Goal: Use online tool/utility: Use online tool/utility

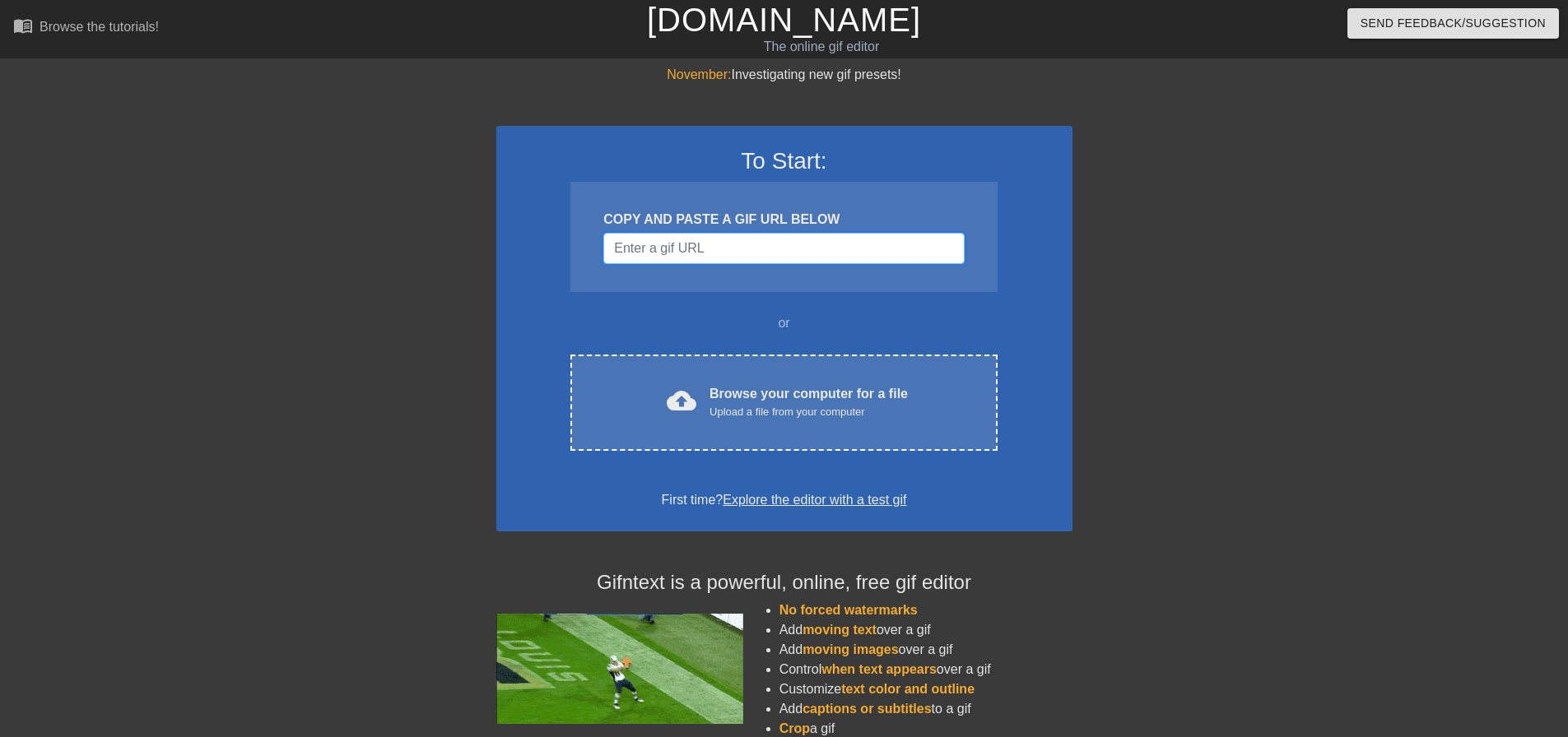
click at [769, 252] on input "Username" at bounding box center [784, 248] width 361 height 31
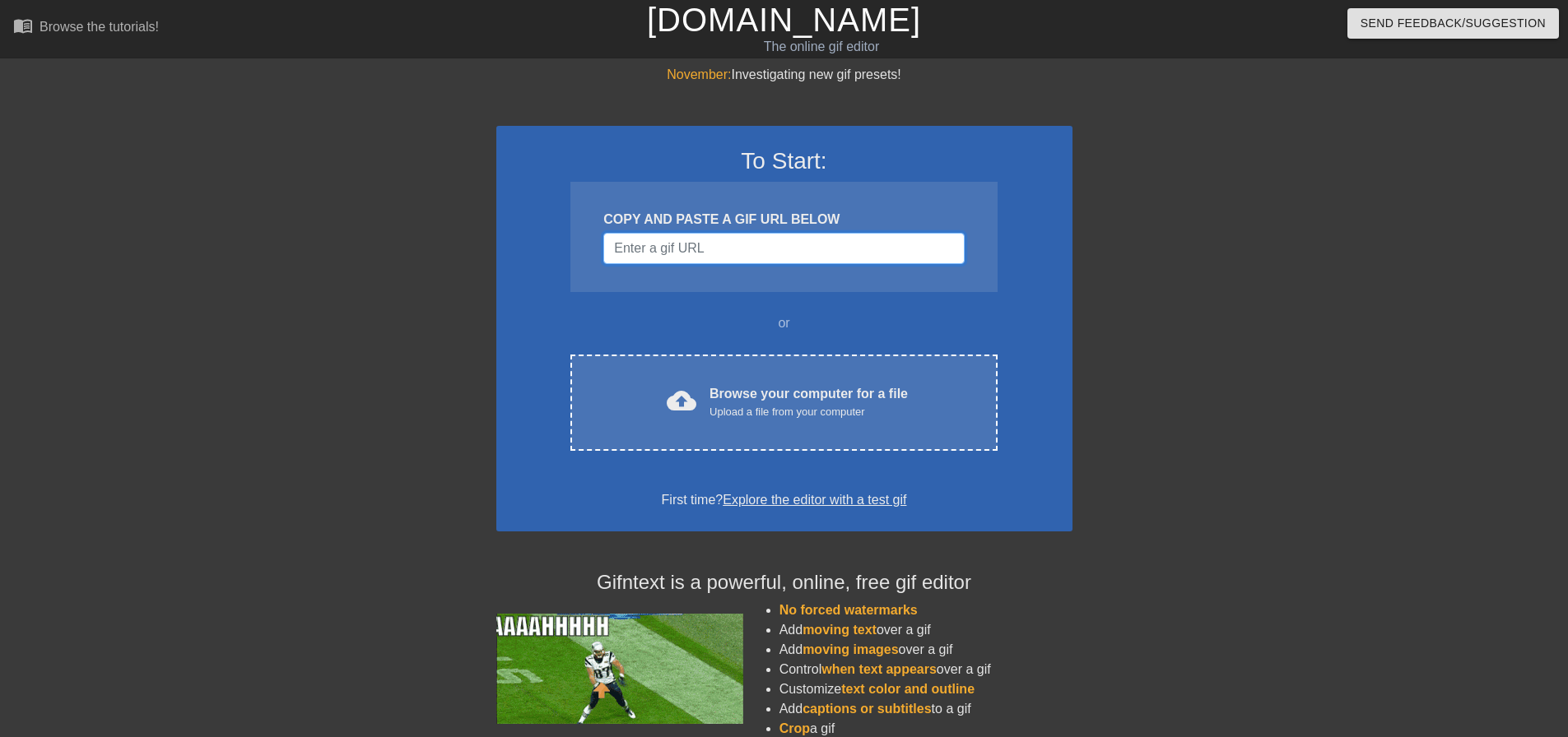
paste input "[URL][DOMAIN_NAME]"
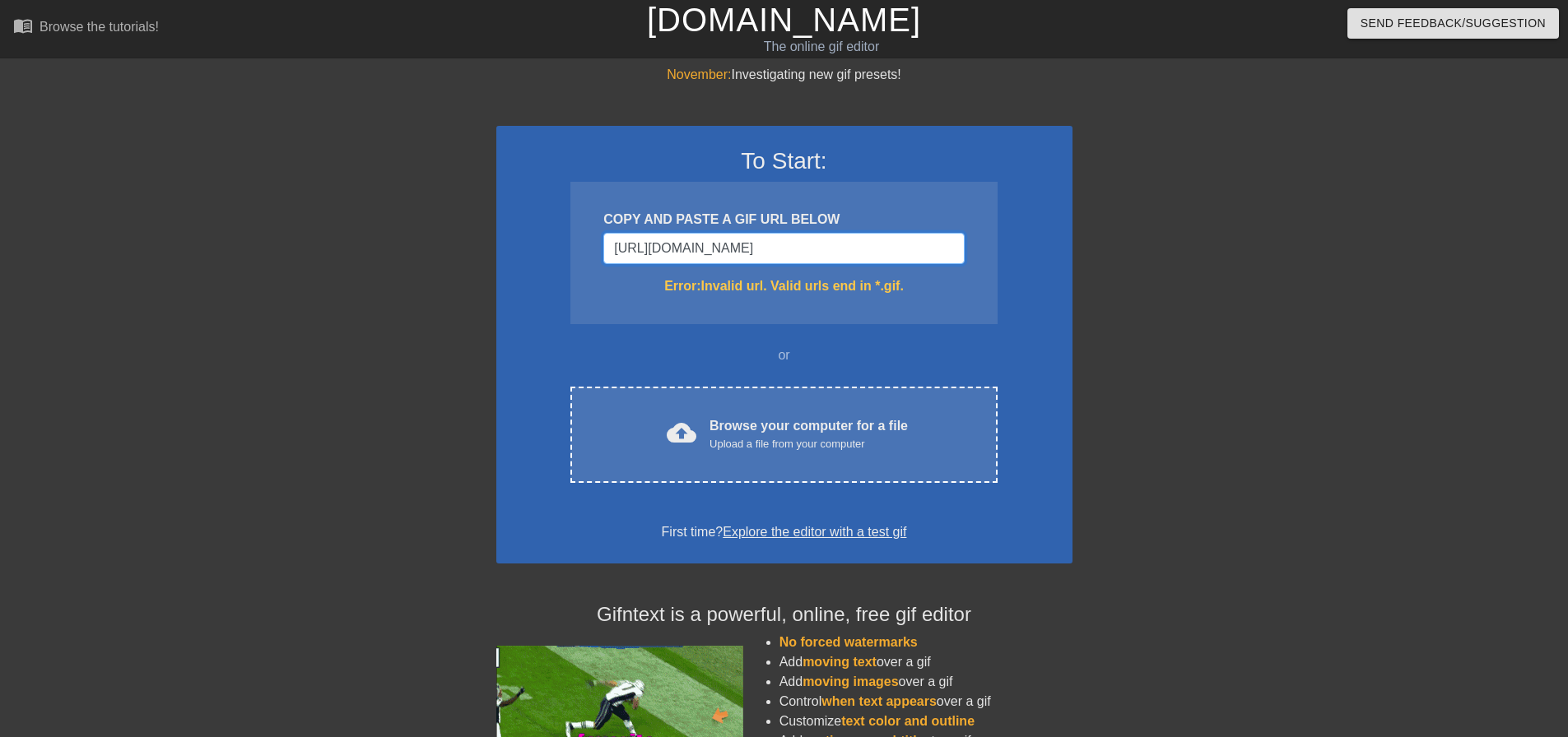
type input "[URL][DOMAIN_NAME]"
drag, startPoint x: 616, startPoint y: 248, endPoint x: 1377, endPoint y: 291, distance: 762.2
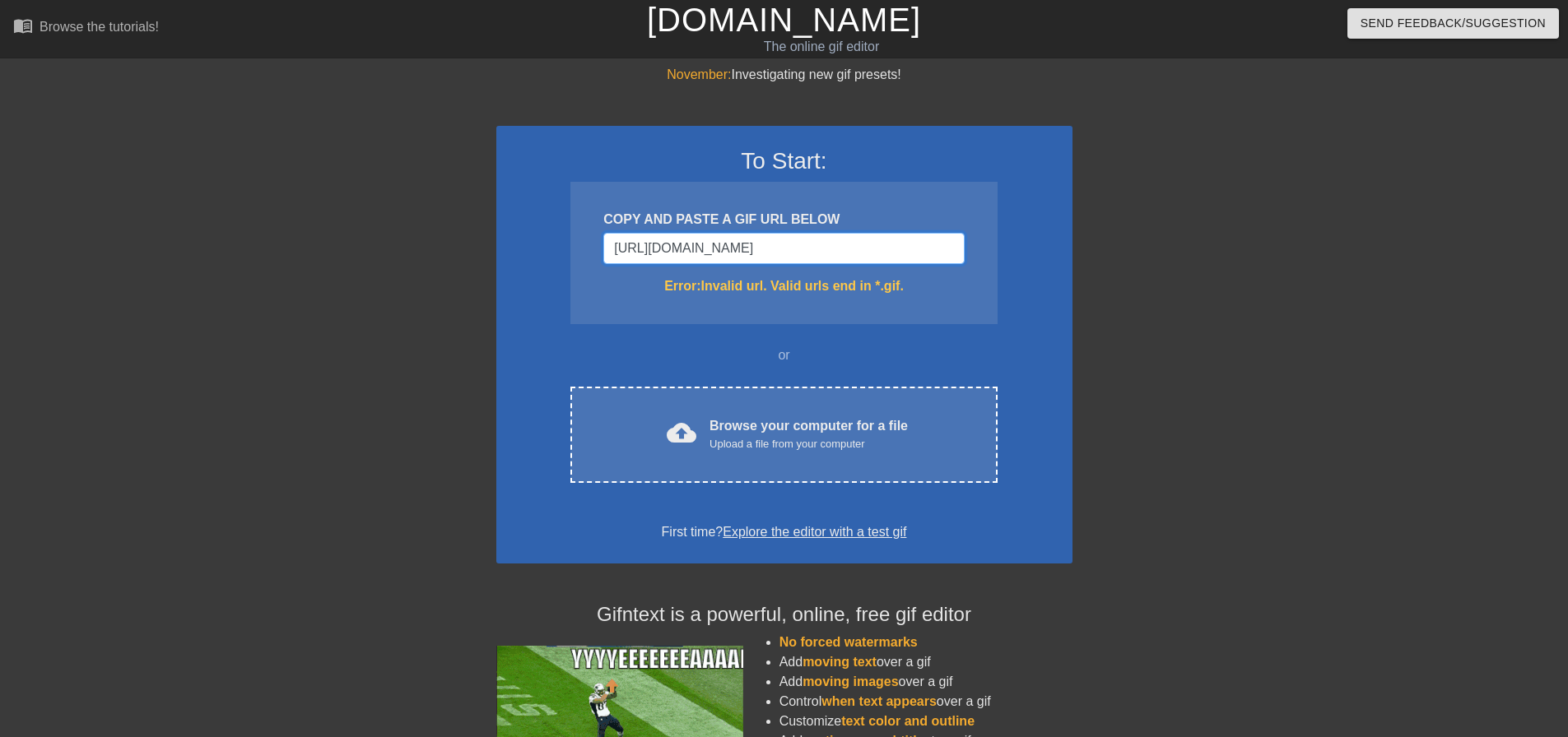
click at [1377, 291] on div "November: Investigating new gif presets! To Start: COPY AND PASTE A GIF URL BEL…" at bounding box center [784, 484] width 1568 height 838
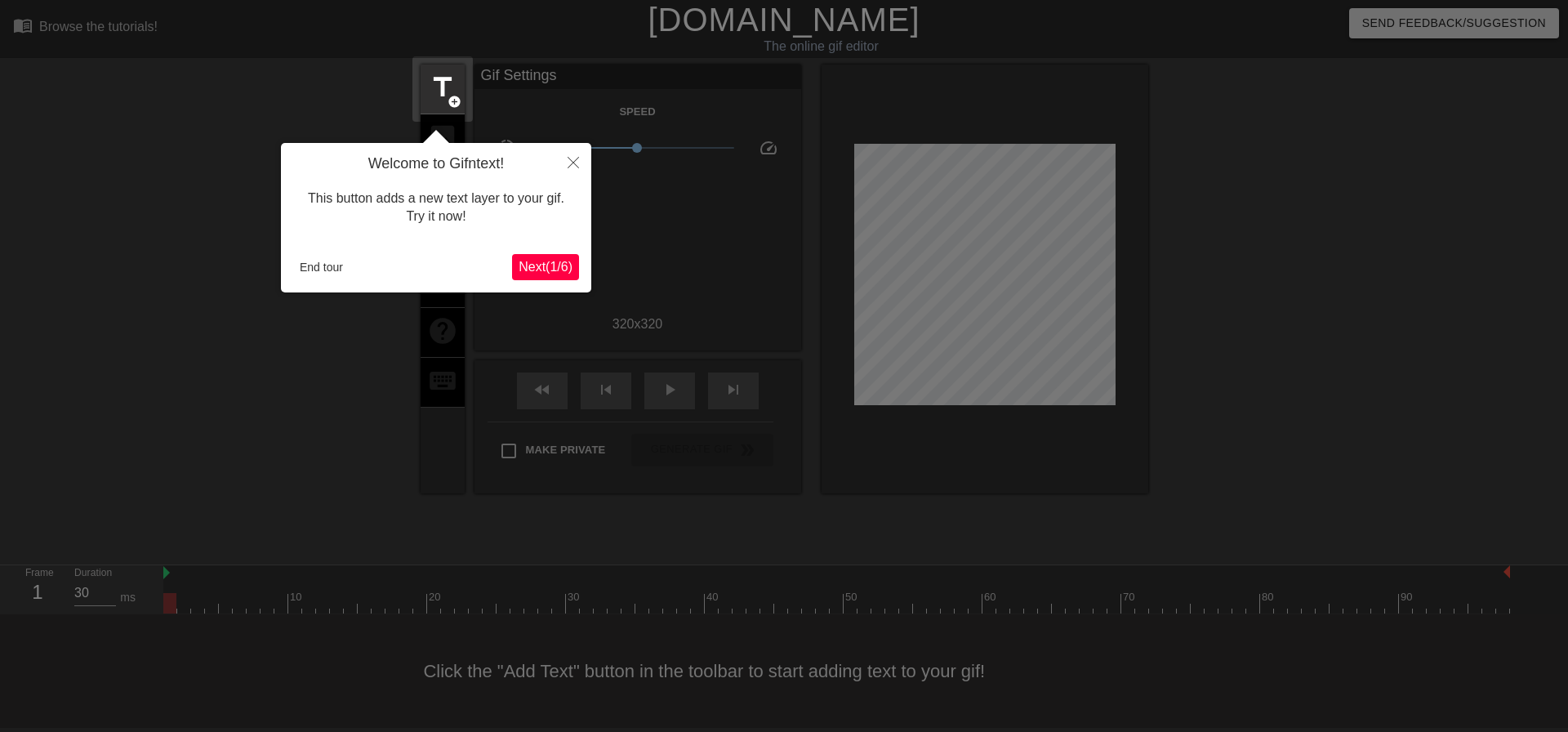
click at [551, 268] on span "Next ( 1 / 6 )" at bounding box center [546, 266] width 54 height 14
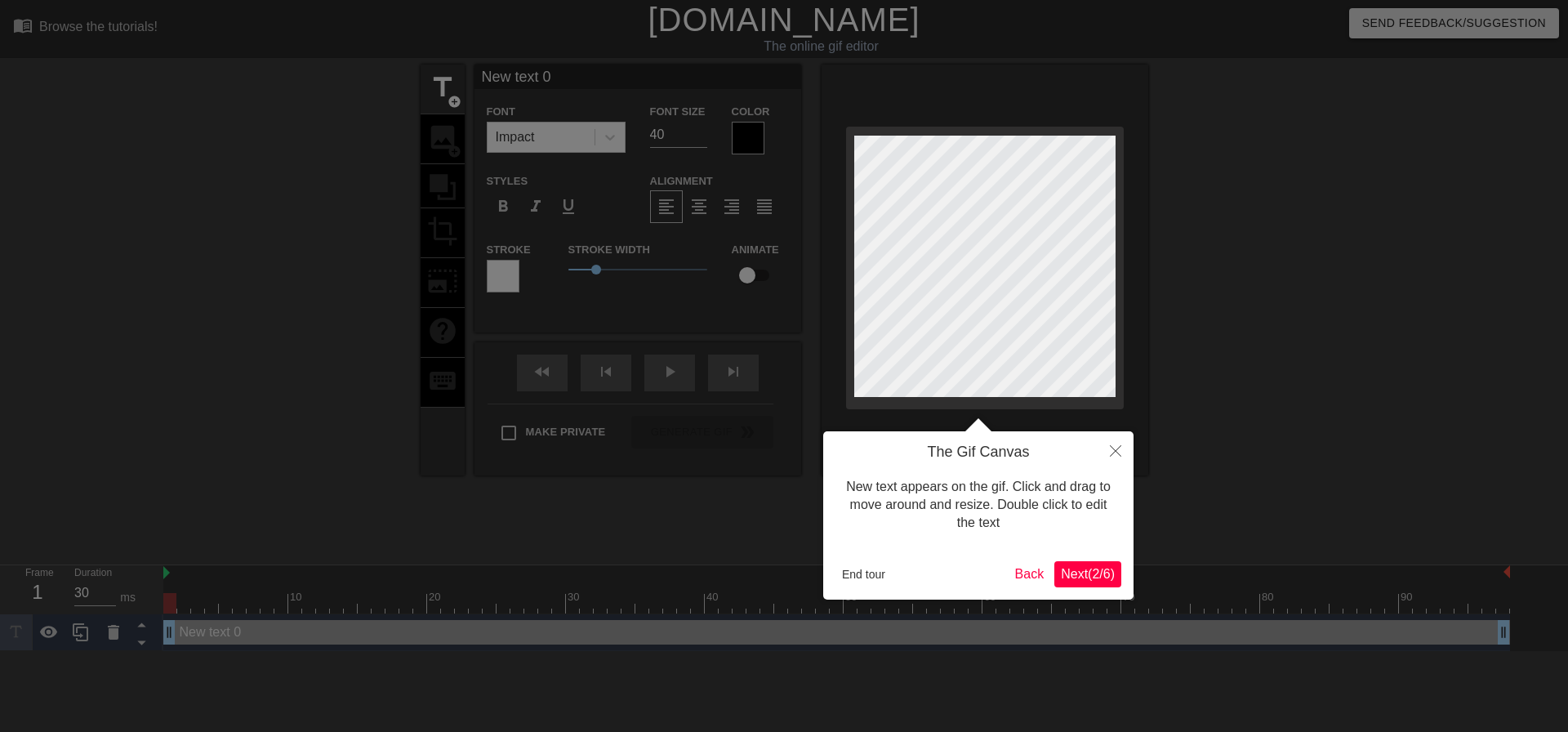
click at [1099, 585] on button "Next ( 2 / 6 )" at bounding box center [1088, 575] width 67 height 26
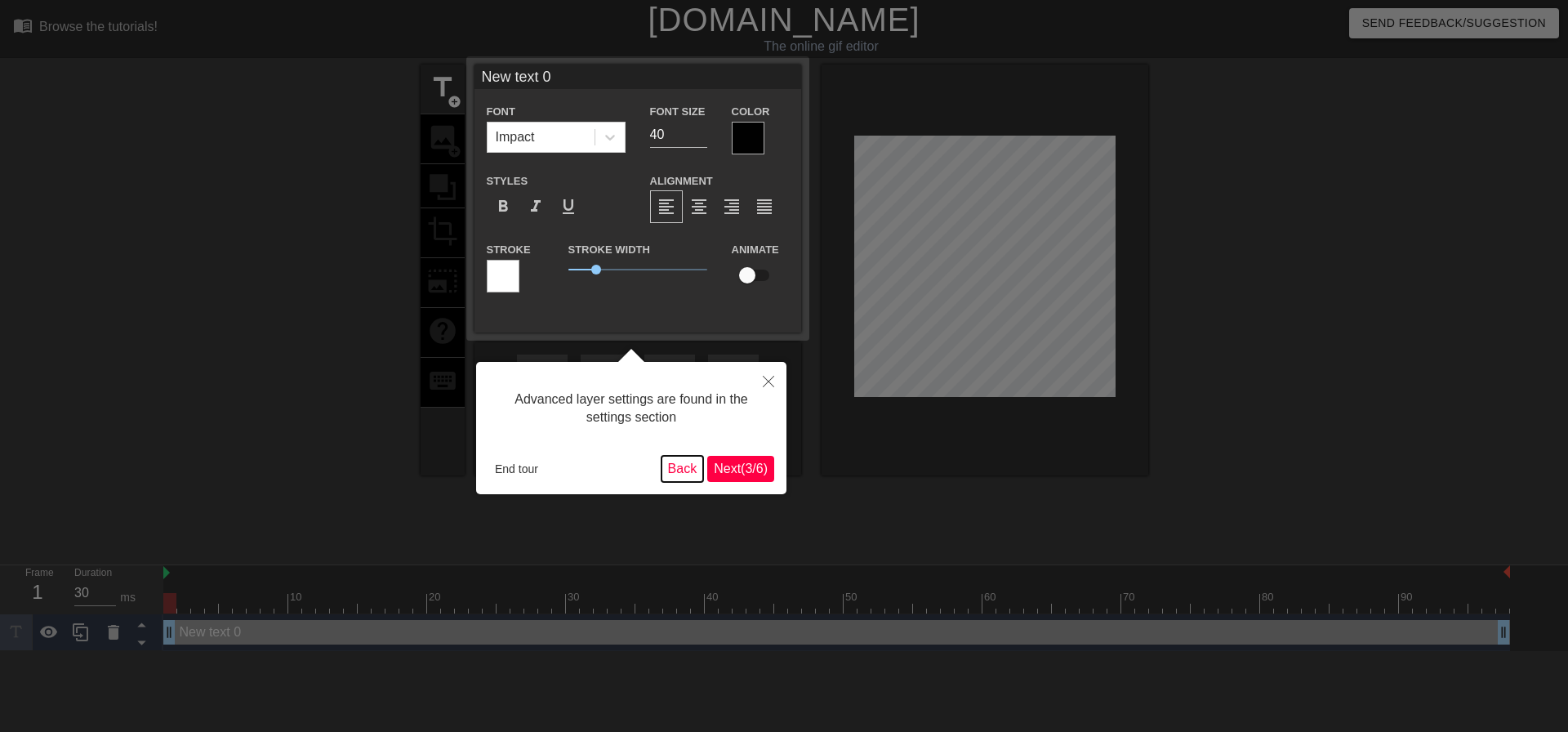
click at [676, 469] on button "Back" at bounding box center [682, 469] width 43 height 26
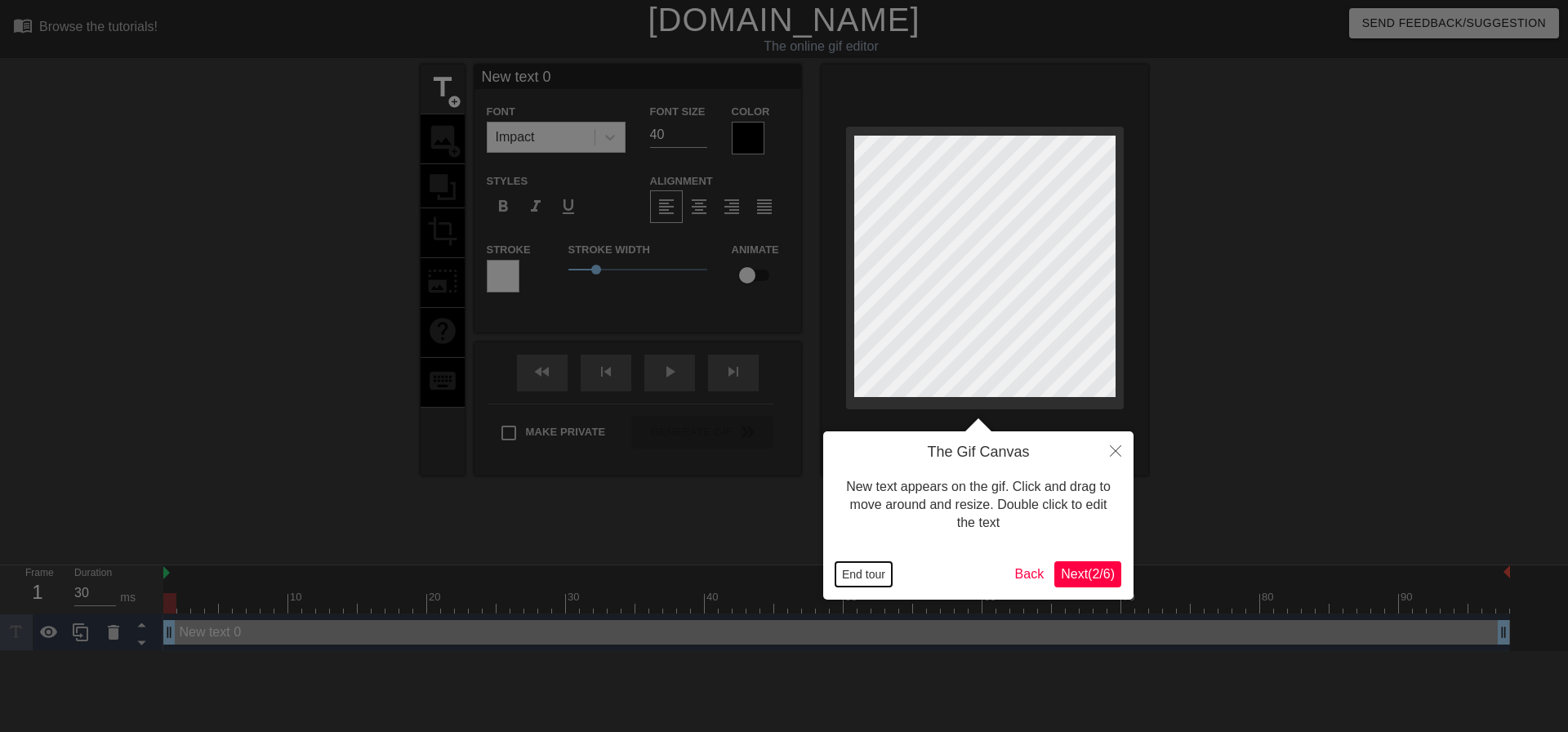
click at [854, 571] on button "End tour" at bounding box center [863, 575] width 57 height 25
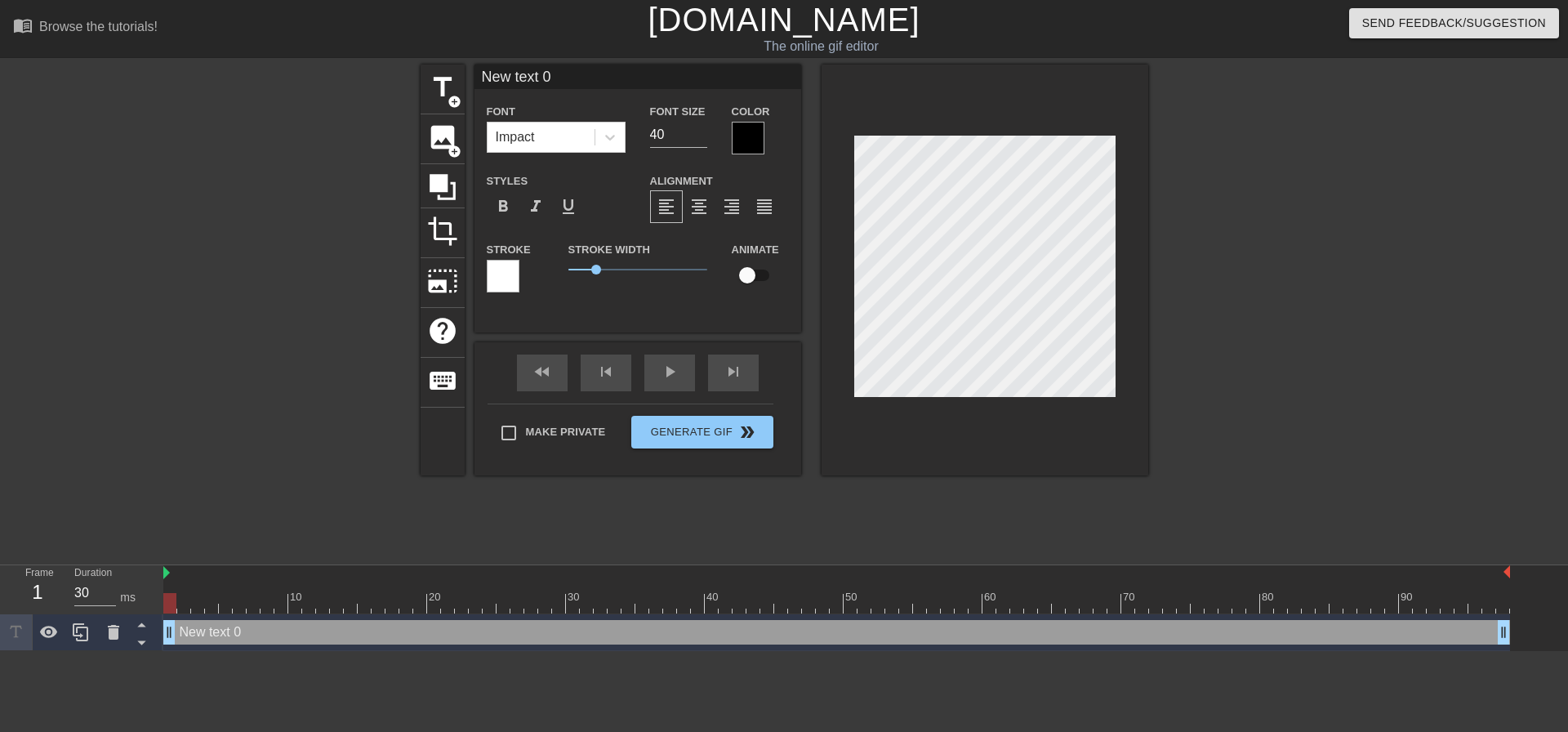
scroll to position [2, 2]
type input "M"
type textarea "M"
type input "My"
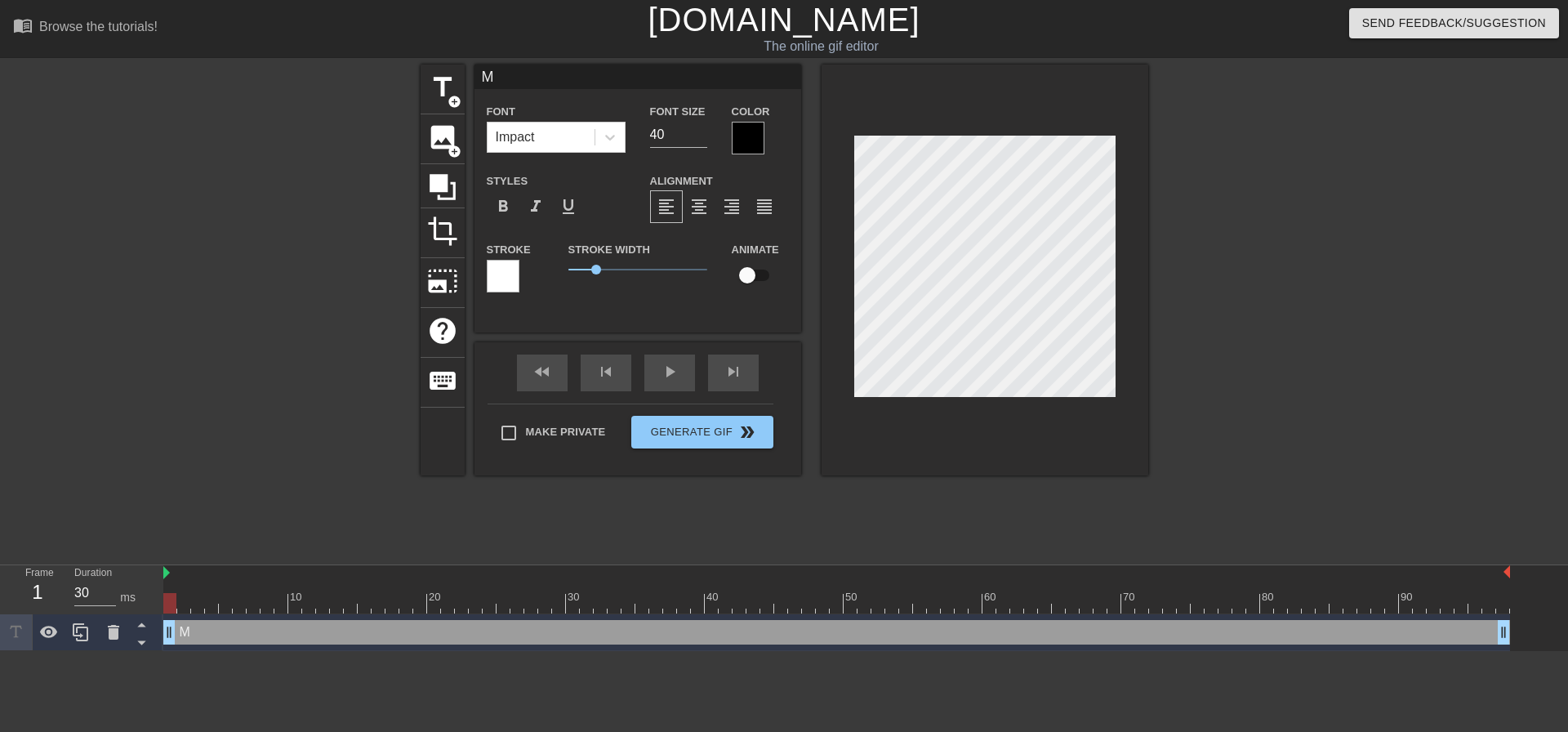
type textarea "My"
type input "My"
type textarea "My"
type input "My"
type textarea "My"
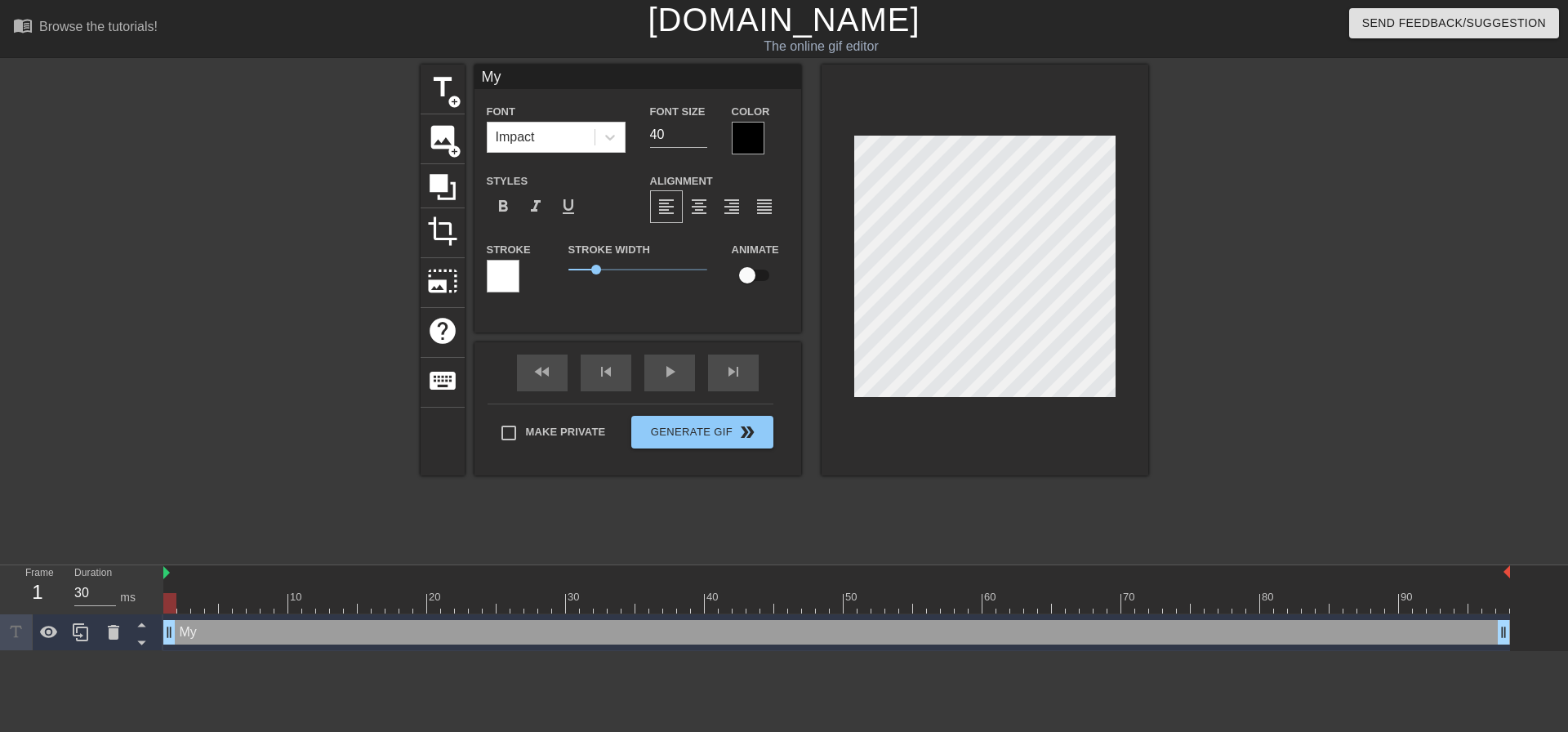
type input "M"
type textarea "M"
type input "W"
type textarea "W"
type input "Wa"
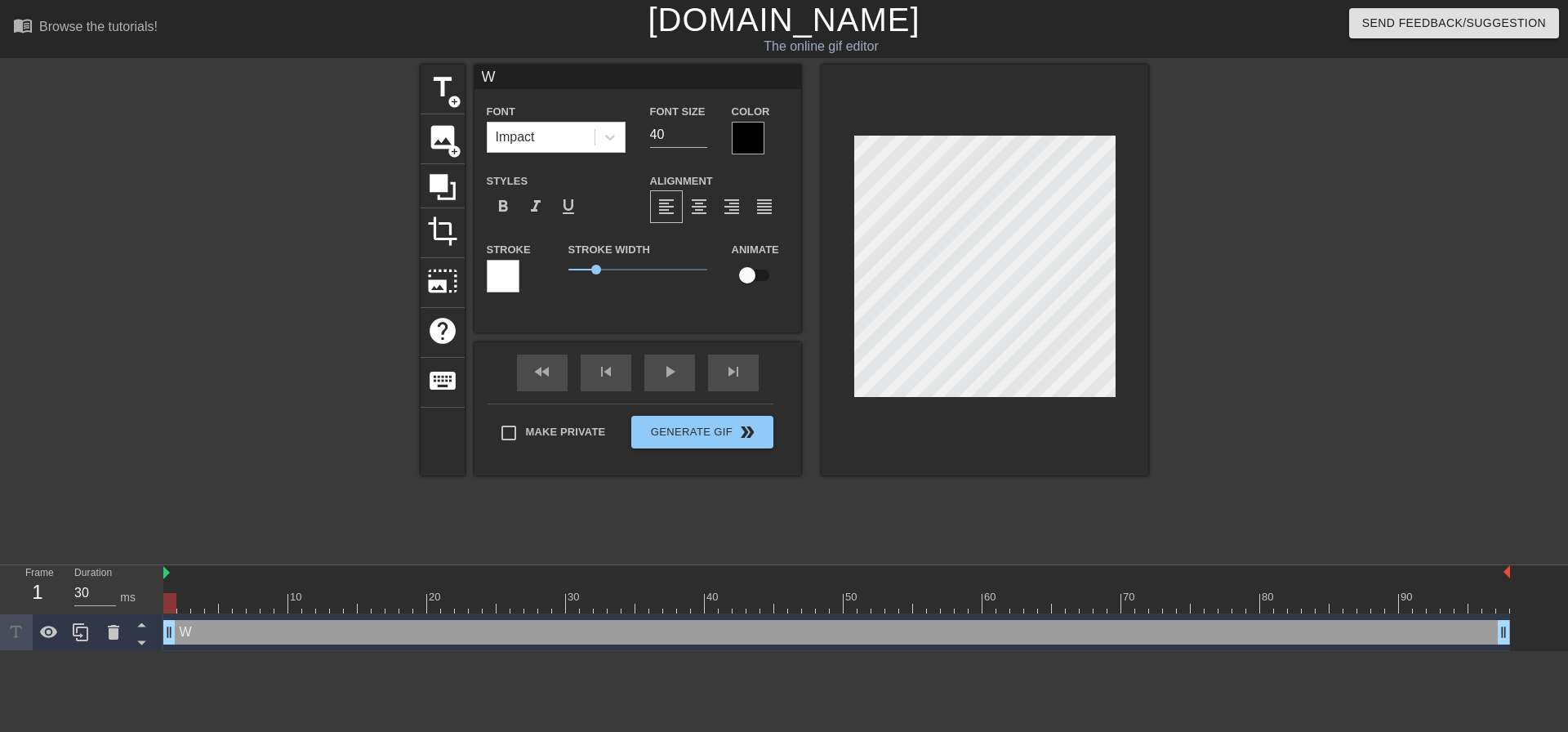
type textarea "Wa"
type input "Wat"
type textarea "Wat"
type input "Watc"
type textarea "Watc"
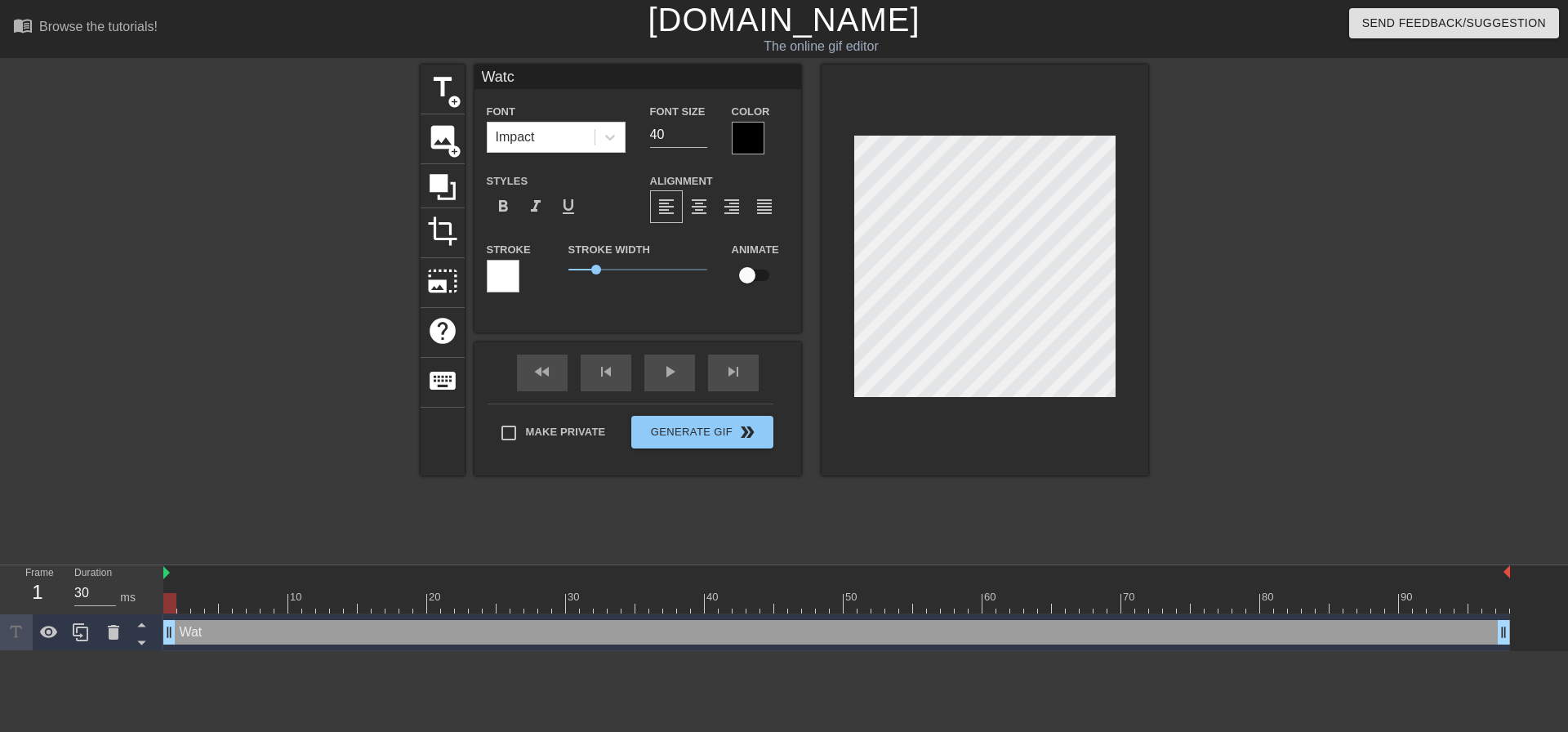
type input "Watch"
type textarea "Watch"
type input "Watchi"
type textarea "Watchi"
type input "Watchin"
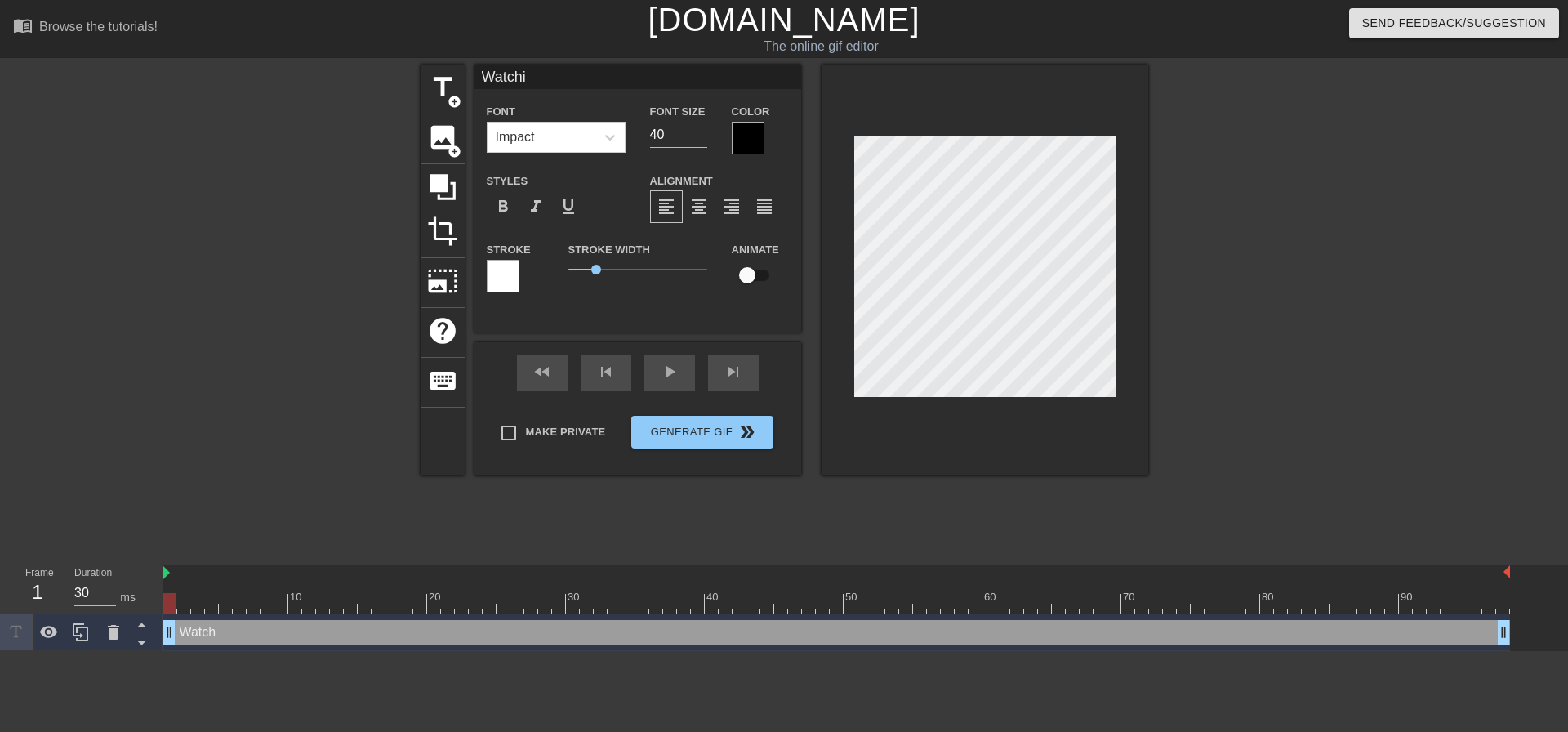
type textarea "Watchin"
type input "Watching"
type textarea "Watching"
type input "Watching"
type textarea "Watching"
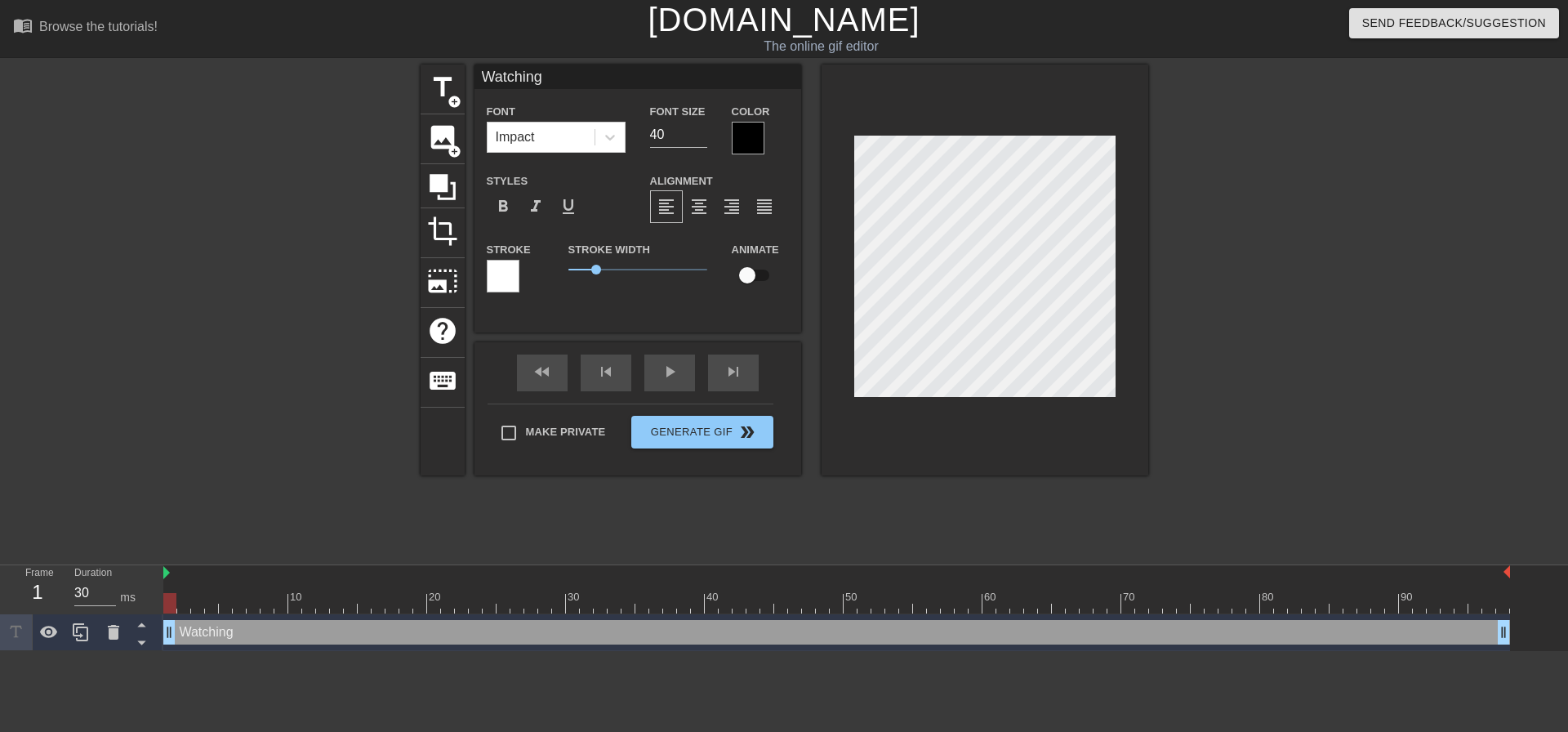
type input "Watching D"
type textarea "Watching D"
type input "Watching De"
type textarea "Watching De"
type input "Watching Del"
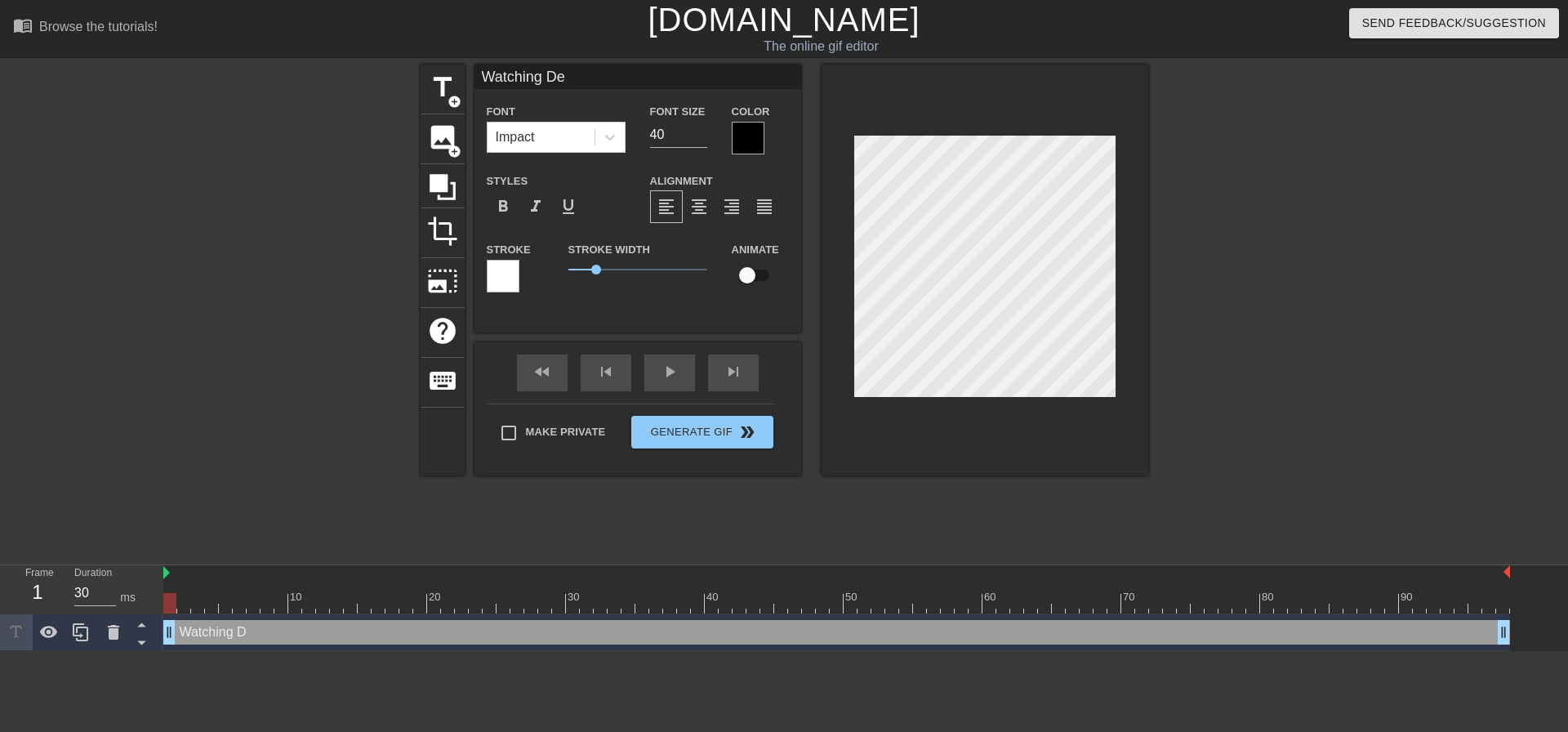
type textarea "Watching Del"
type input "Watching Deli"
type textarea "Watching Deli"
type input "Watching Deliv"
type textarea "Watching Deliv"
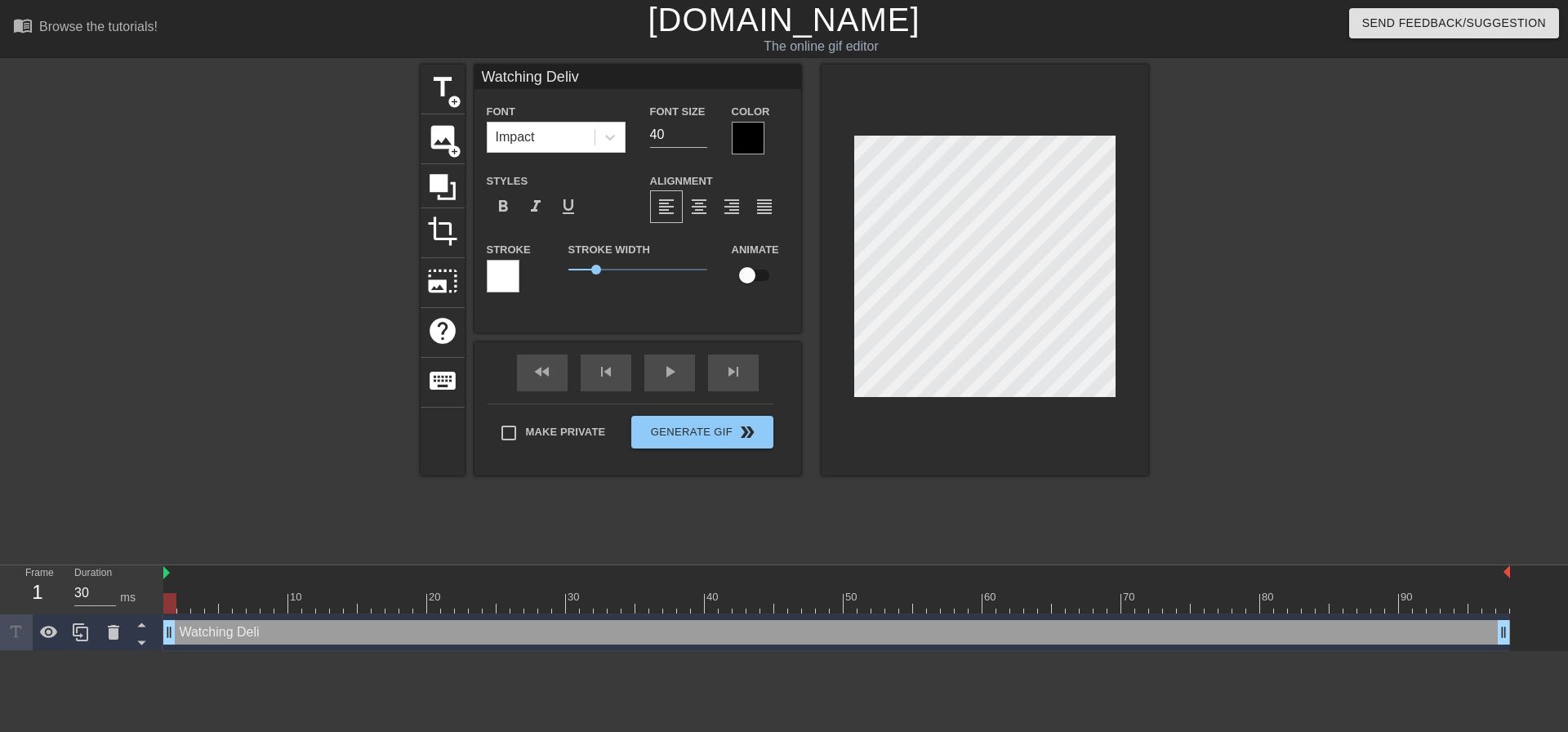
type input "Watching Delive"
type textarea "Watching Delive"
type input "Watching Deliver"
type textarea "Watching Deliver"
type input "Watching Delivery"
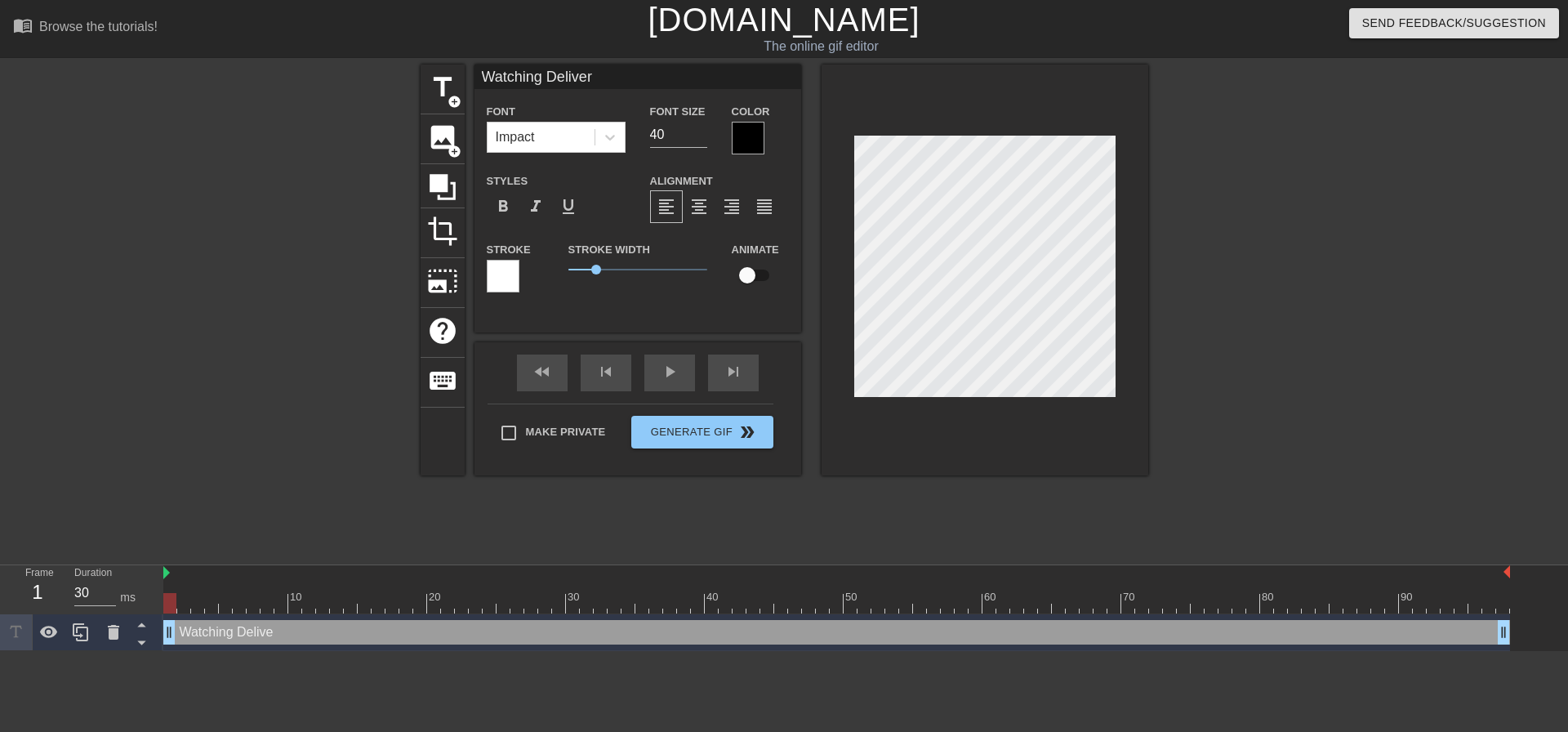
type textarea "Watching Delivery"
type input "Watching Delivery"
type textarea "Watching Delivery"
type input "Watching Delivery M"
type textarea "Watching Delivery M"
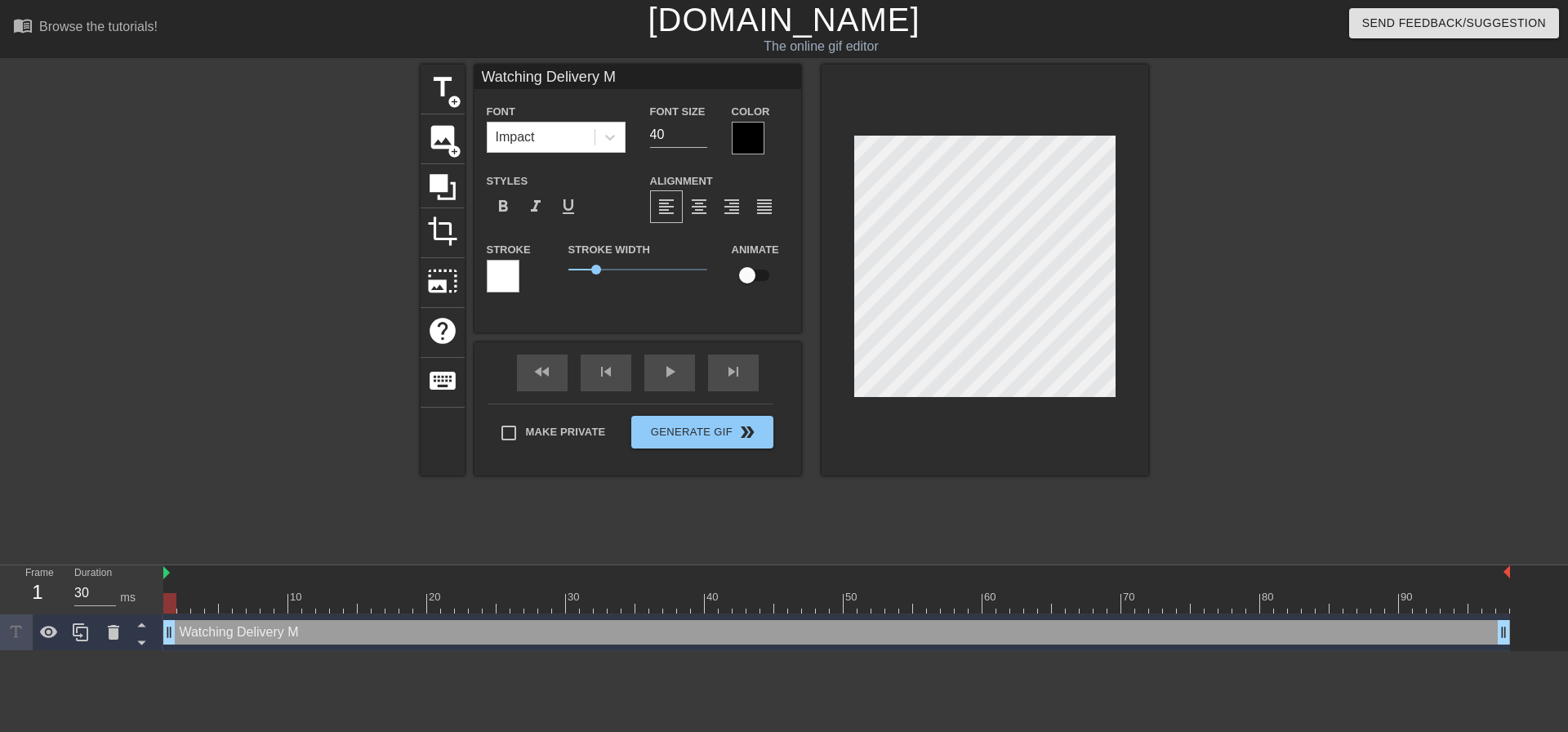
type input "Watching Delivery Ma"
type textarea "Watching Delivery Ma"
type input "Watching Delivery Man"
type textarea "Watching Delivery Man"
type input "Watching Delivery Mana"
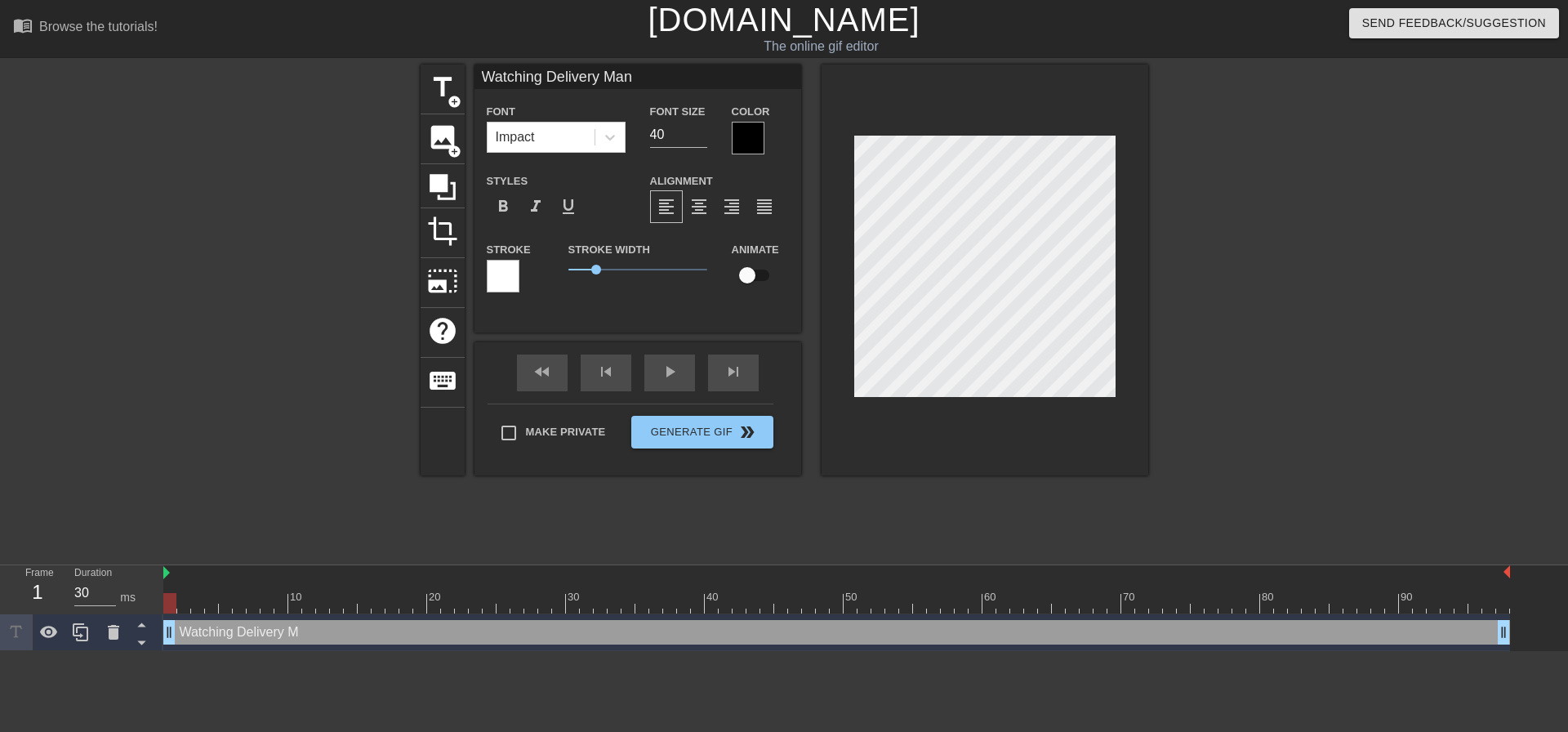
type textarea "Watching Delivery Mana"
type input "Watching Delivery Manag"
type textarea "Watching Delivery Manag"
type input "Watching Delivery Manage"
type textarea "Watching Delivery Manage"
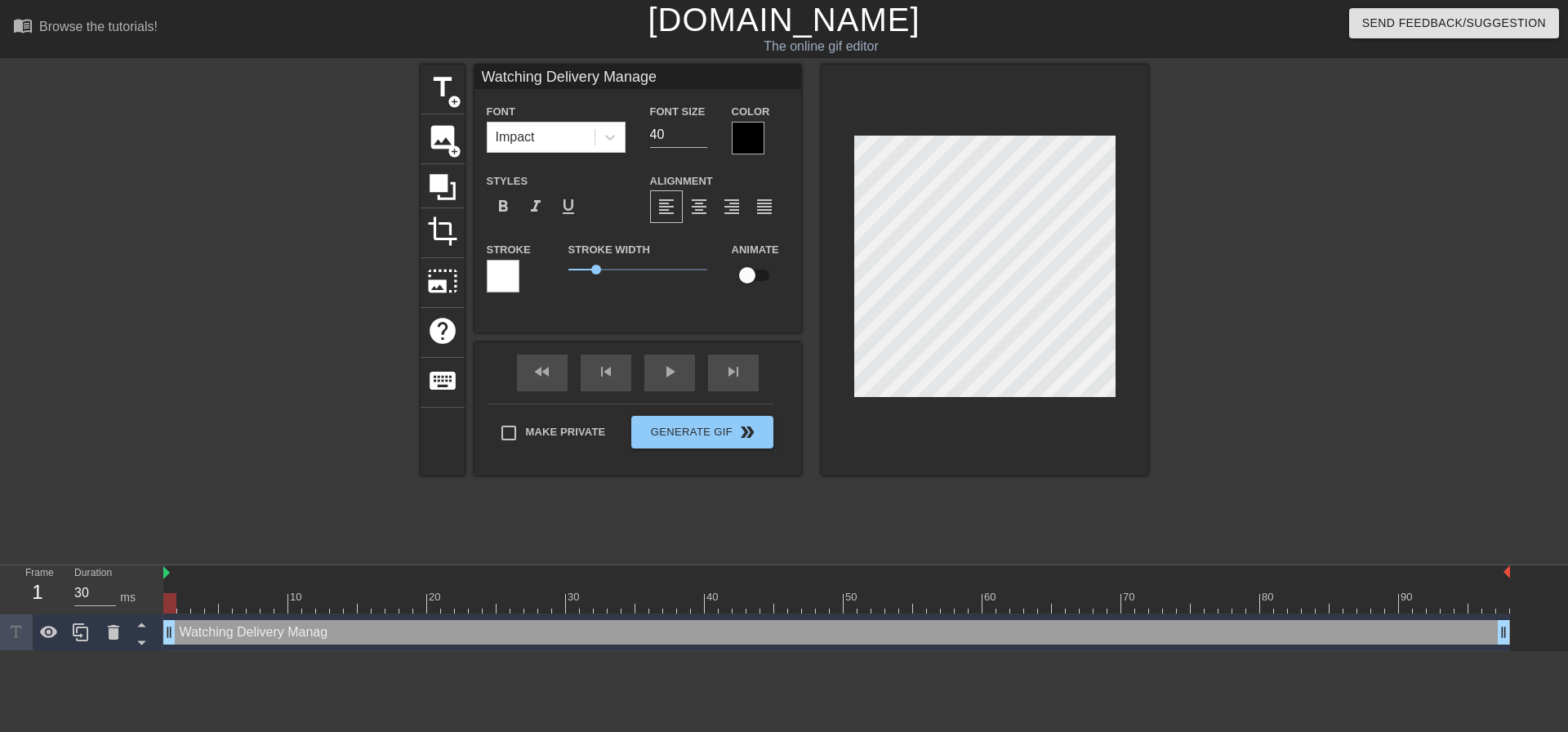
type input "Watching Delivery Manager"
type textarea "Watching Delivery Manager"
type input "Watching Delivery Managers"
type textarea "Watching Delivery Managers"
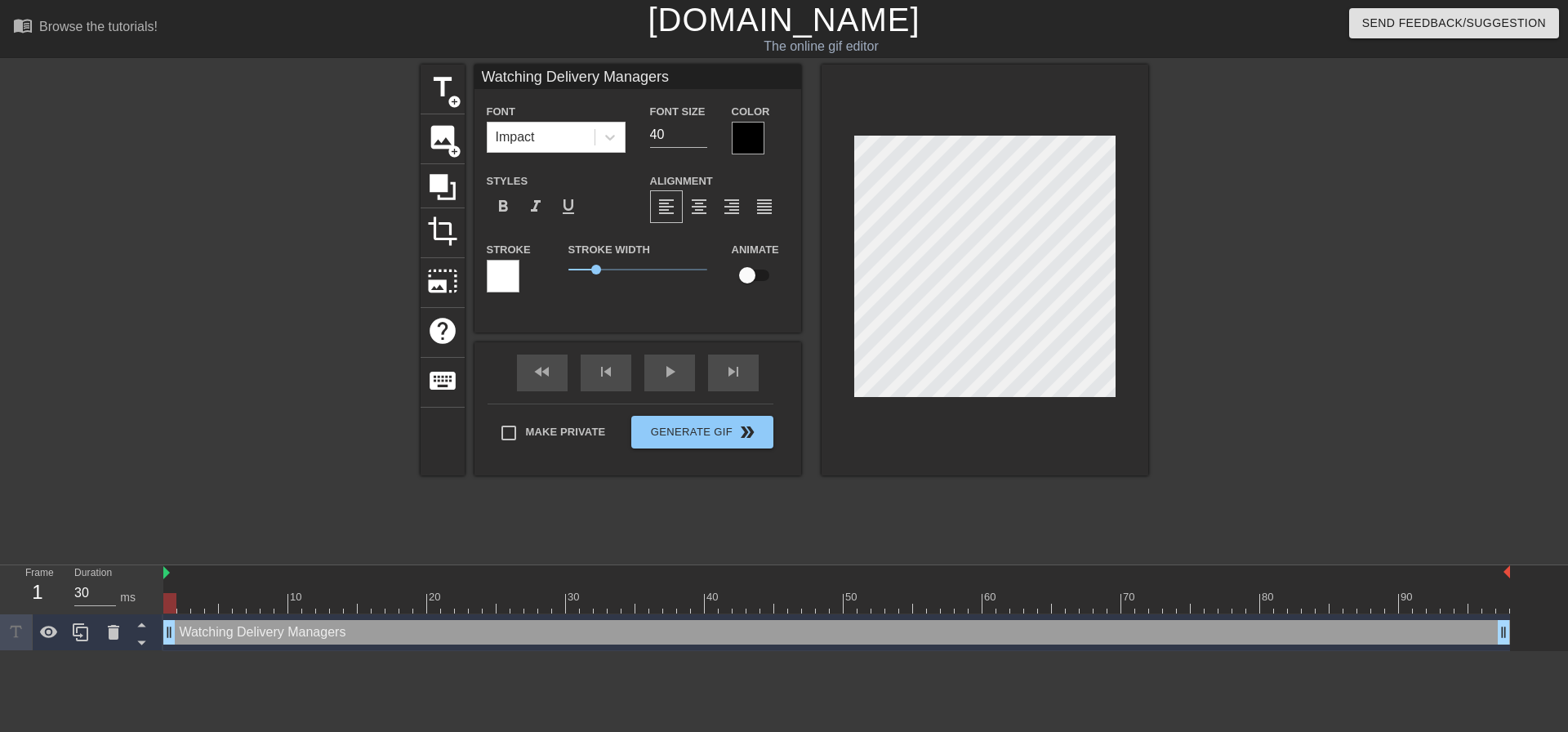
type input "Watching Delivery Manager"
type textarea "Watching Delivery Manager"
type input "Watching Delivery Manage"
type textarea "Watching Delivery Manage"
type input "Watching Delivery Manag"
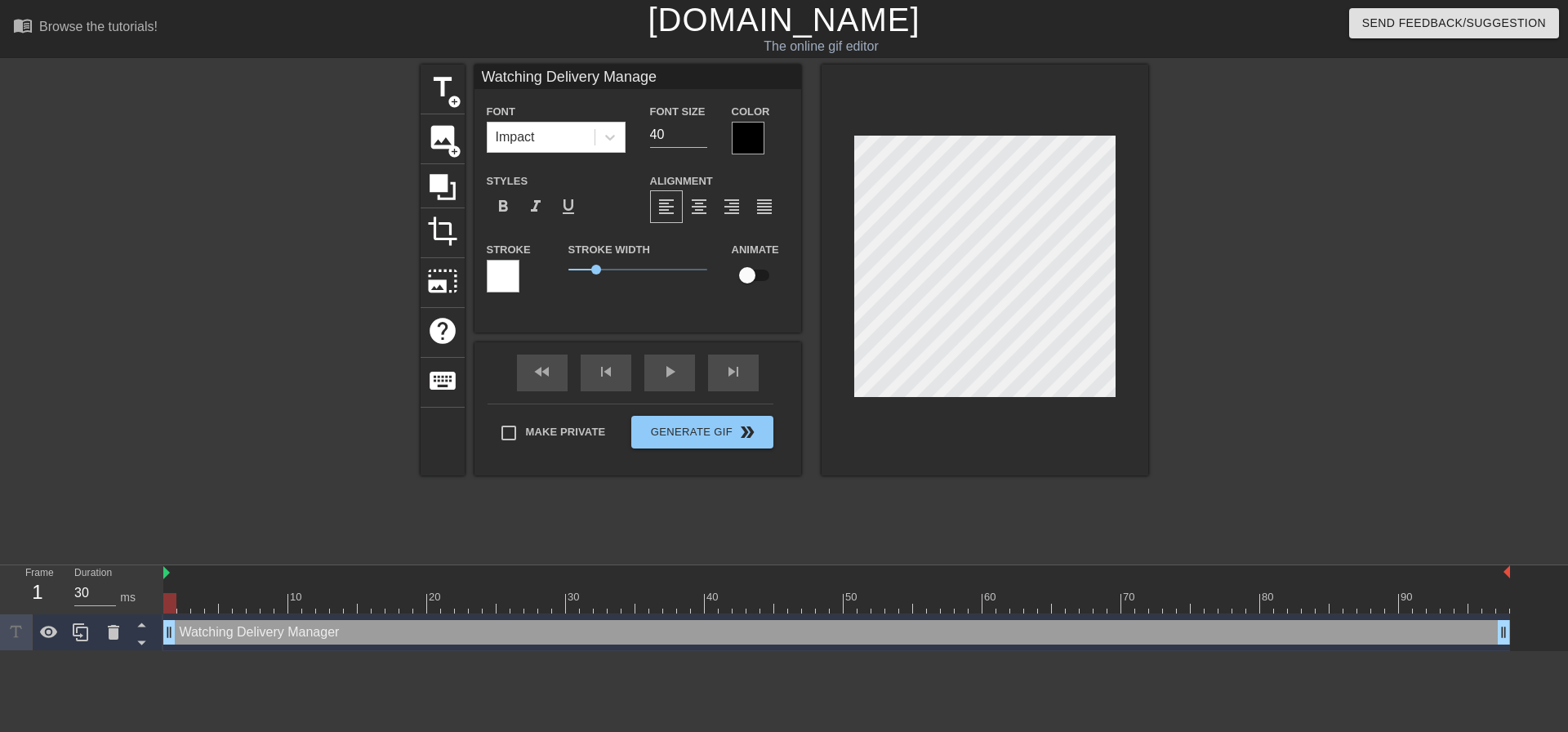
type textarea "Watching Delivery Manag"
type input "Watching Delivery Mana"
type textarea "Watching Delivery Mana"
type input "Watching Delivery Man"
type textarea "Watching Delivery Man"
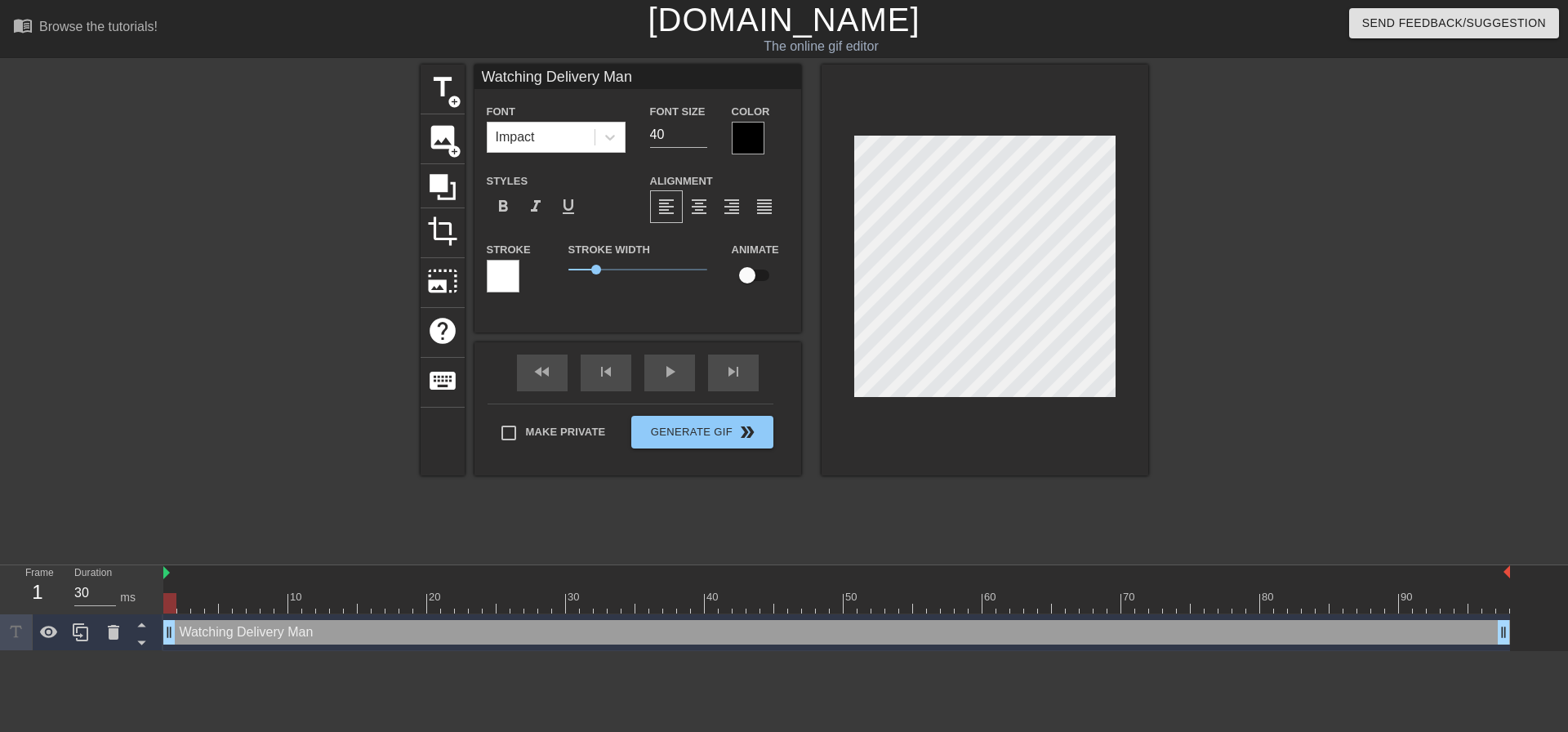
type input "Watching Delivery Ma"
type textarea "Watching Delivery Ma"
type input "Watching Delivery M"
type textarea "Watching Delivery M"
type input "Watching Delivery"
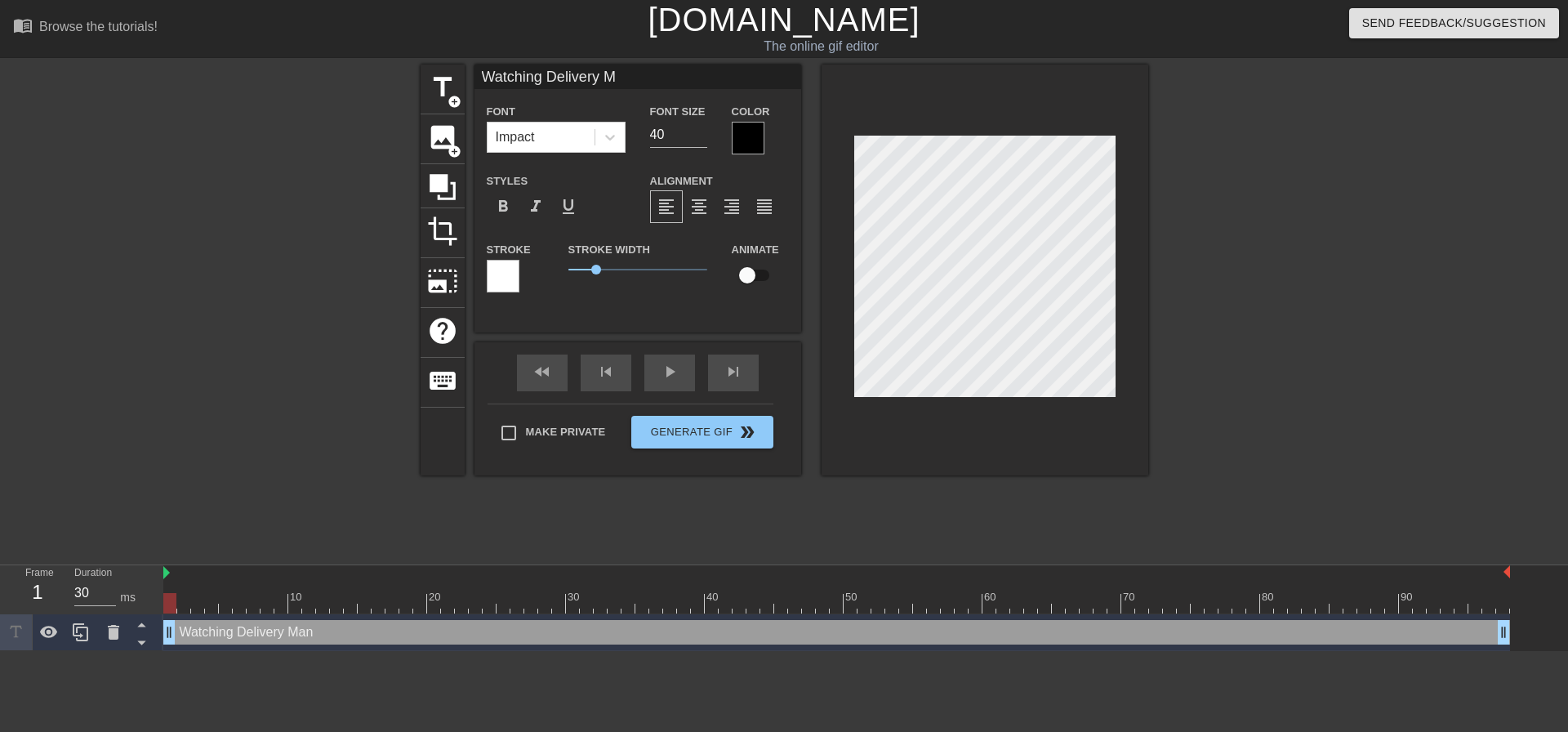
type textarea "Watching Delivery"
type input "Watching Delivery"
type textarea "Watching Delivery"
type input "Watching Deliver"
type textarea "Watching Deliver"
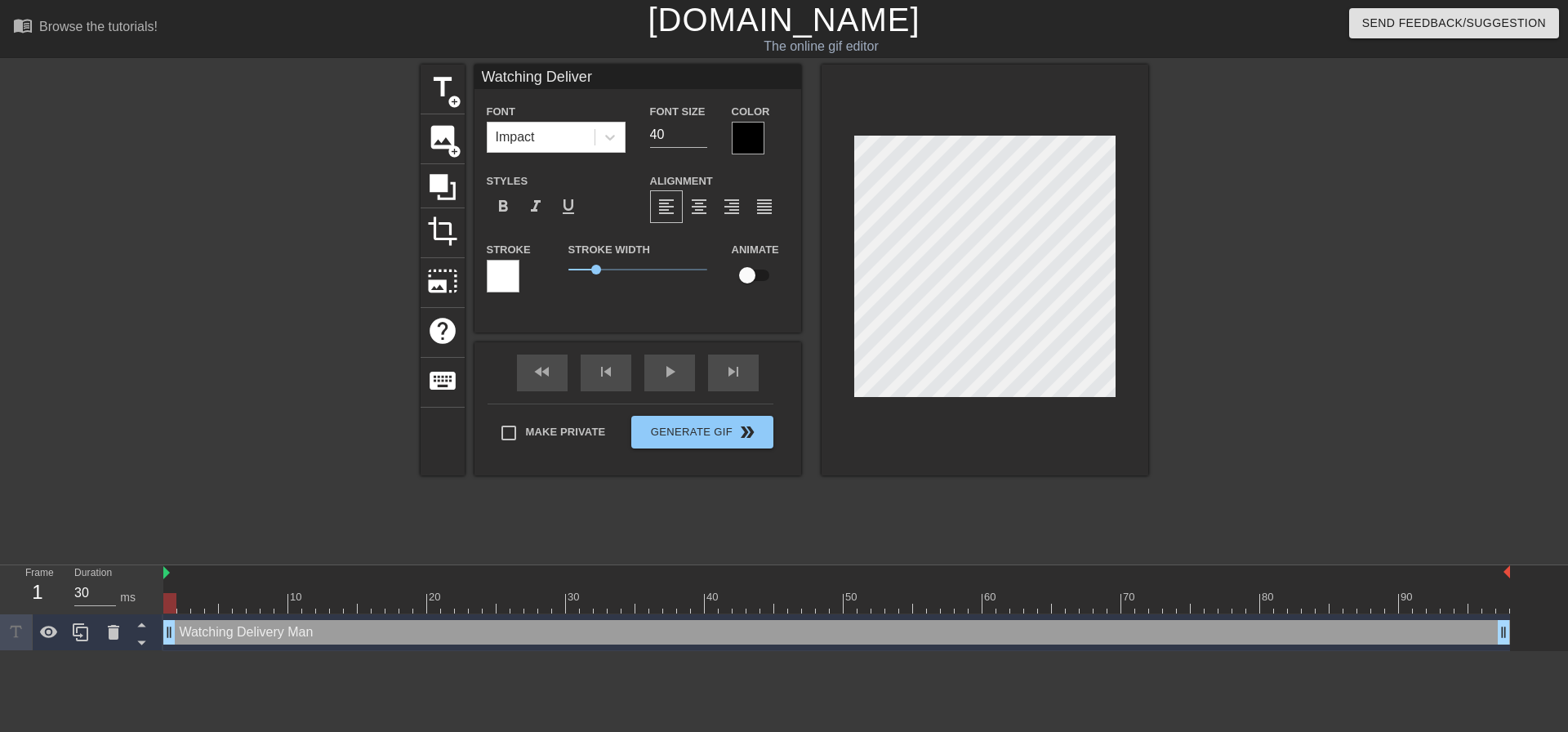
type input "Watching Delive"
type textarea "Watching Delive"
type input "Watching Deliv"
type textarea "Watching Deliv"
type input "Watching Deli"
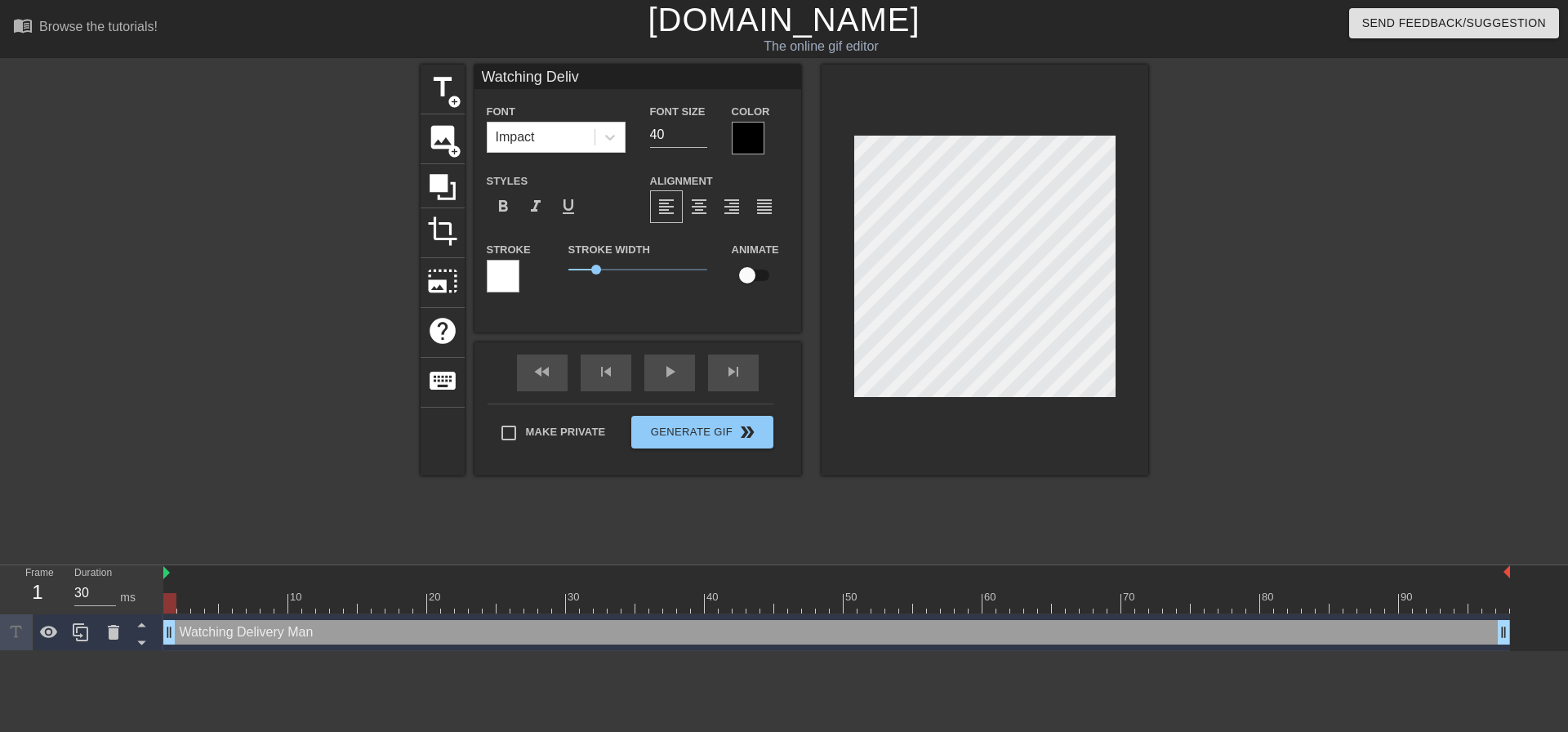
type textarea "Watching Deli"
type input "Watching Del"
type textarea "Watching Del"
type input "Watching De"
type textarea "Watching De"
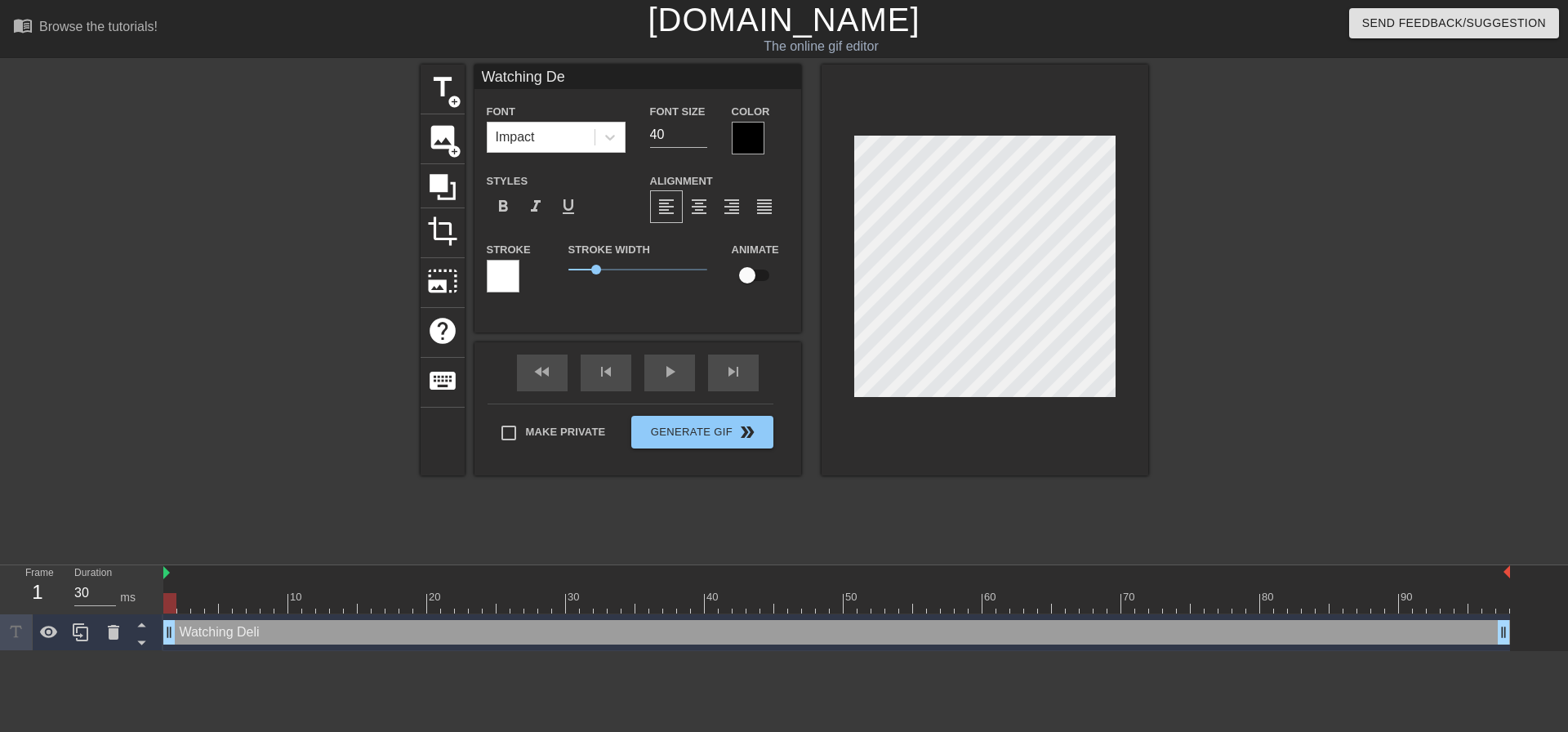
type input "Watching D"
type textarea "Watching D"
type input "Watching"
type textarea "Watching"
type input "Watching"
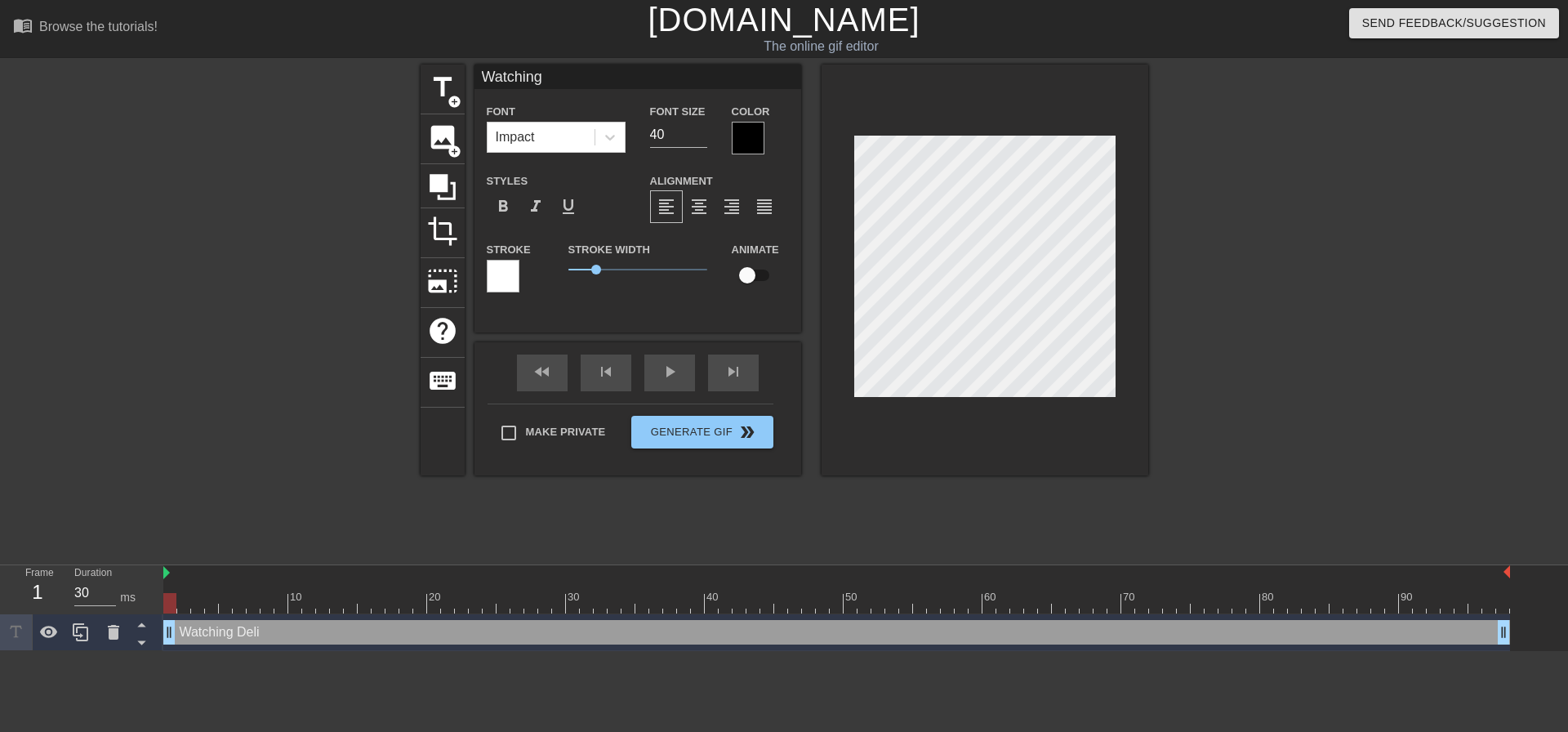
type textarea "Watching"
type input "Watchin"
type textarea "Watchin"
type input "Watchi"
type textarea "Watchi"
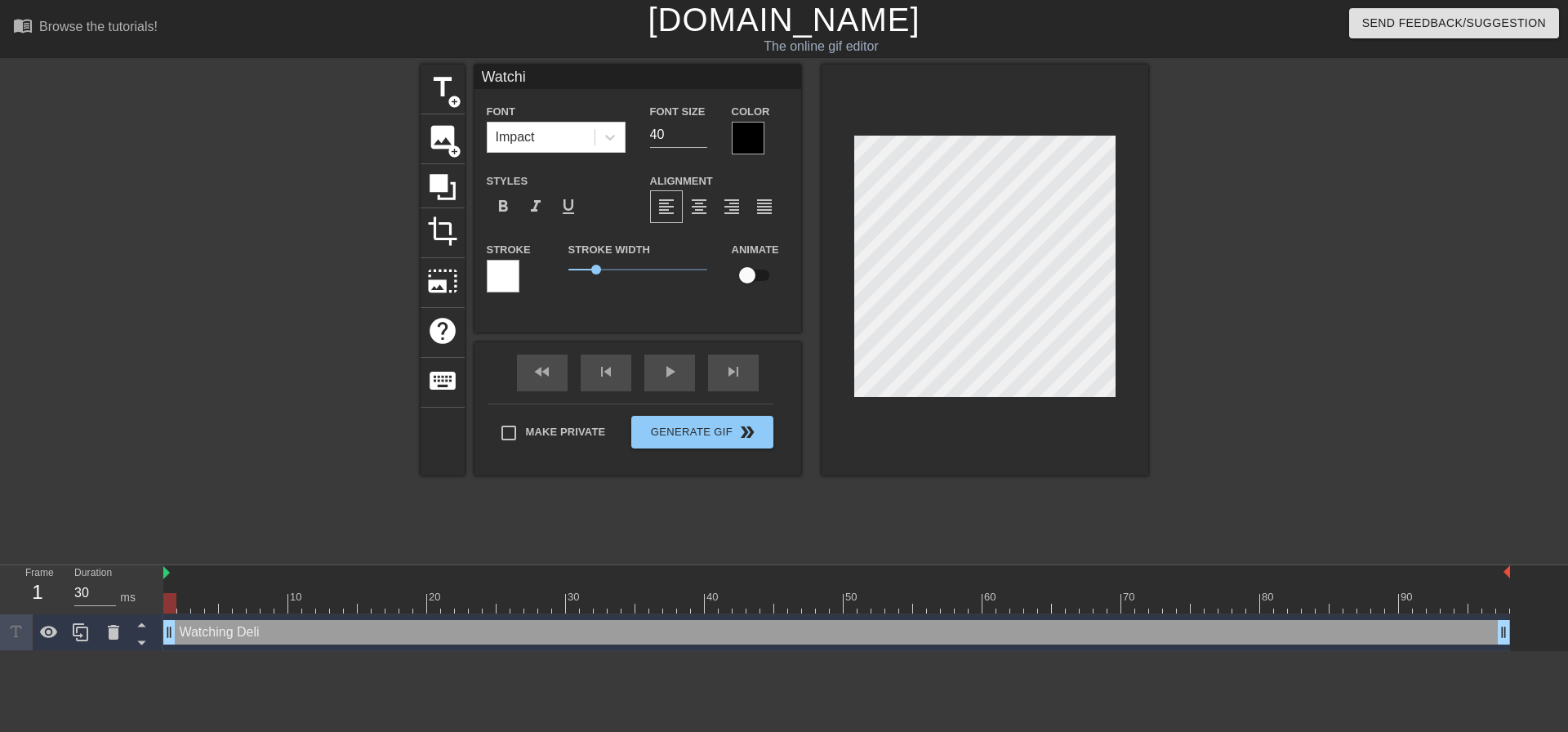
type input "Watch"
type textarea "Watch"
type input "Watc"
type textarea "Wat"
type input "Wa"
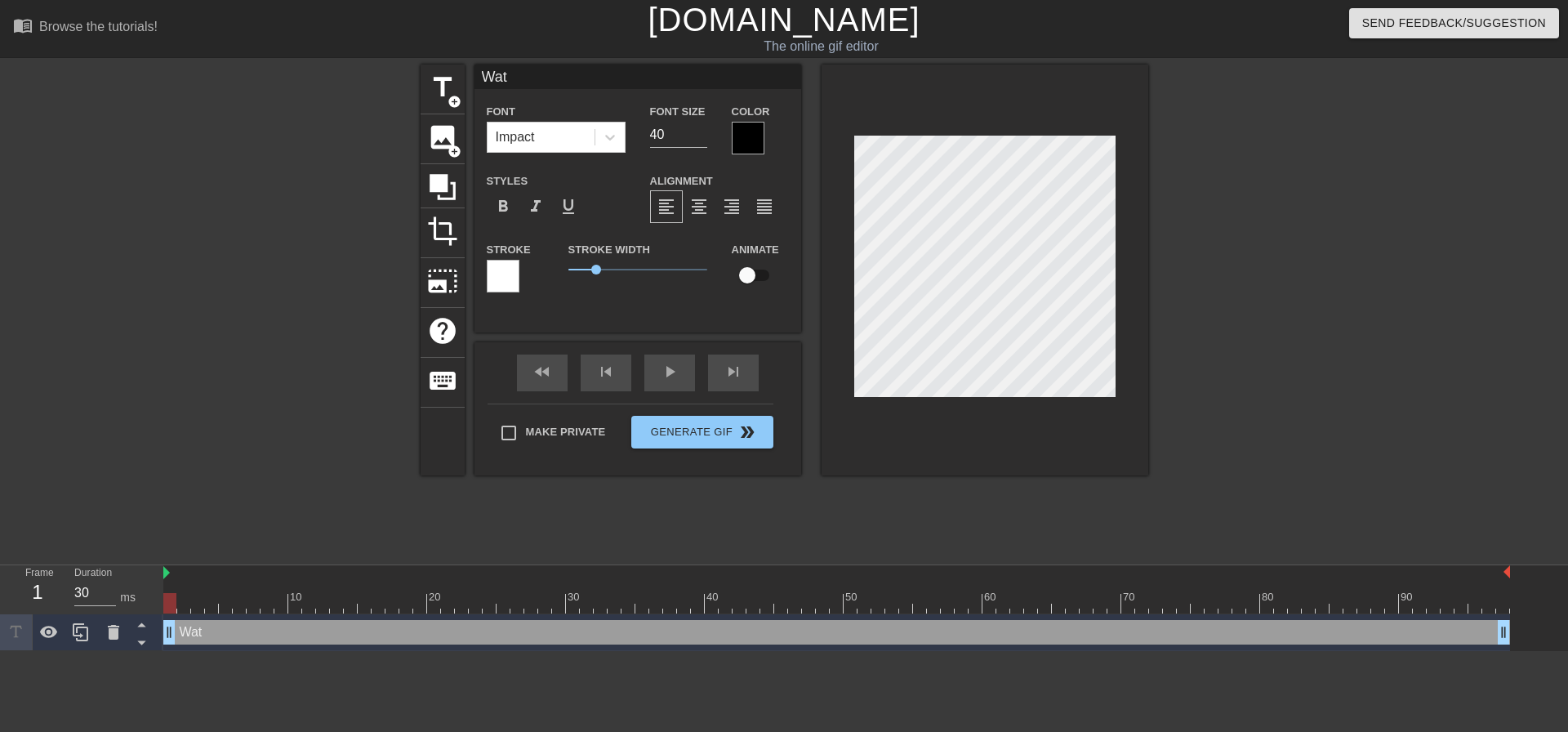
type textarea "Wa"
type input "W"
type textarea "W"
click at [671, 132] on input "40" at bounding box center [678, 135] width 57 height 26
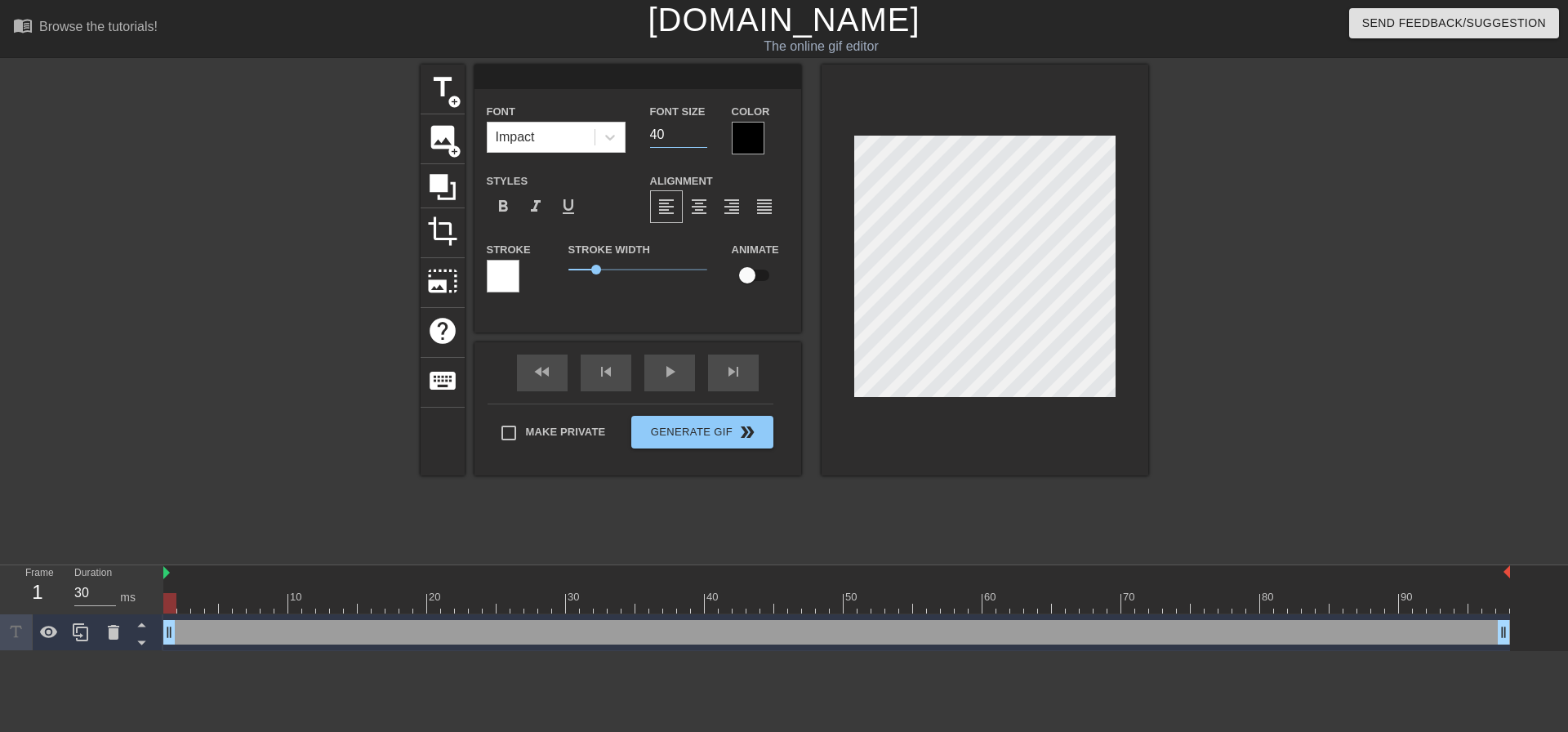
drag, startPoint x: 662, startPoint y: 134, endPoint x: 640, endPoint y: 141, distance: 23.1
click at [636, 134] on div "Font Impact Font Size 40 Color" at bounding box center [637, 128] width 327 height 53
type input "12"
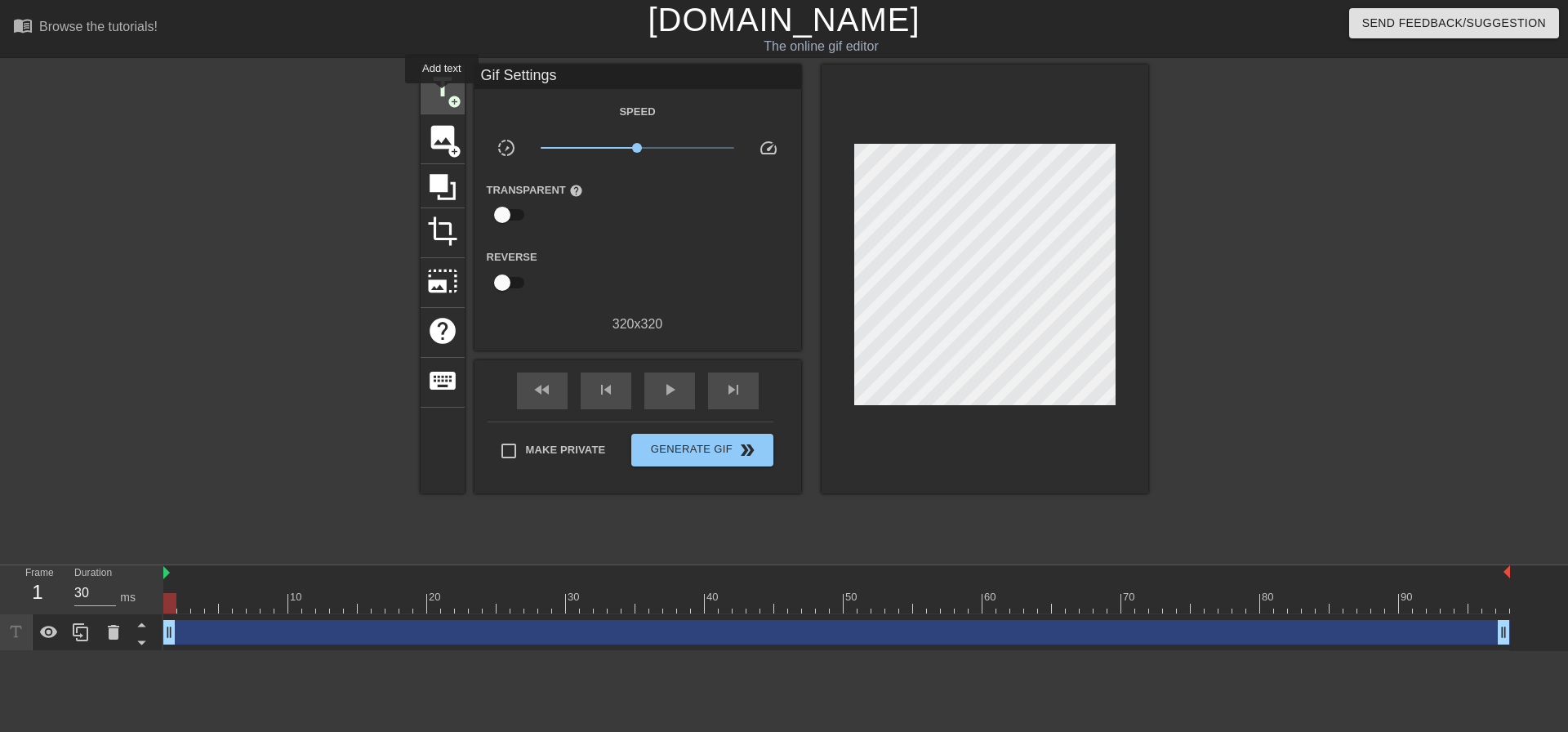
click at [442, 95] on span "title" at bounding box center [442, 88] width 31 height 31
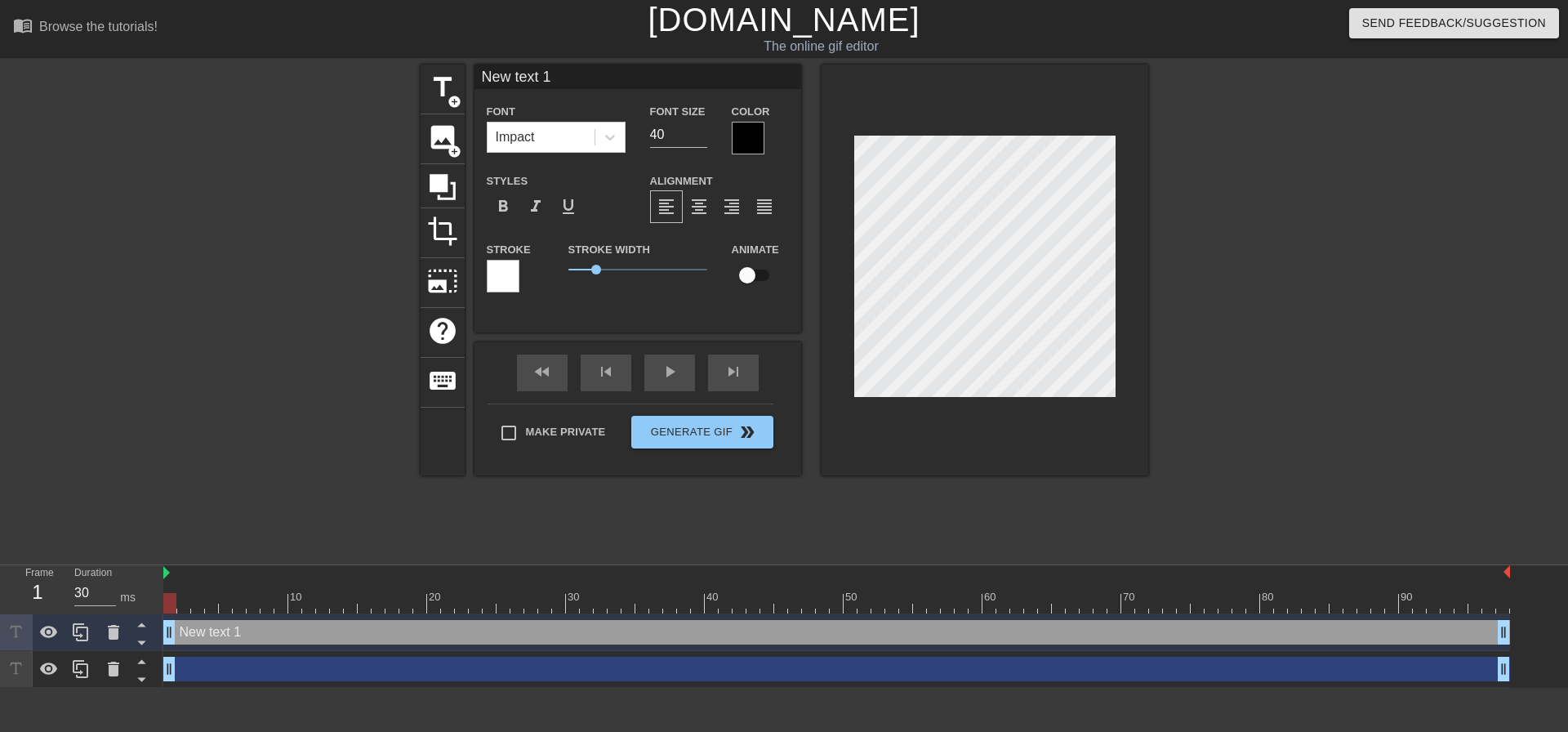
scroll to position [2, 2]
type input "Ne"
type textarea "Ne"
type input "N"
type textarea "N"
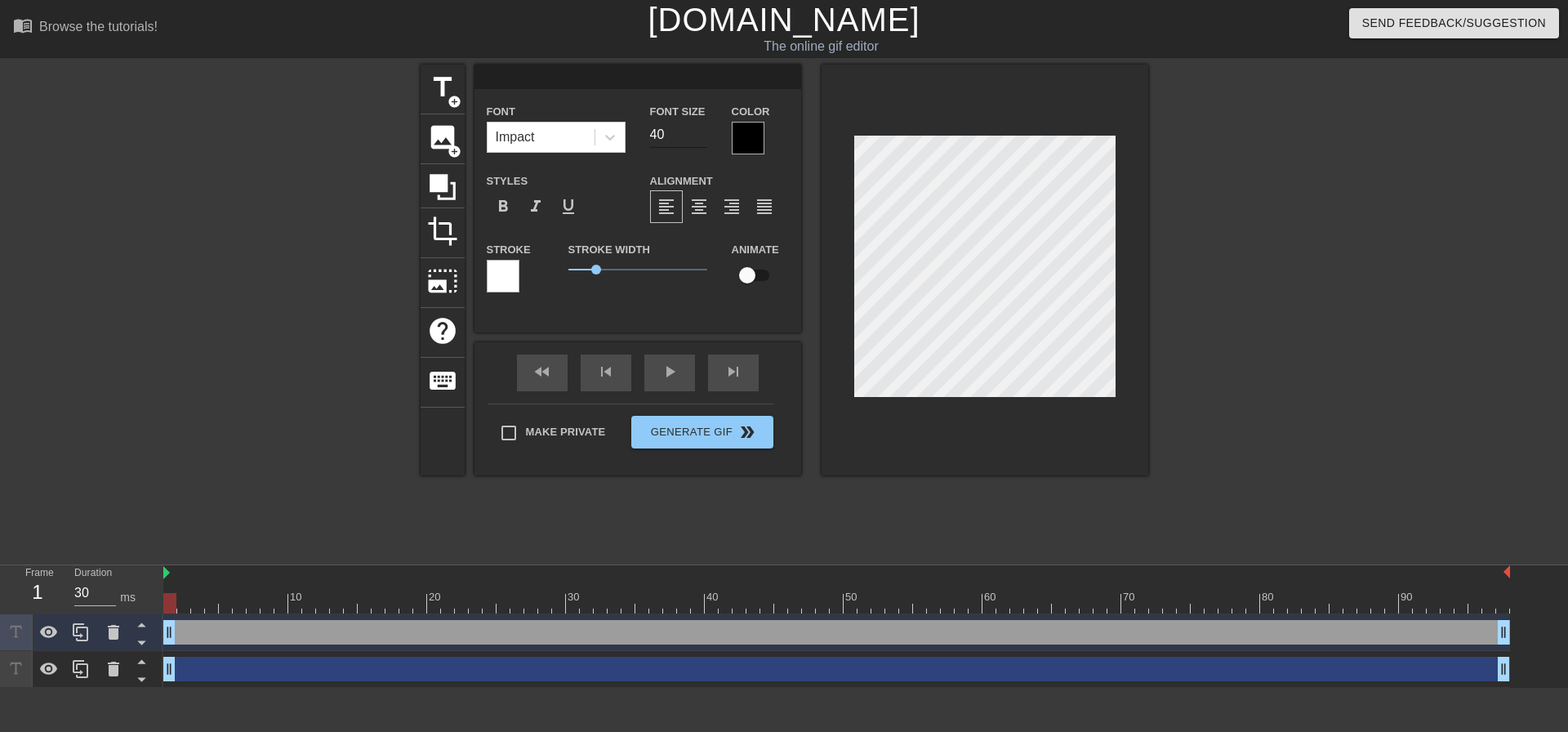
click at [672, 135] on input "40" at bounding box center [678, 135] width 57 height 26
click at [697, 137] on input "39" at bounding box center [678, 135] width 57 height 26
click at [697, 137] on input "38" at bounding box center [678, 135] width 57 height 26
click at [697, 137] on input "37" at bounding box center [678, 135] width 57 height 26
click at [697, 137] on input "36" at bounding box center [678, 135] width 57 height 26
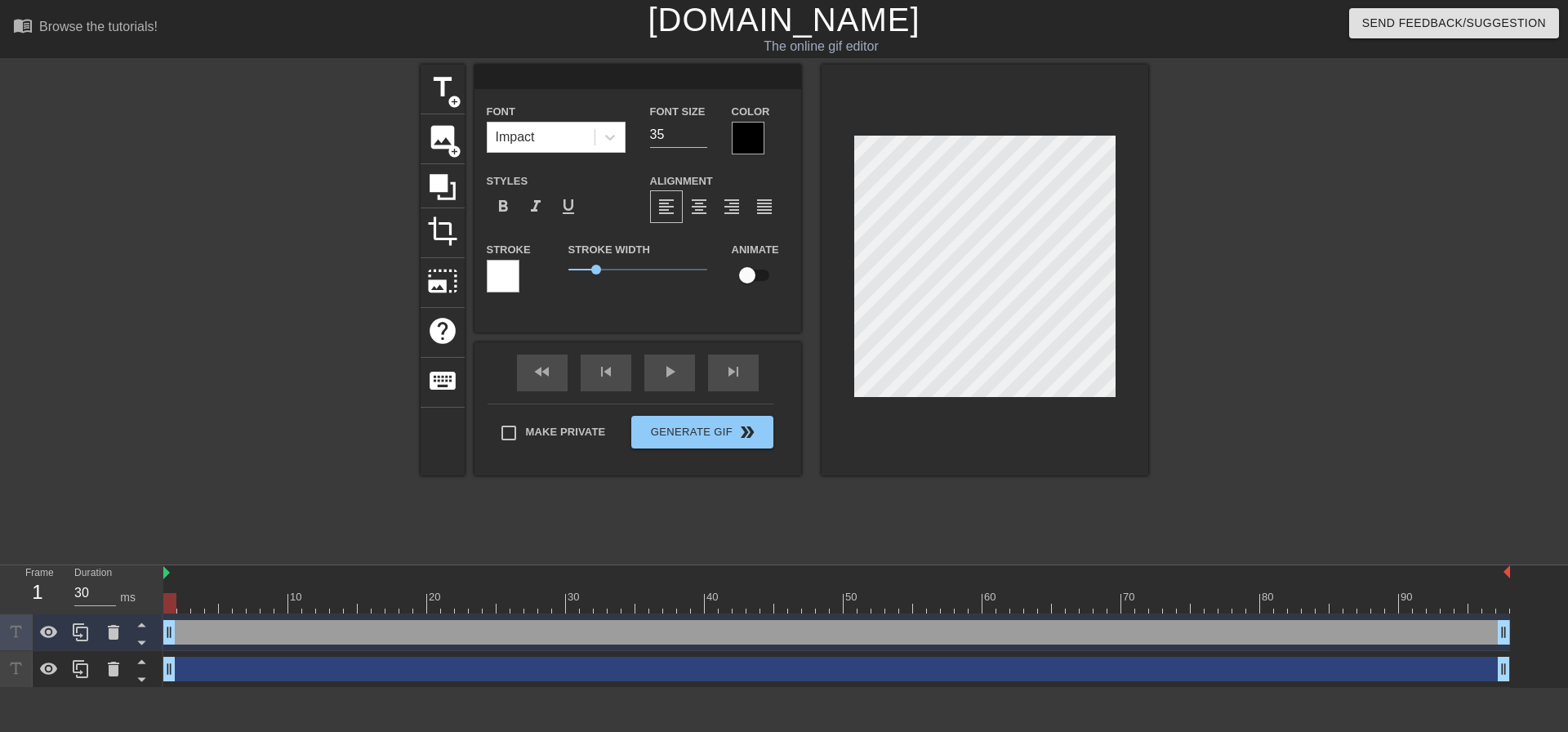
click at [697, 137] on input "35" at bounding box center [678, 135] width 57 height 26
click at [697, 137] on input "34" at bounding box center [678, 135] width 57 height 26
type input "9"
click at [697, 136] on input "9" at bounding box center [678, 135] width 57 height 26
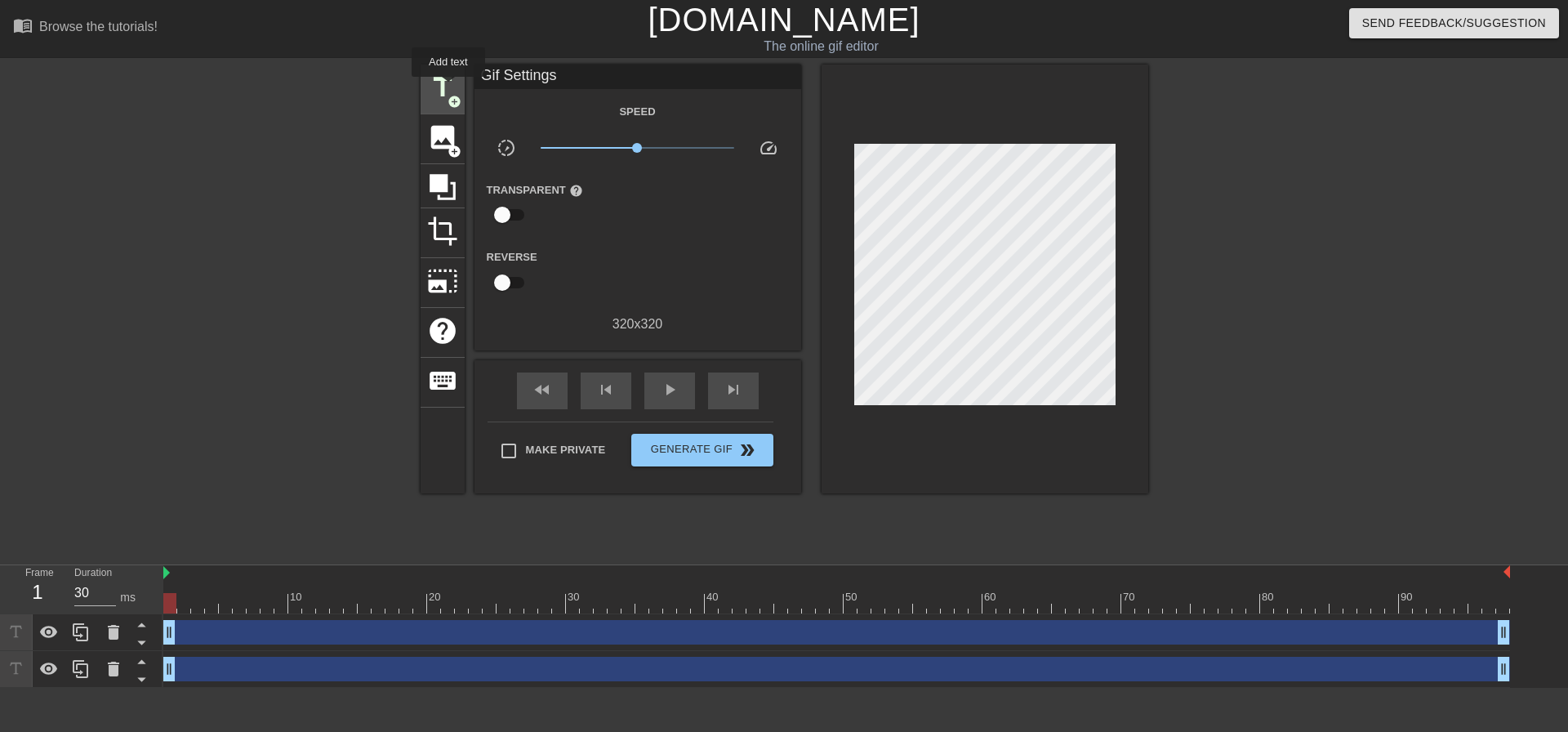
click at [448, 89] on span "title" at bounding box center [442, 88] width 31 height 31
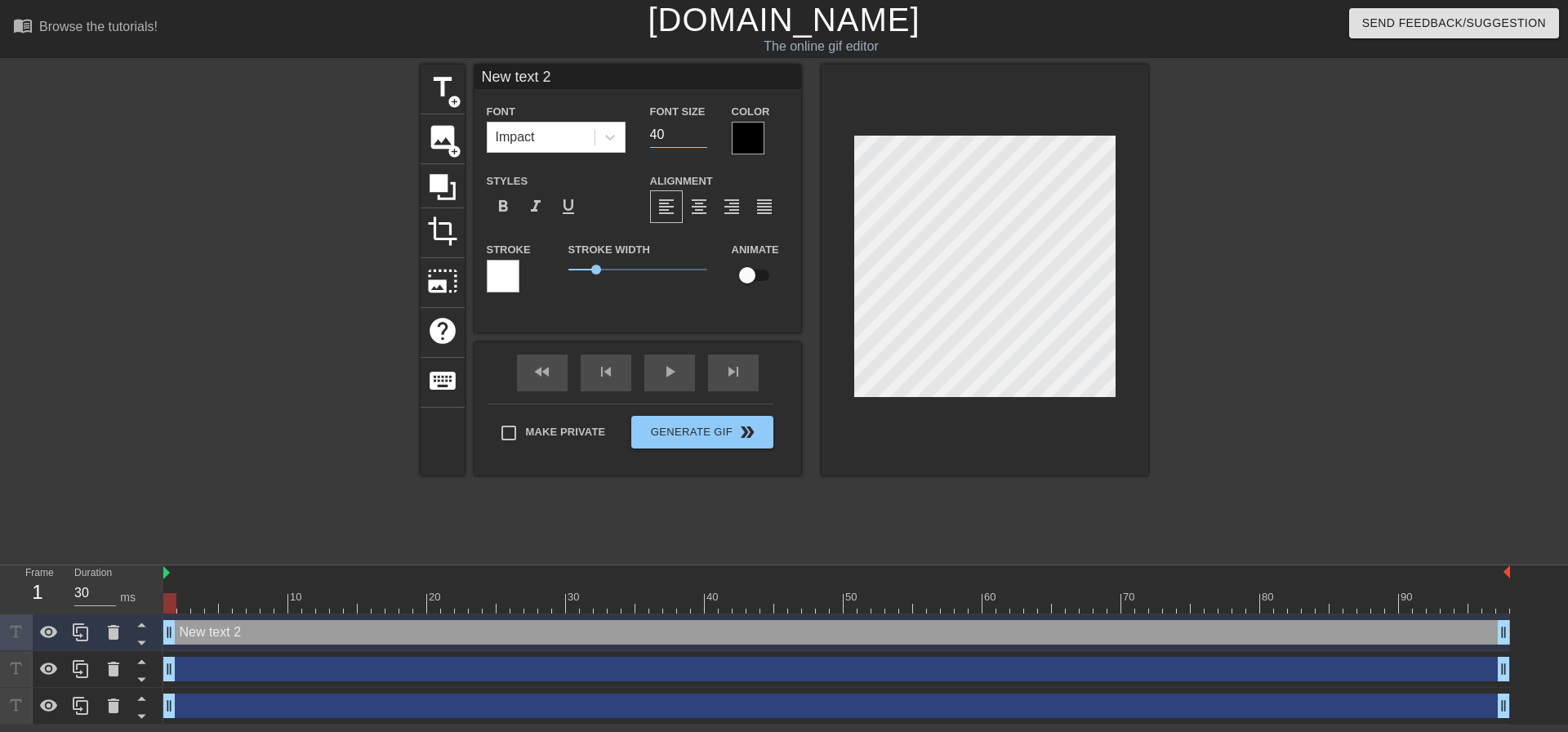
click at [673, 133] on input "40" at bounding box center [678, 135] width 57 height 26
drag, startPoint x: 673, startPoint y: 134, endPoint x: 613, endPoint y: 138, distance: 60.1
click at [613, 138] on div "Font Impact Font Size 40 Color" at bounding box center [637, 128] width 327 height 53
type input "1"
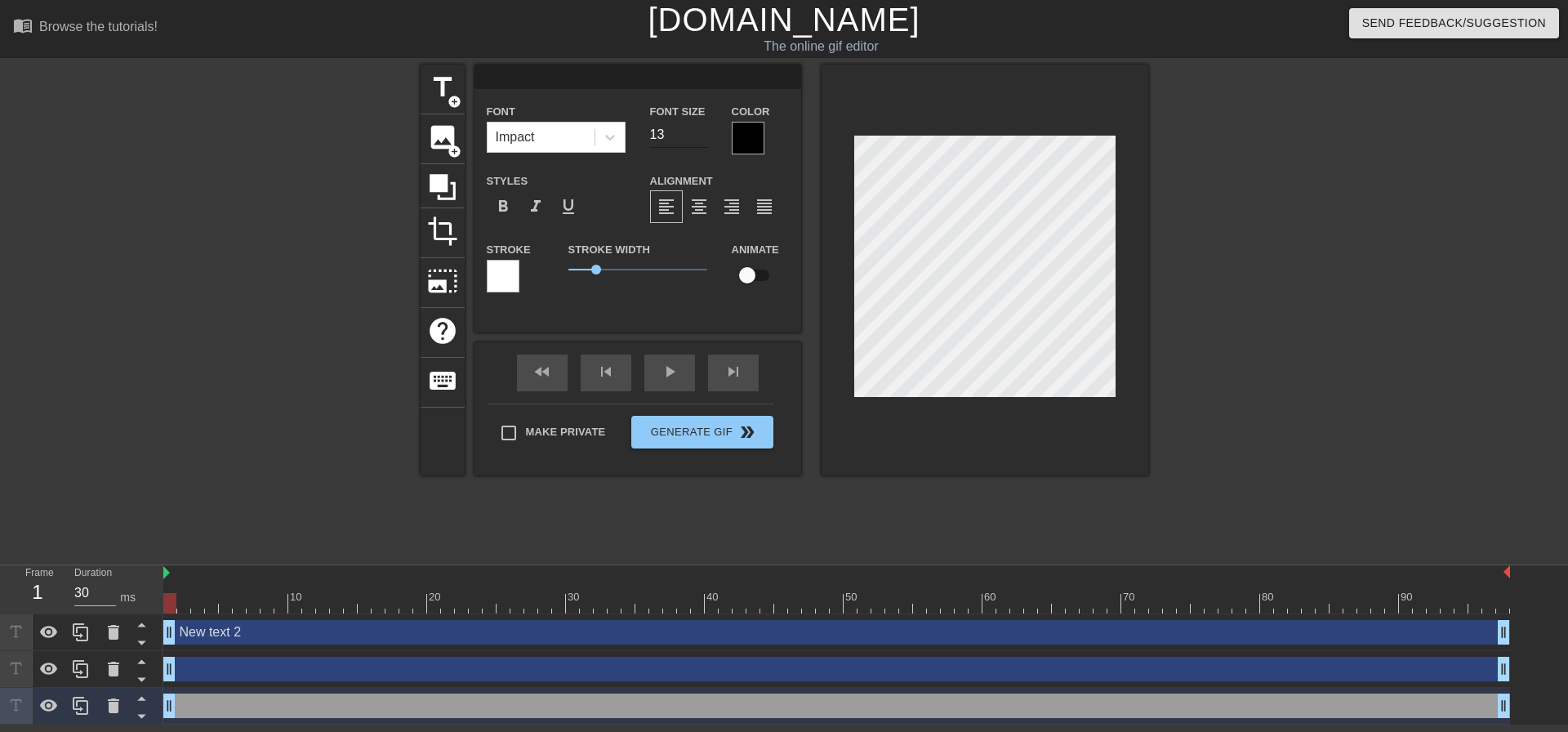
click at [694, 129] on input "13" at bounding box center [678, 135] width 57 height 26
click at [701, 129] on input "14" at bounding box center [678, 135] width 57 height 26
click at [701, 129] on input "15" at bounding box center [678, 135] width 57 height 26
click at [701, 129] on input "16" at bounding box center [678, 135] width 57 height 26
click at [701, 129] on input "17" at bounding box center [678, 135] width 57 height 26
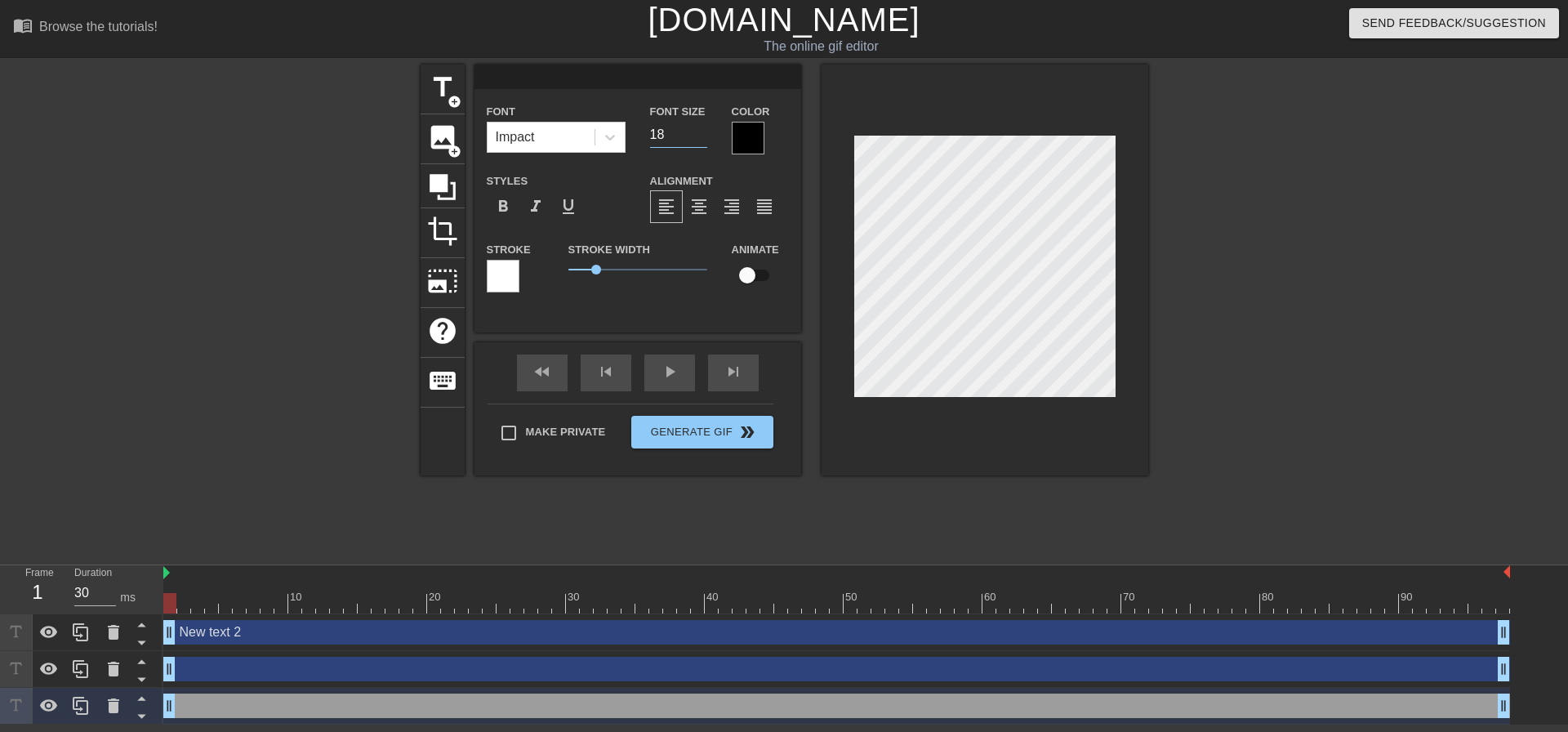
click at [701, 129] on input "18" at bounding box center [678, 135] width 57 height 26
click at [701, 129] on input "19" at bounding box center [678, 135] width 57 height 26
click at [701, 129] on input "20" at bounding box center [678, 135] width 57 height 26
click at [701, 129] on input "21" at bounding box center [678, 135] width 57 height 26
click at [701, 129] on input "22" at bounding box center [678, 135] width 57 height 26
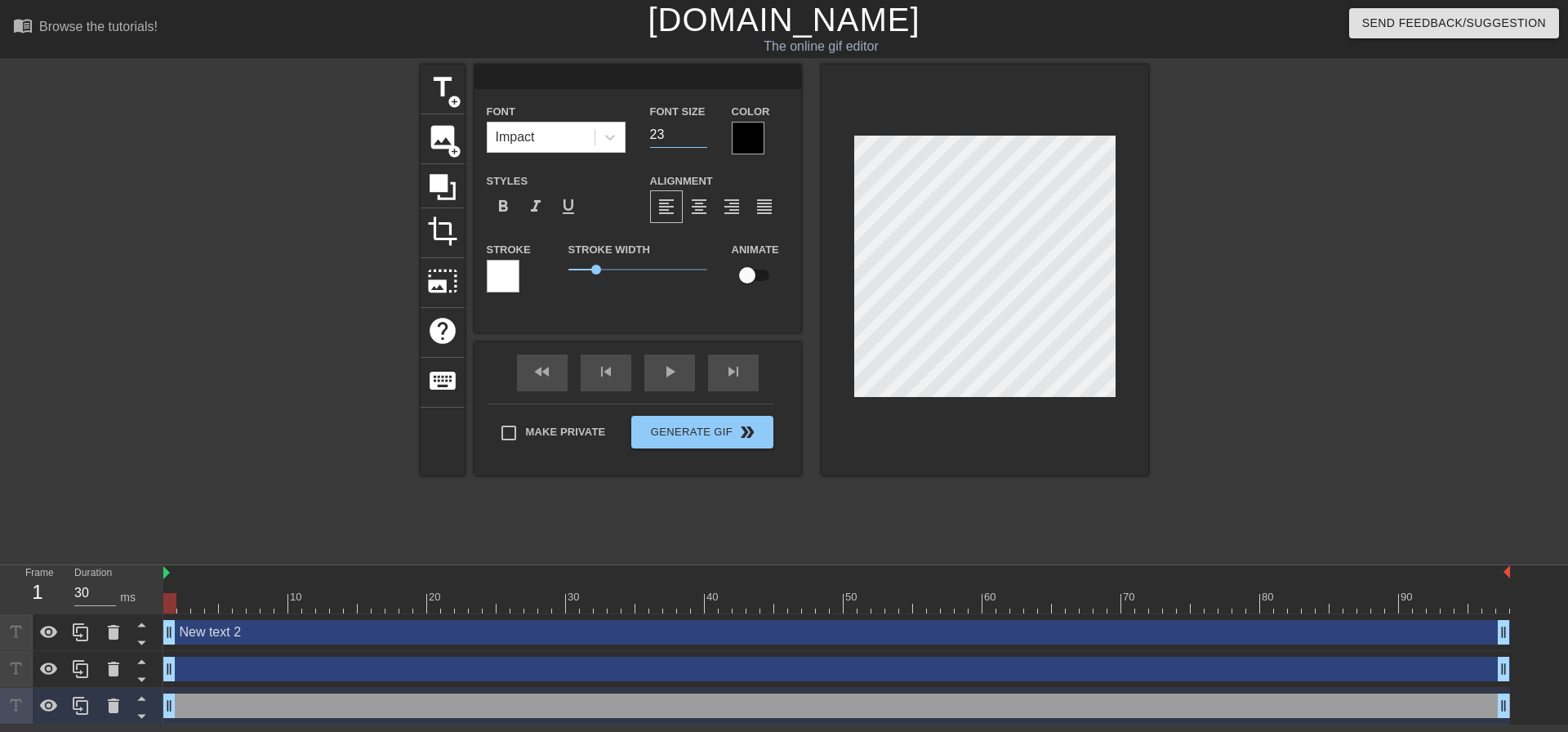
click at [701, 129] on input "23" at bounding box center [678, 135] width 57 height 26
click at [701, 129] on input "24" at bounding box center [678, 135] width 57 height 26
type input "25"
click at [701, 129] on input "25" at bounding box center [678, 135] width 57 height 26
drag, startPoint x: 1208, startPoint y: 277, endPoint x: 1193, endPoint y: 277, distance: 15.0
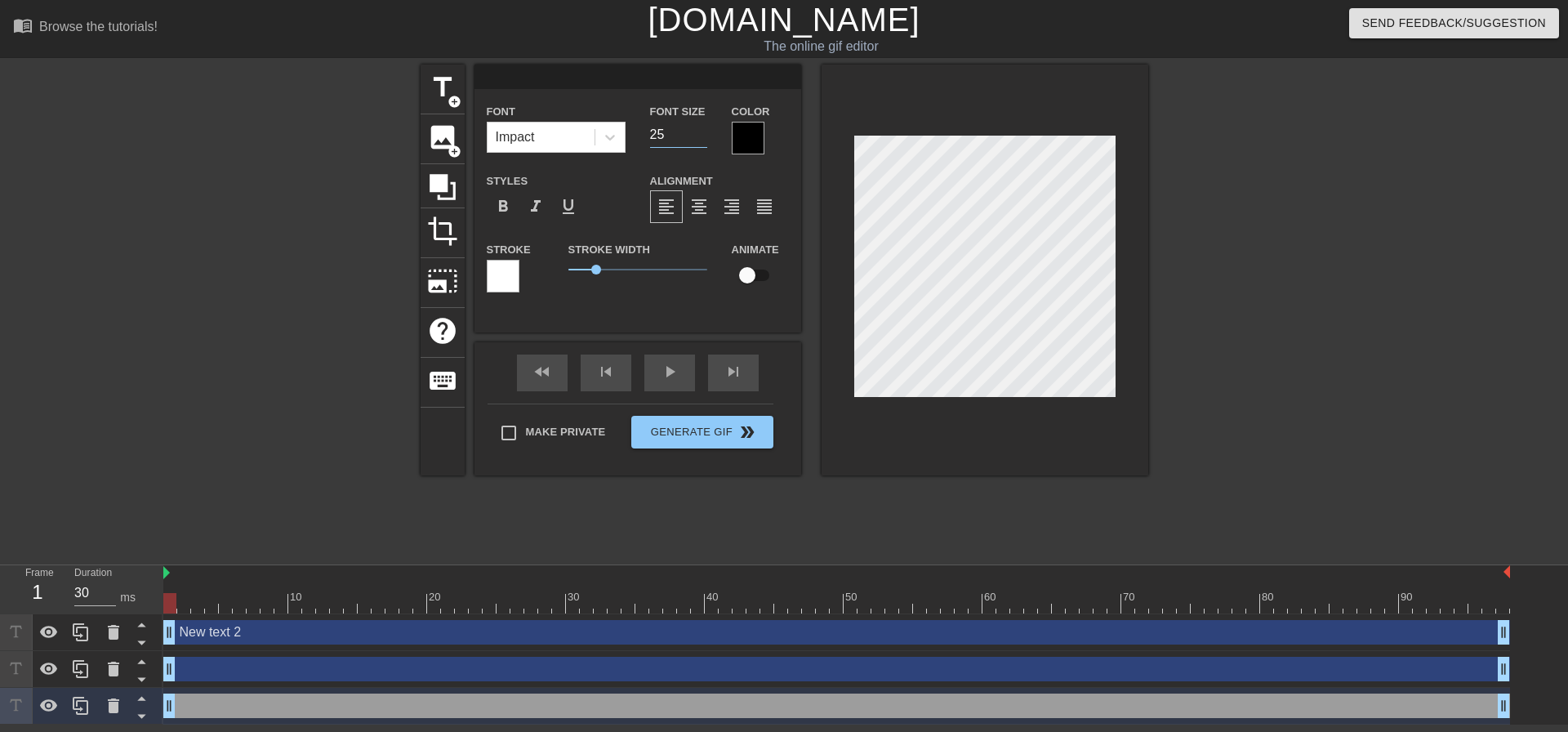
click at [1199, 277] on div at bounding box center [1289, 310] width 245 height 490
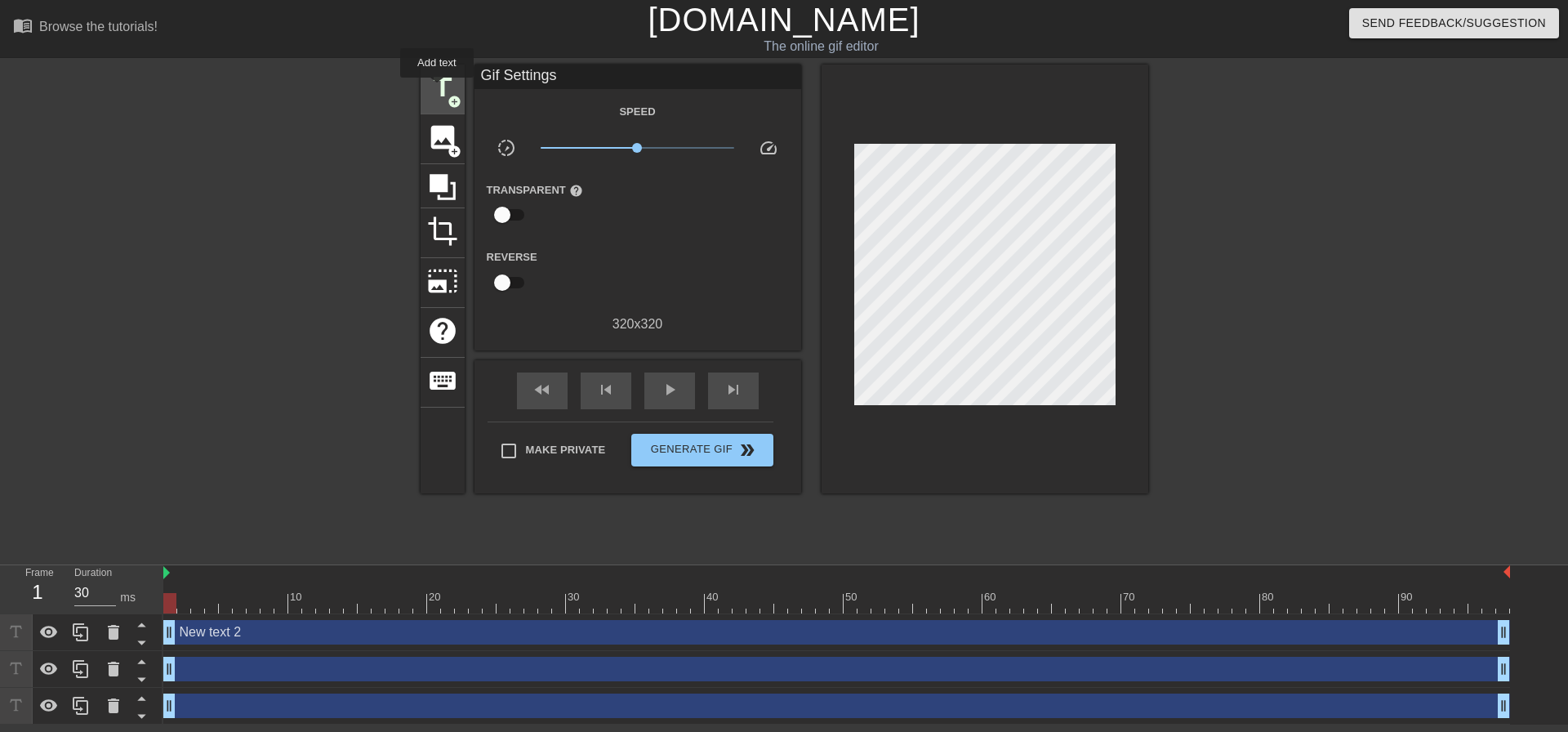
click at [437, 89] on span "title" at bounding box center [442, 88] width 31 height 31
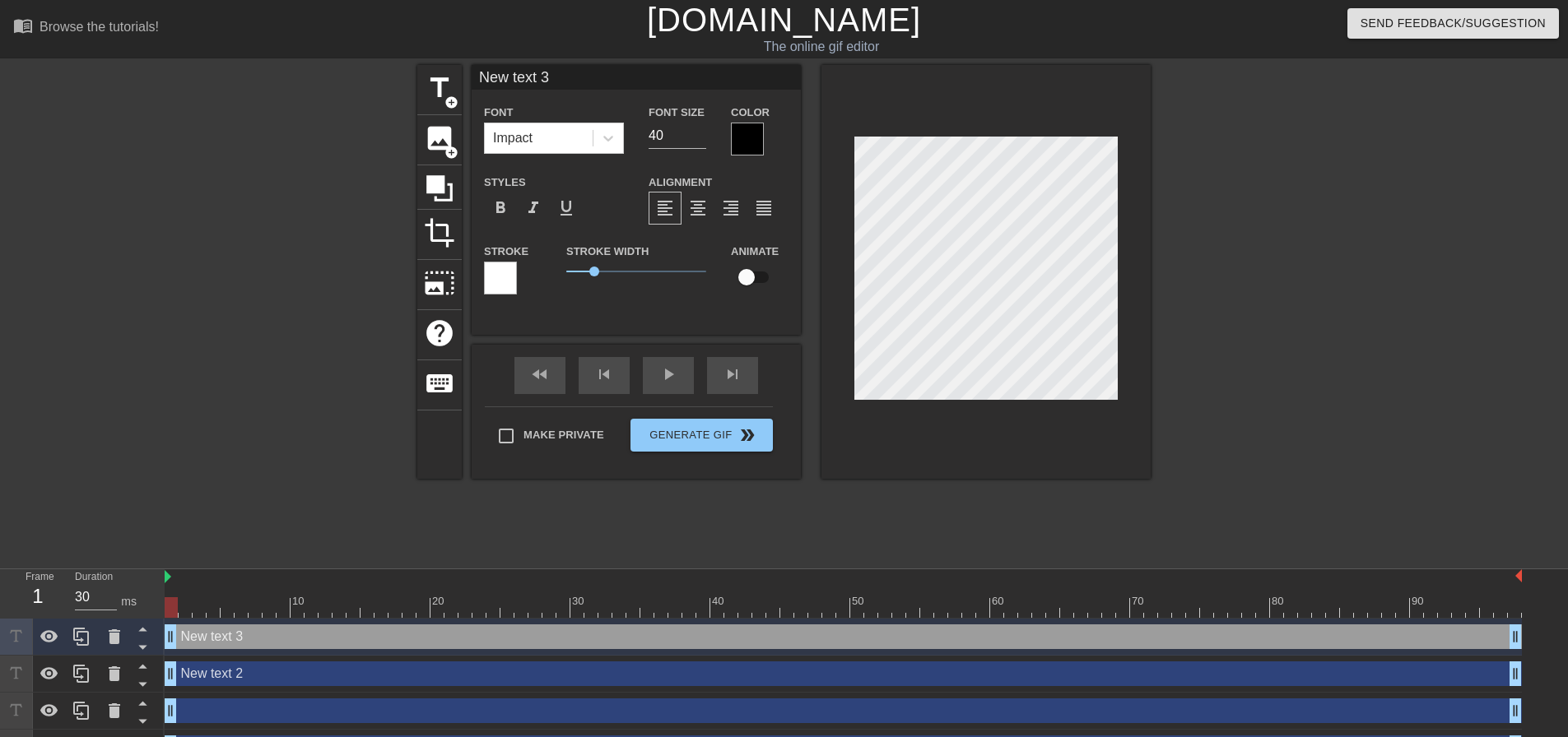
scroll to position [2, 5]
type input "New text"
type textarea "New text"
type input "New text \"
type textarea "New text \"
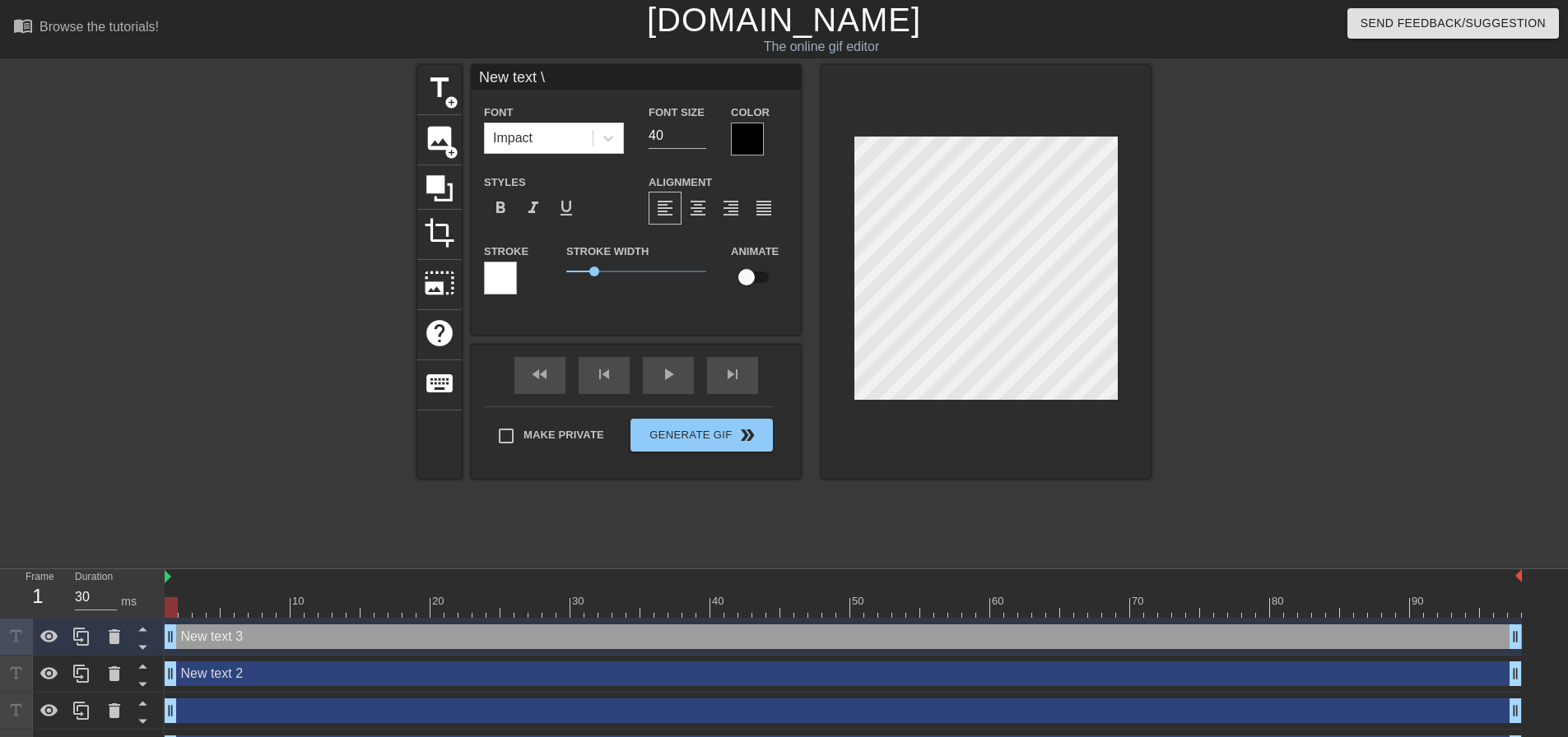
type input "New text"
type textarea "New text"
type input "New text"
type textarea "New text"
type input "New tex"
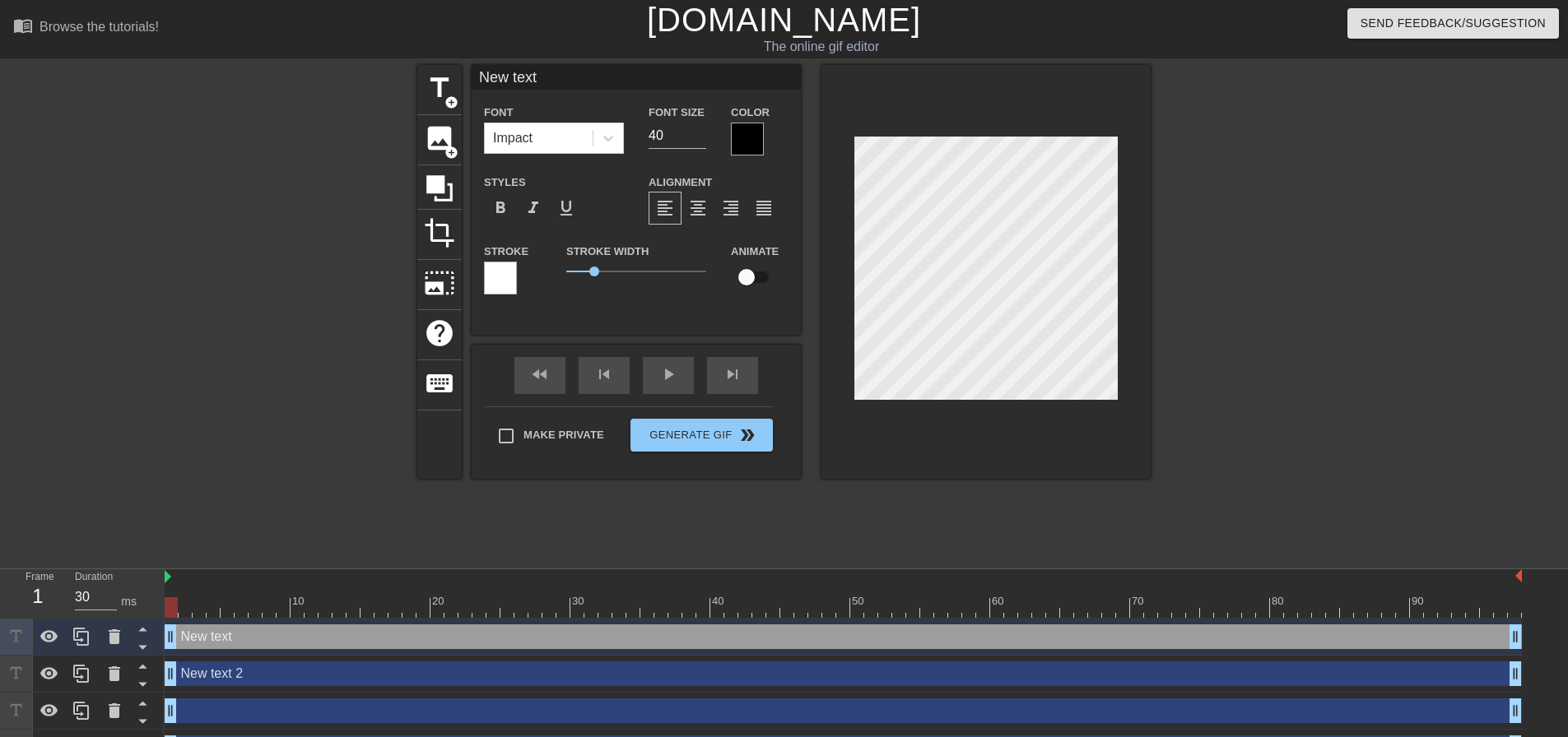
type textarea "New tex"
type input "New te"
type textarea "New te"
type input "New t"
type textarea "New t"
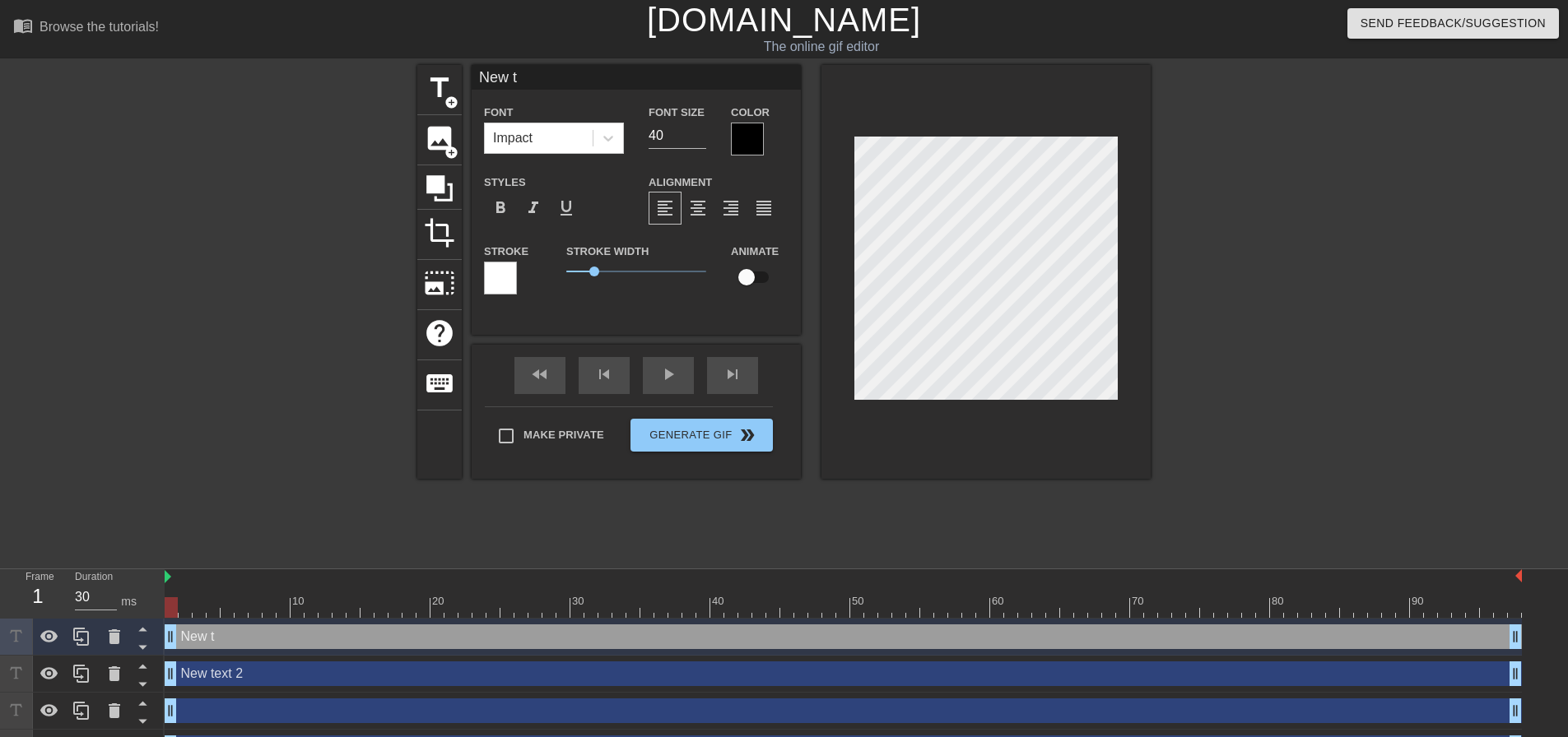
type input "New"
type textarea "New"
type input "New"
type textarea "New"
type input "Ne"
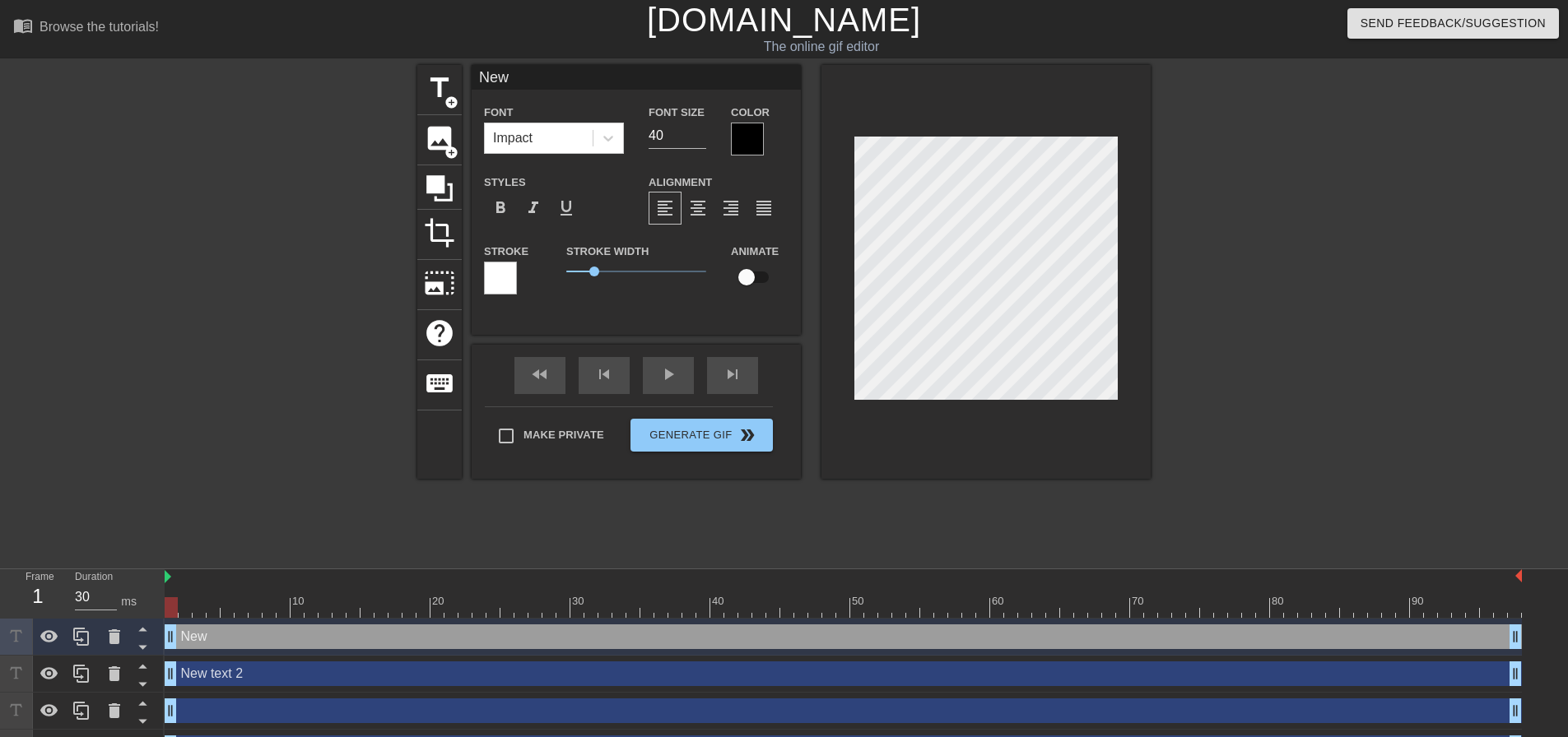
type textarea "Ne"
type input "N"
type textarea "N"
type input "T"
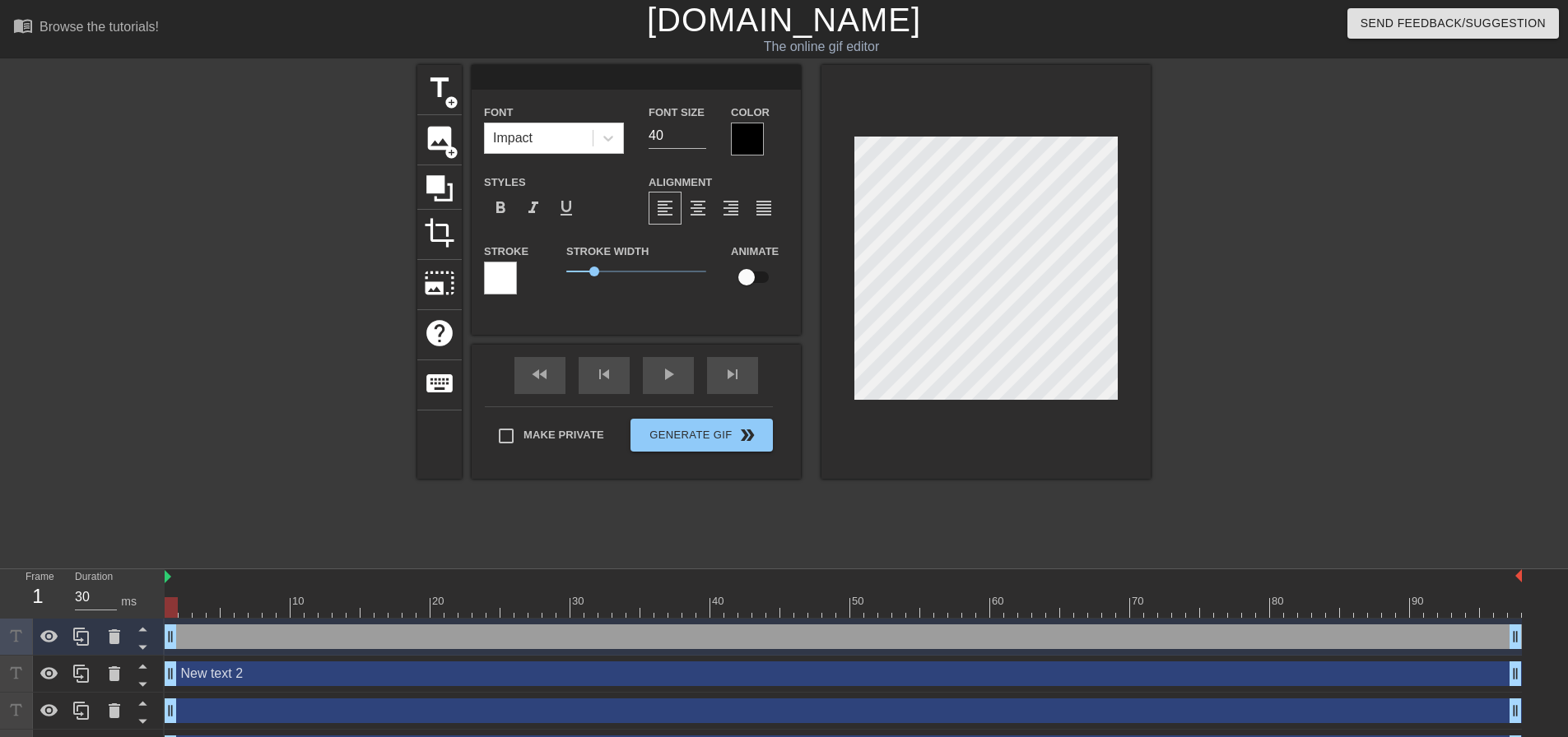
type textarea "T"
type input "Th"
type textarea "Th"
type input "The"
type textarea "The"
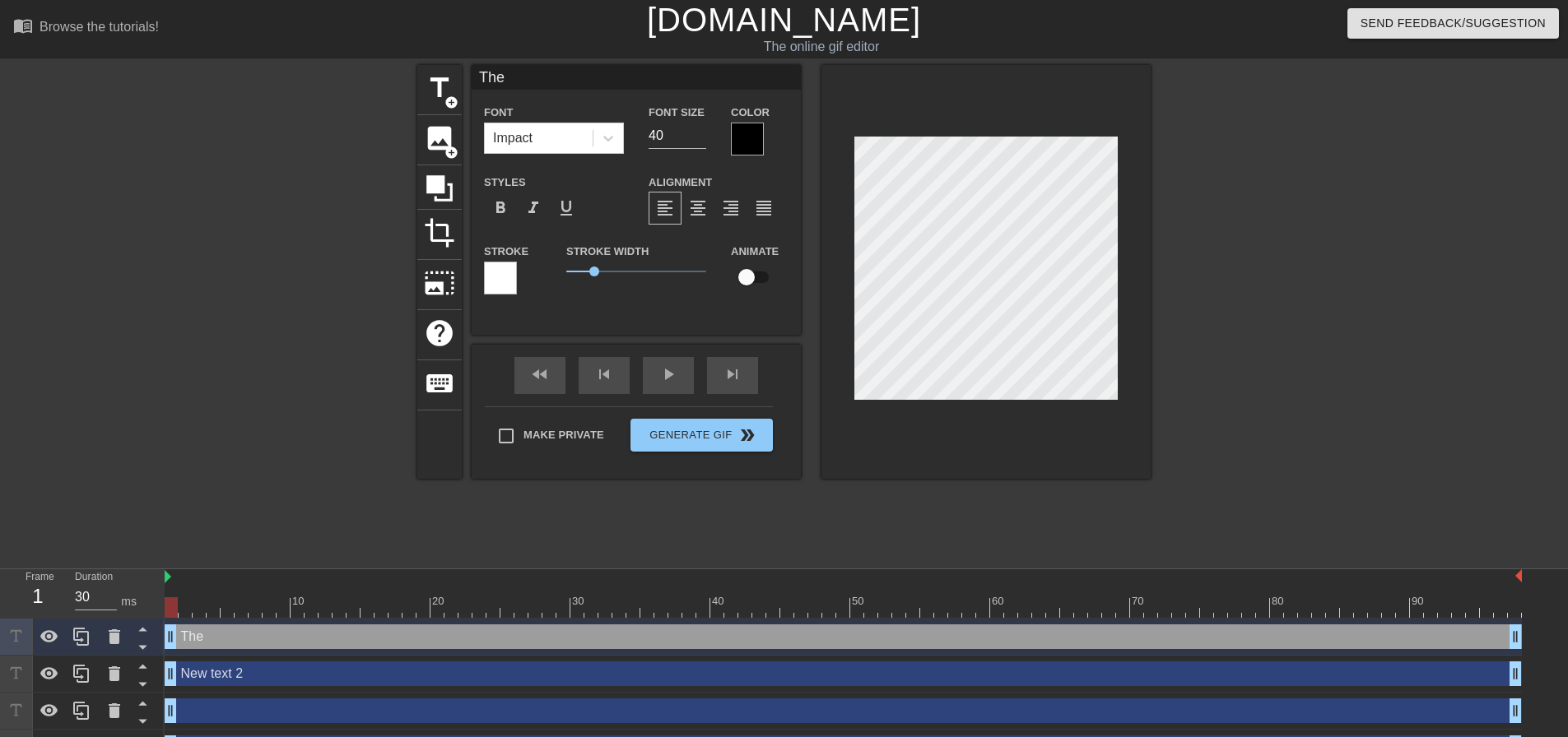
type input "The"
type textarea "The"
type input "The r"
type textarea "The r"
type input "The re"
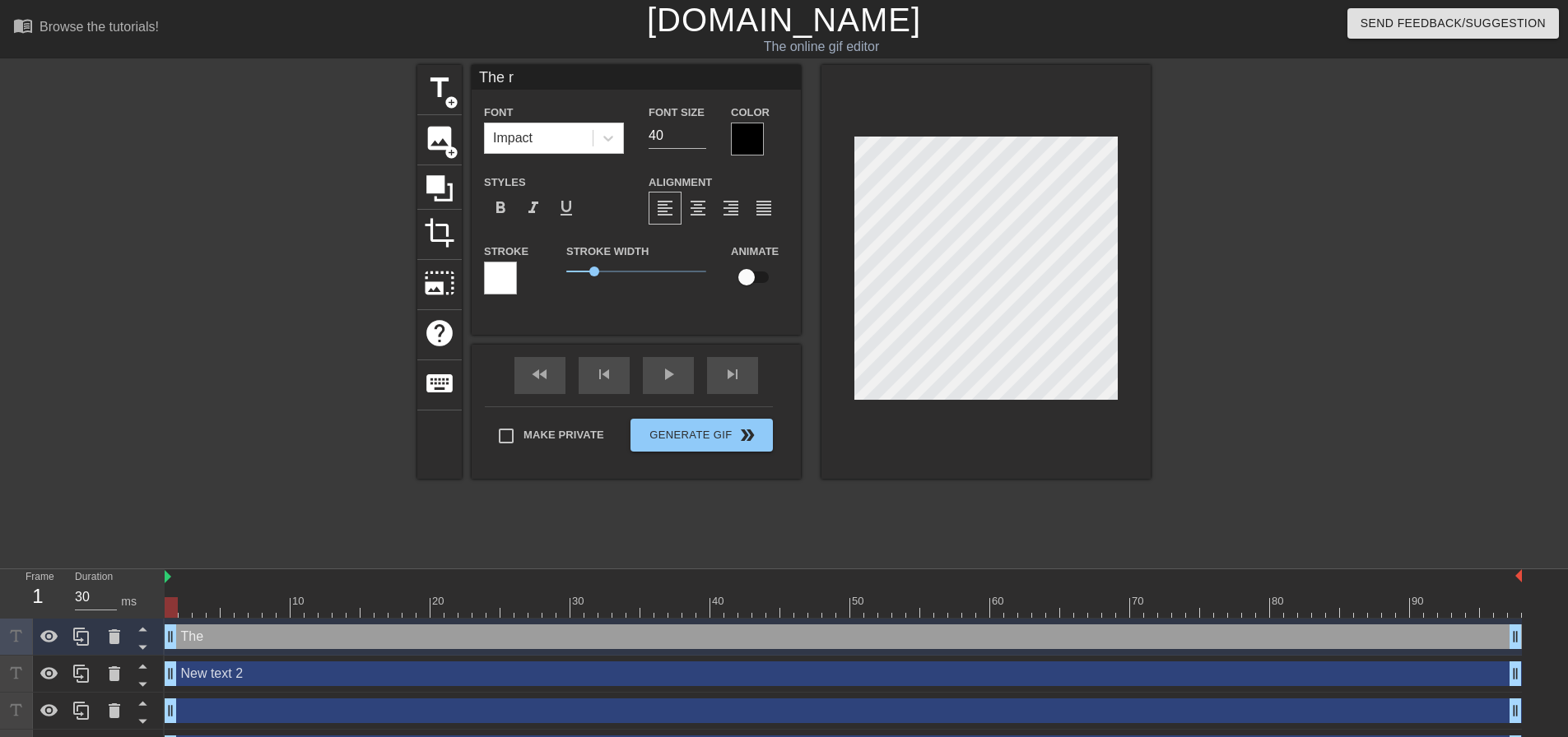
type textarea "The re"
type input "The res"
type textarea "The res"
type input "The rest"
type textarea "The rest"
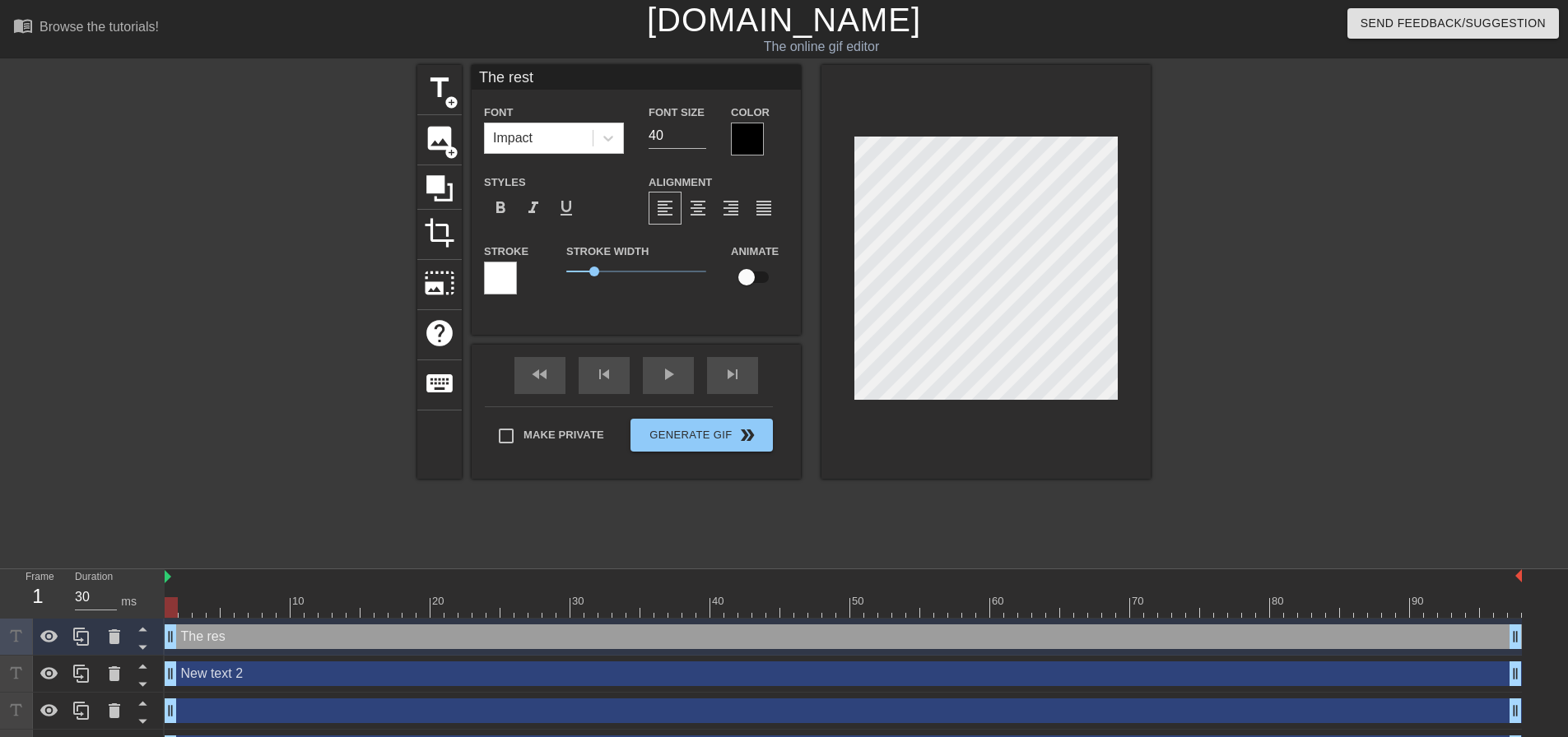
type input "The rest"
type textarea "The rest"
type input "The rest o"
type textarea "The rest o"
type input "The rest of"
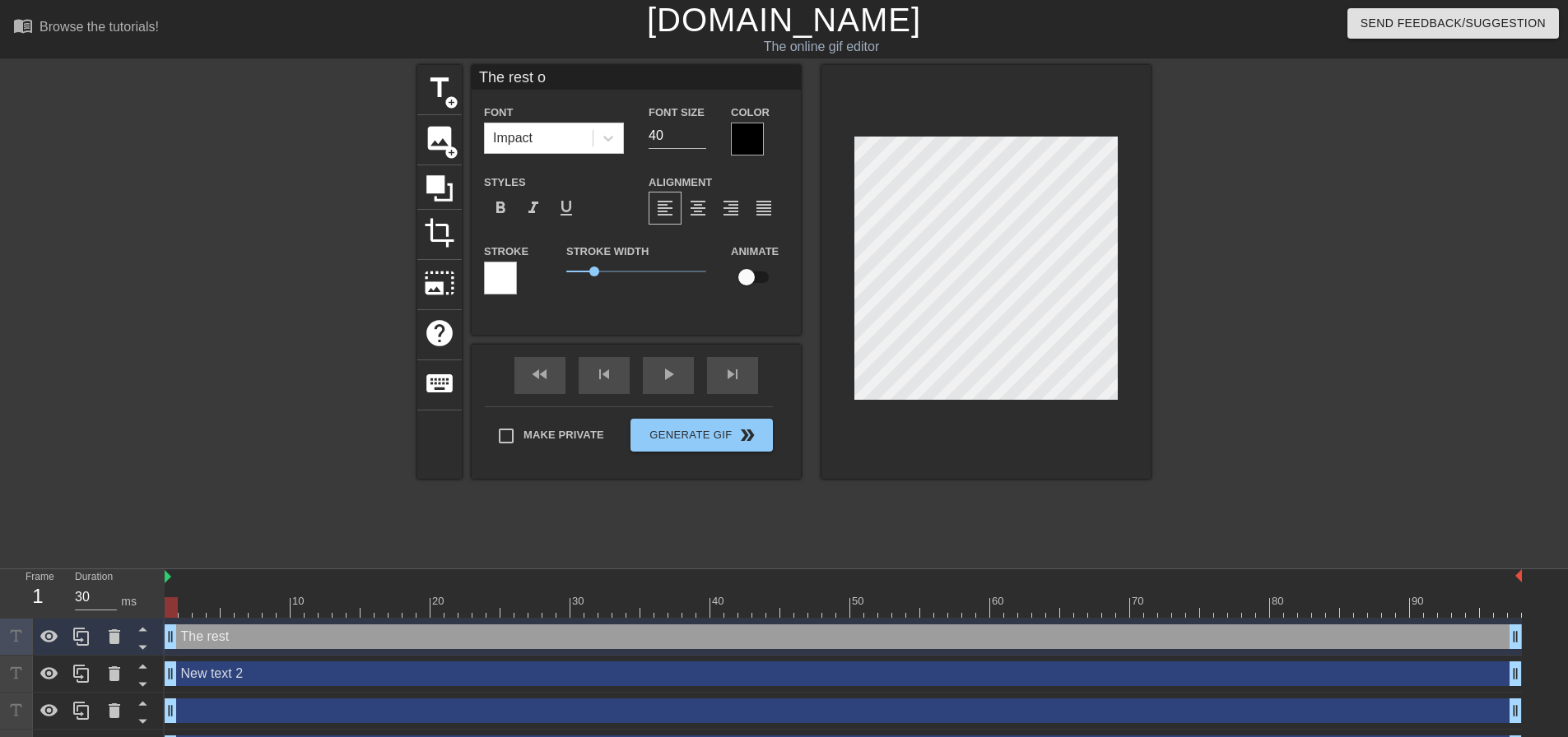
type textarea "The rest of"
type input "The rest of"
type textarea "The rest of"
type input "The rest of t"
type textarea "The rest of t"
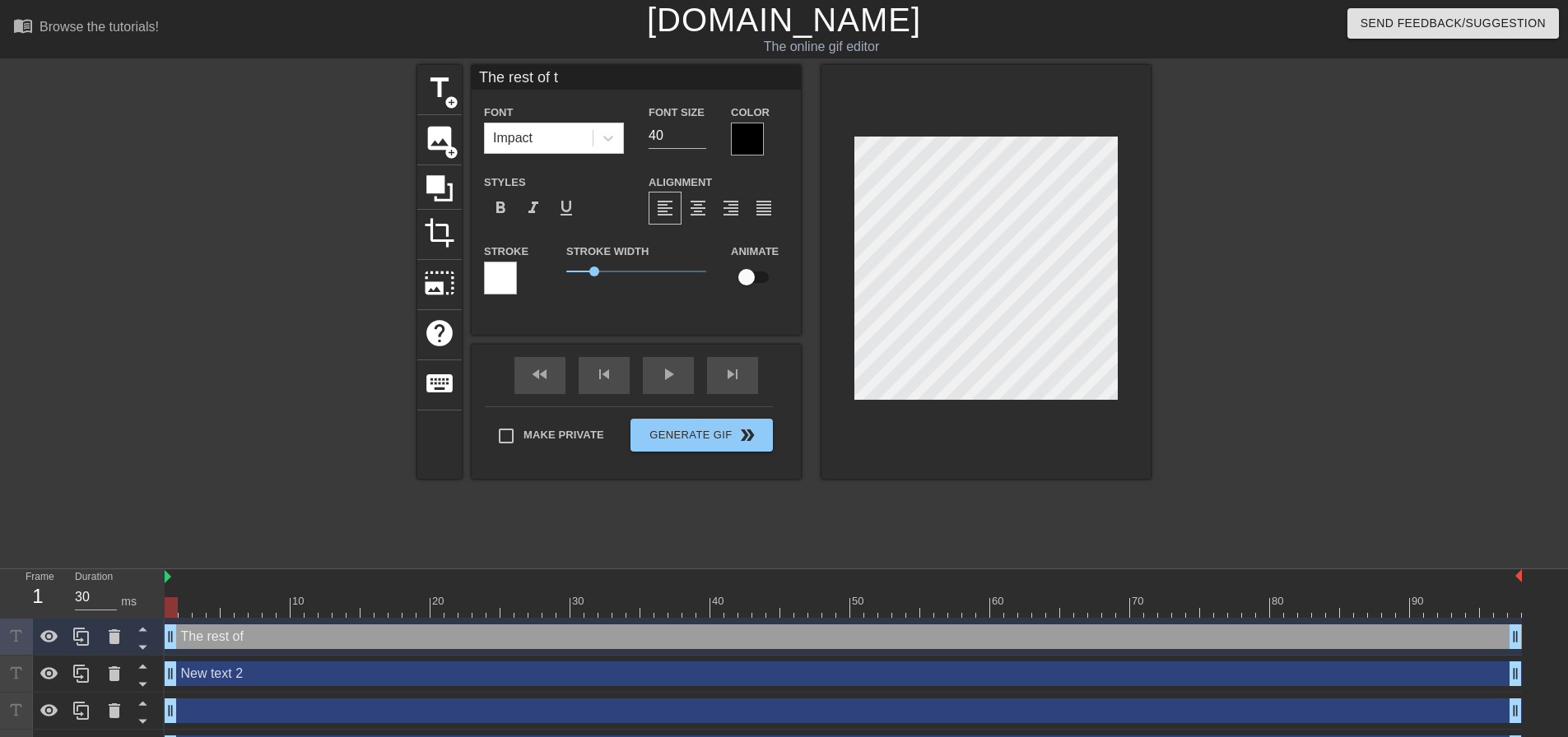
type input "The rest of th"
type textarea "The rest of th"
type input "The rest of the"
type textarea "The rest of the"
type input "The rest of the"
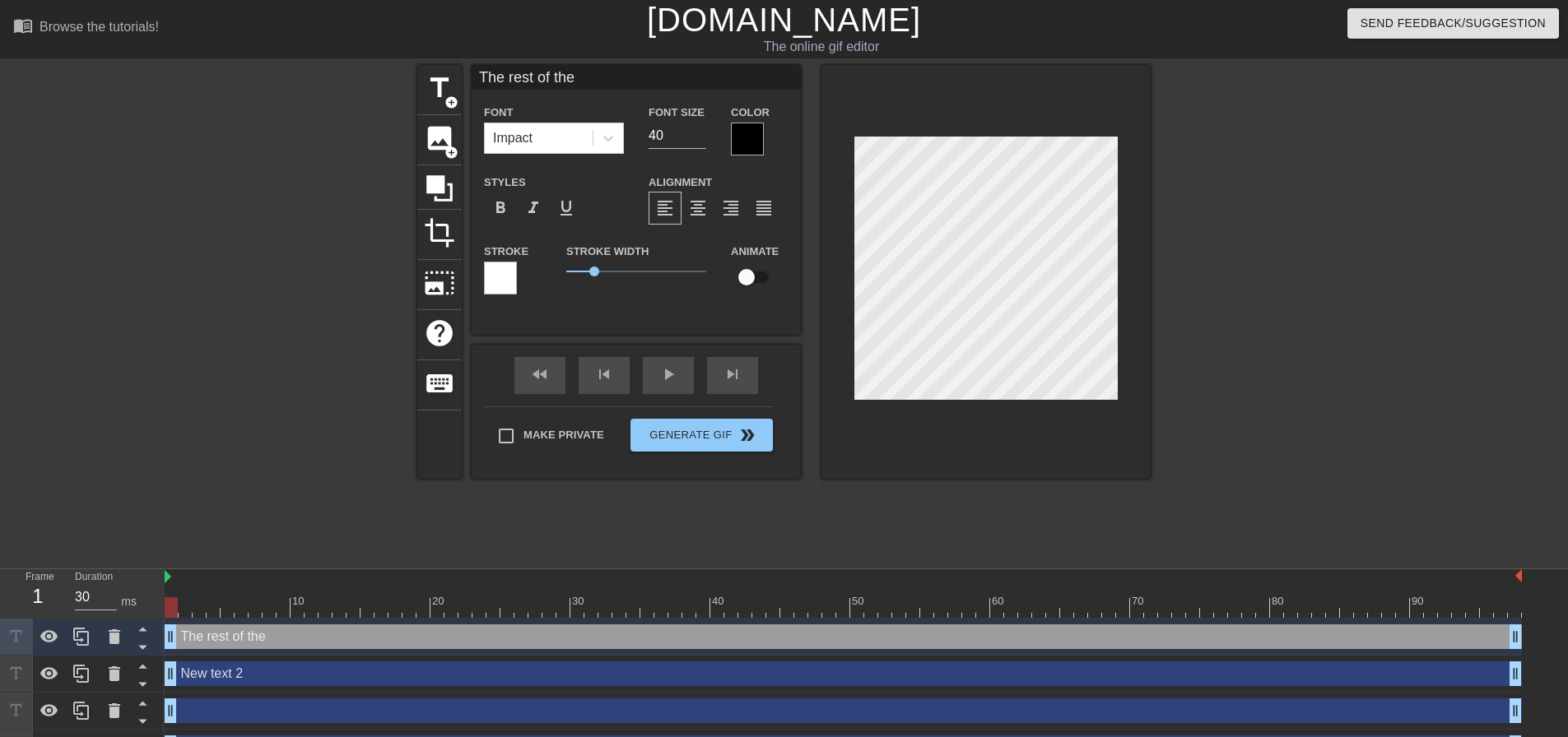
type textarea "The rest of the"
type input "The rest of the f"
type textarea "The rest of the f"
type input "The rest of the fi"
type textarea "The rest of the fi"
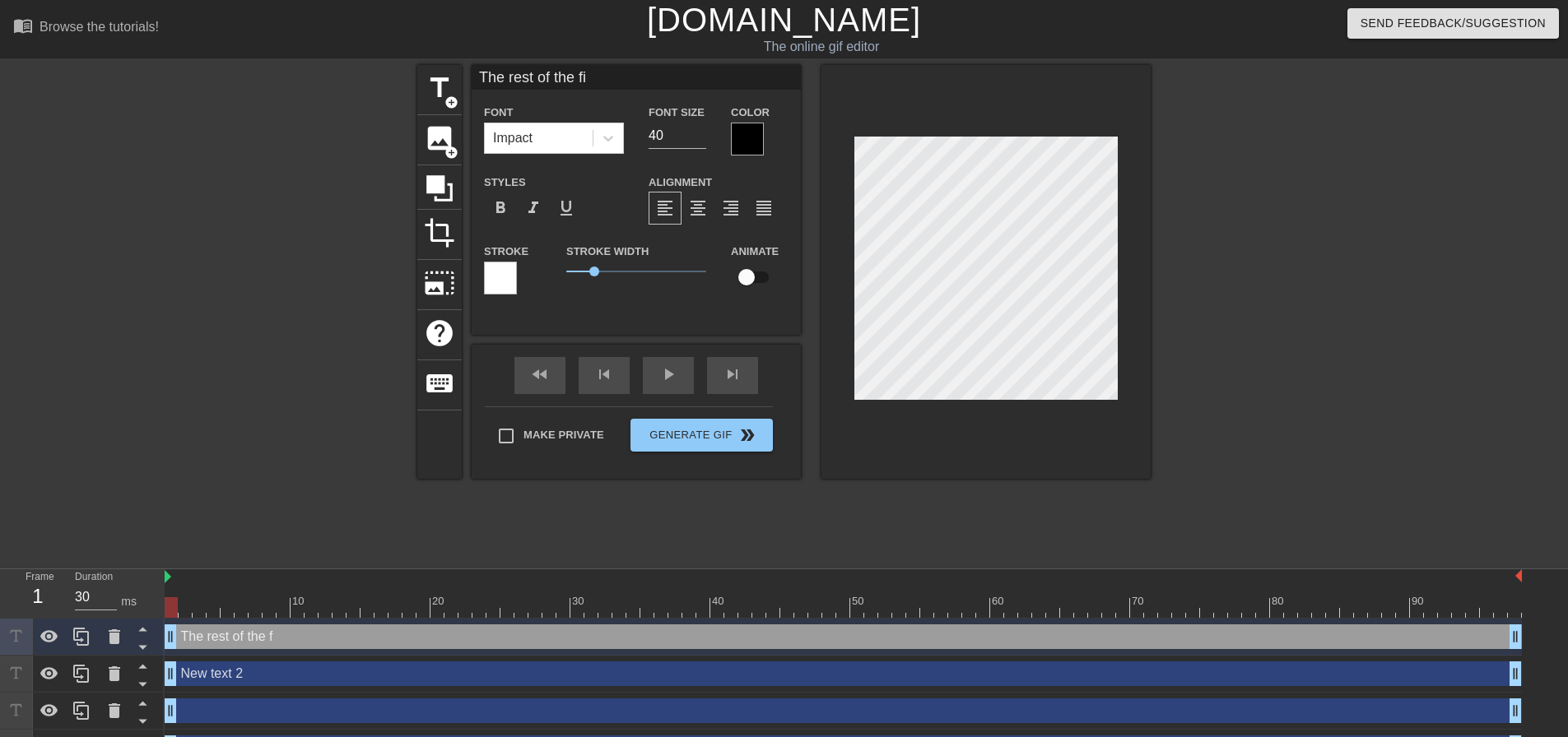
type input "The rest of the fin"
type textarea "The rest of the fin"
type input "The rest of the fina"
type textarea "The rest of the fina"
type input "The rest of the [PERSON_NAME]"
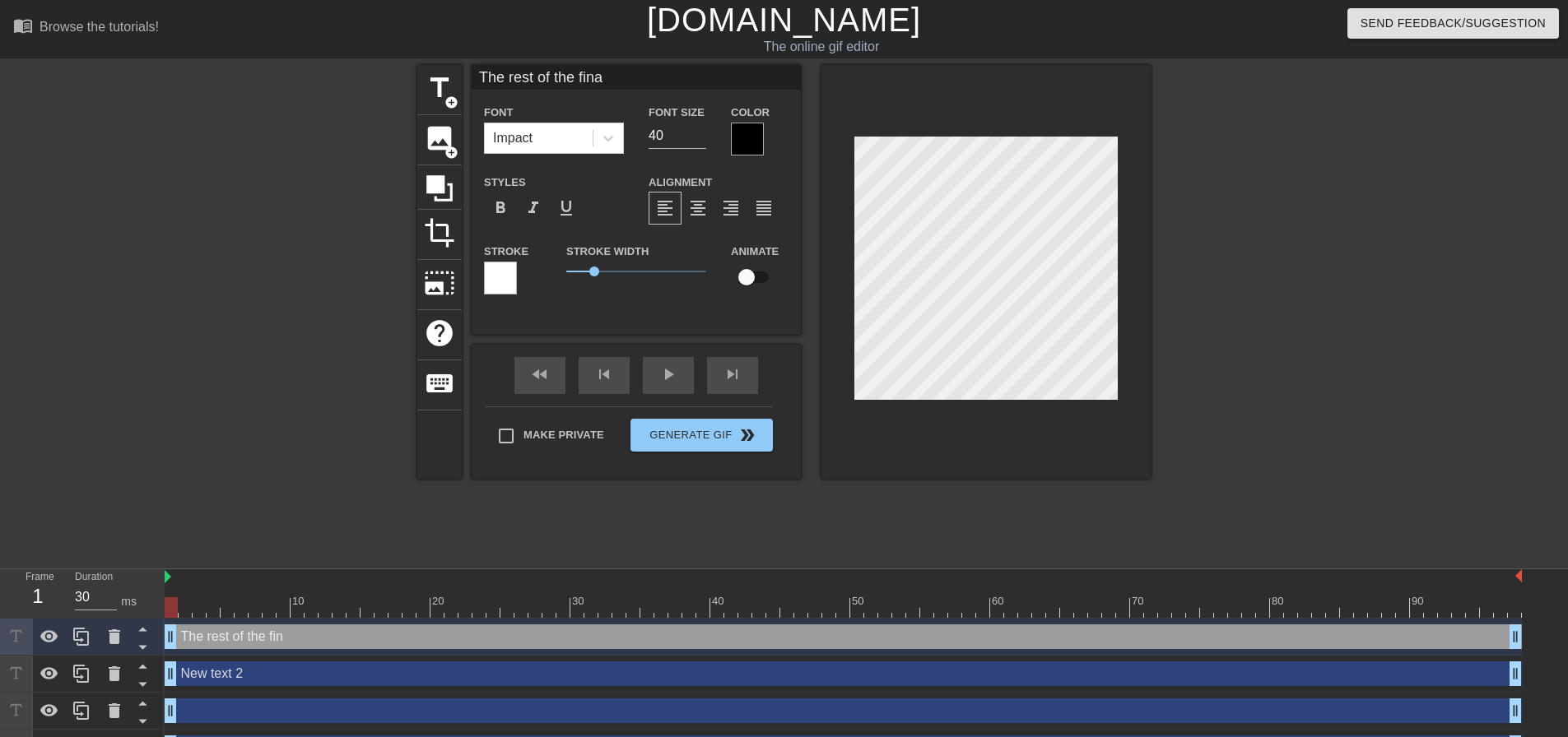
type textarea "The rest of the [PERSON_NAME]"
type input "The rest of the financ"
type textarea "The rest of the financ"
type input "The rest of the finance"
type textarea "The rest of the finance"
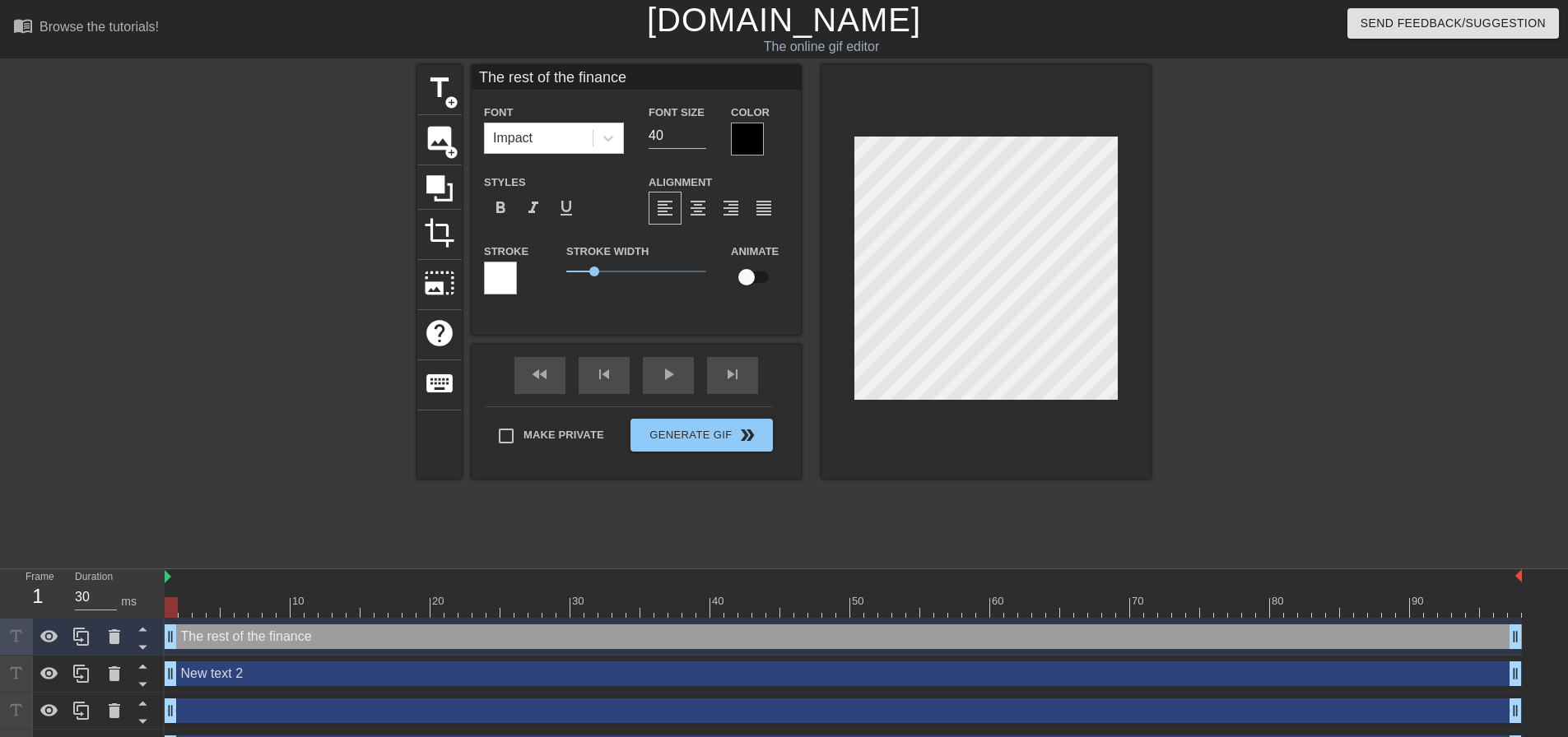
type input "The rest of the finance"
type textarea "The rest of the finance"
type input "The rest of the finance r"
type textarea "The rest of the finance r"
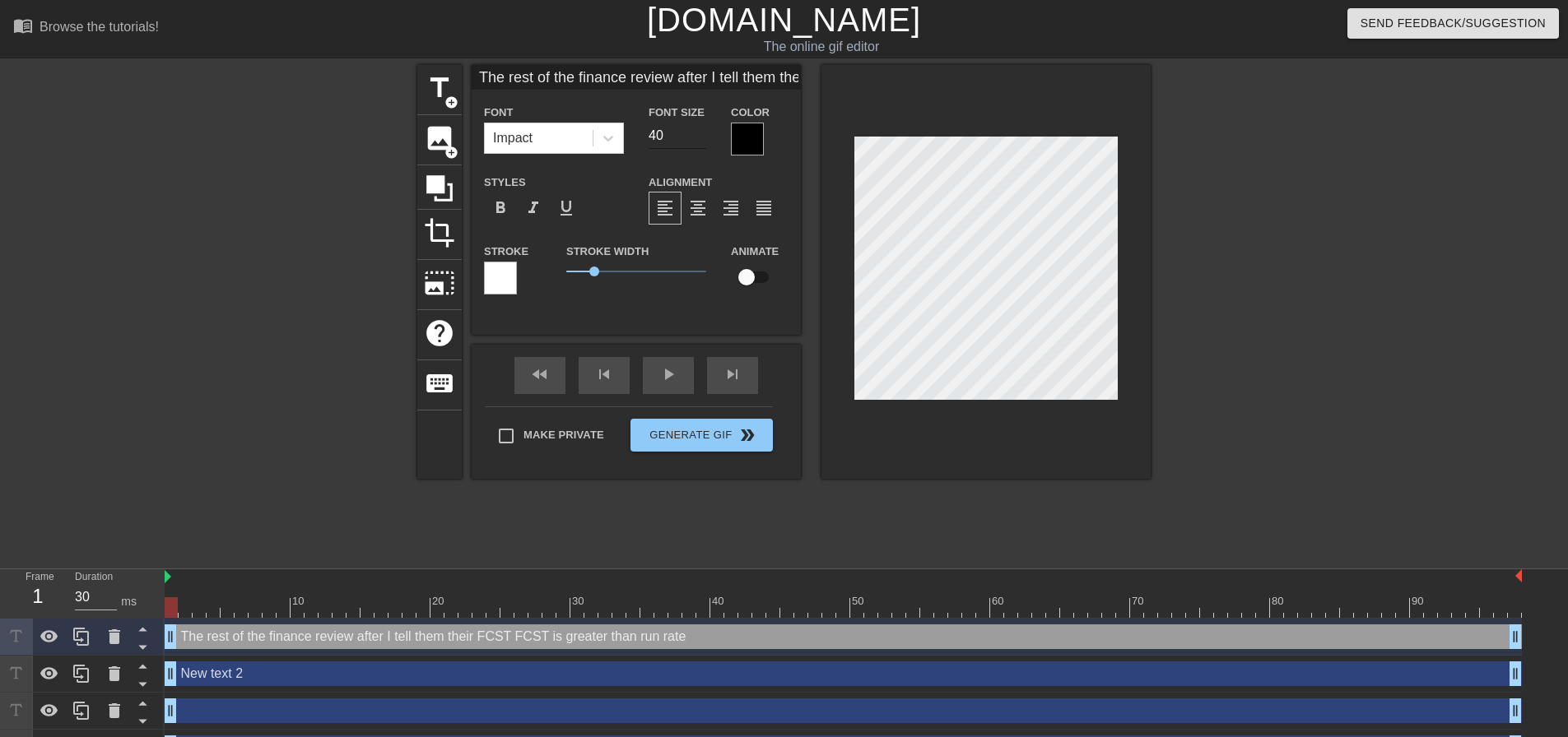
click at [680, 132] on input "40" at bounding box center [677, 136] width 58 height 26
click at [1302, 274] on div "title add_circle image add_circle crop photo_size_select_large help keyboard Th…" at bounding box center [784, 312] width 1568 height 494
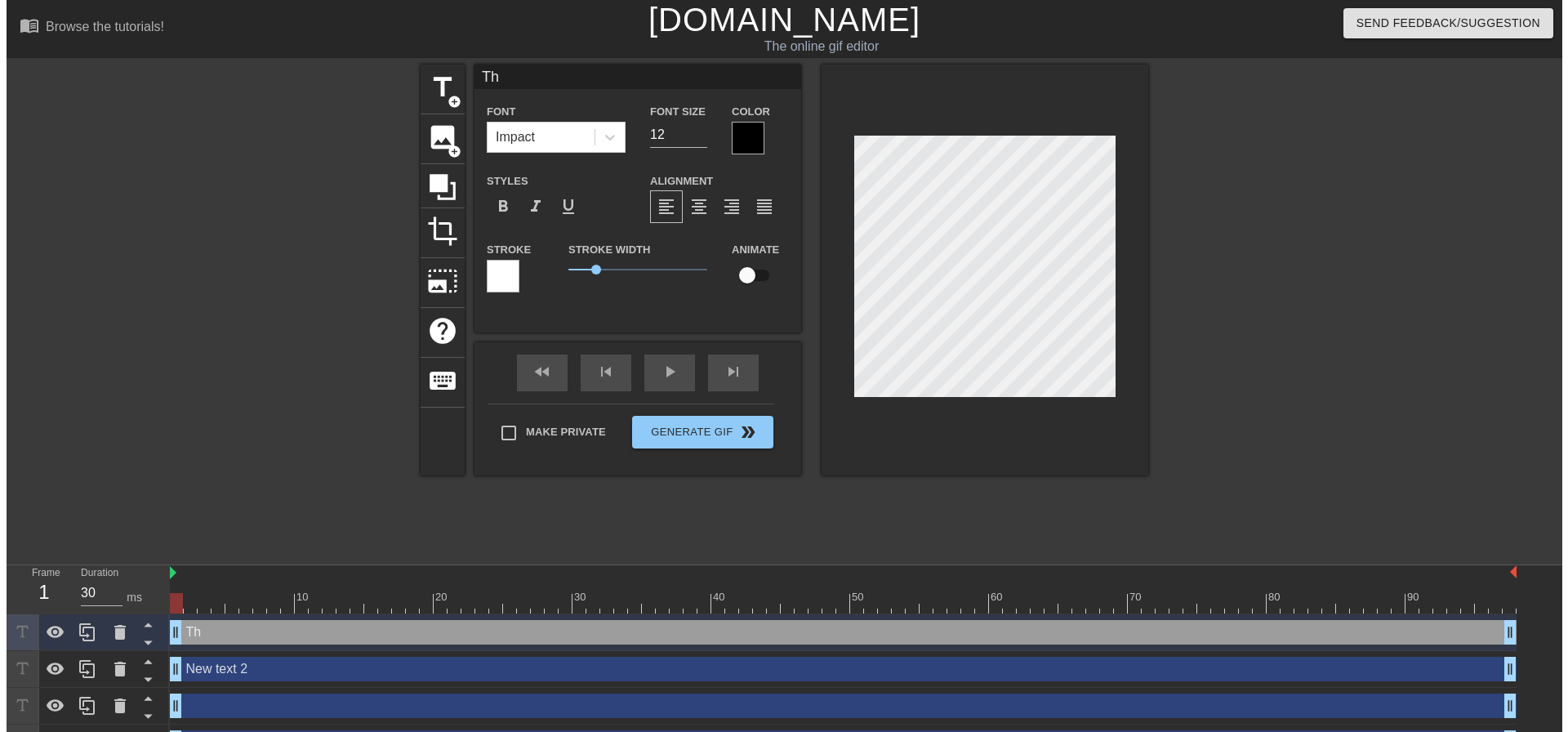
scroll to position [2, 2]
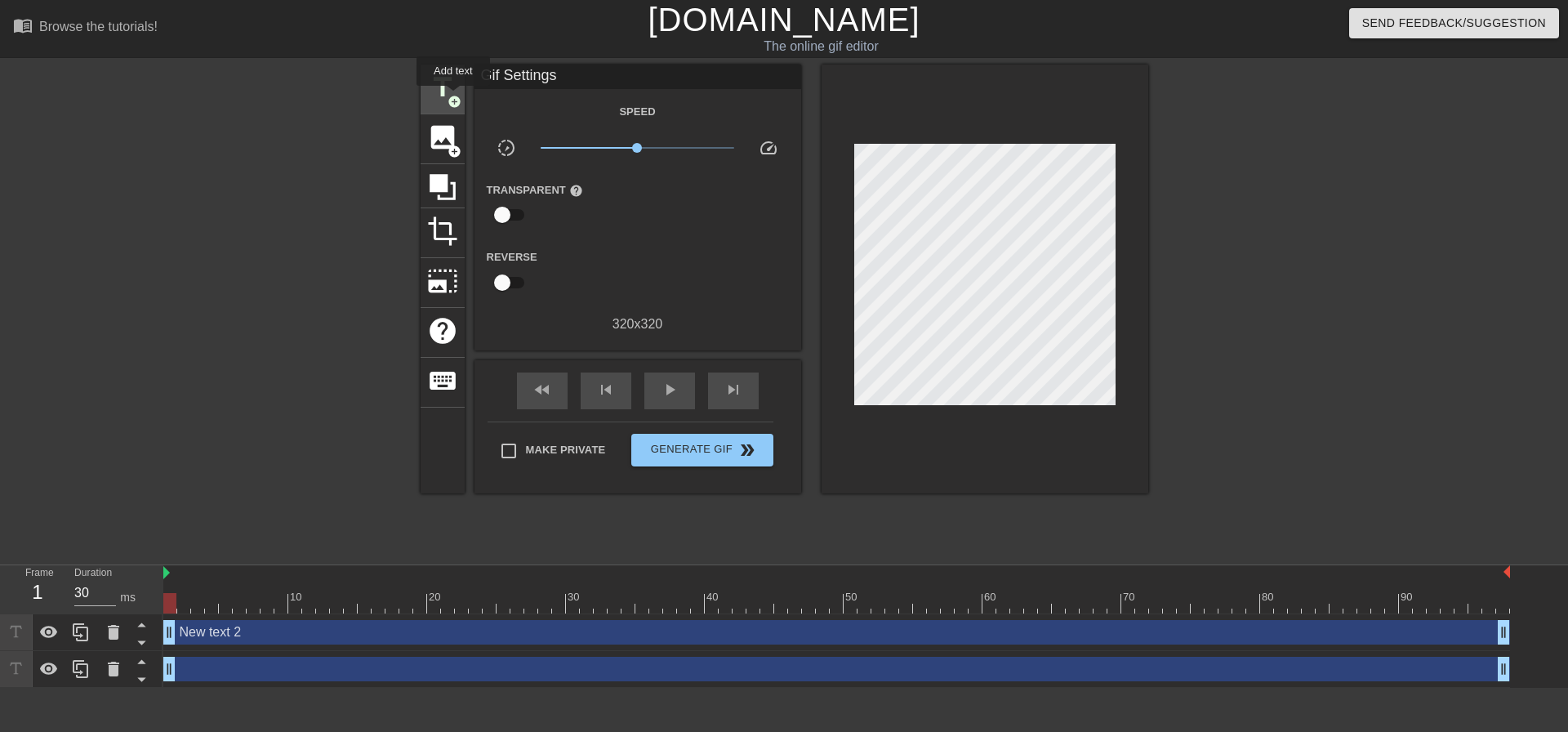
click at [453, 98] on span "add_circle" at bounding box center [454, 102] width 14 height 14
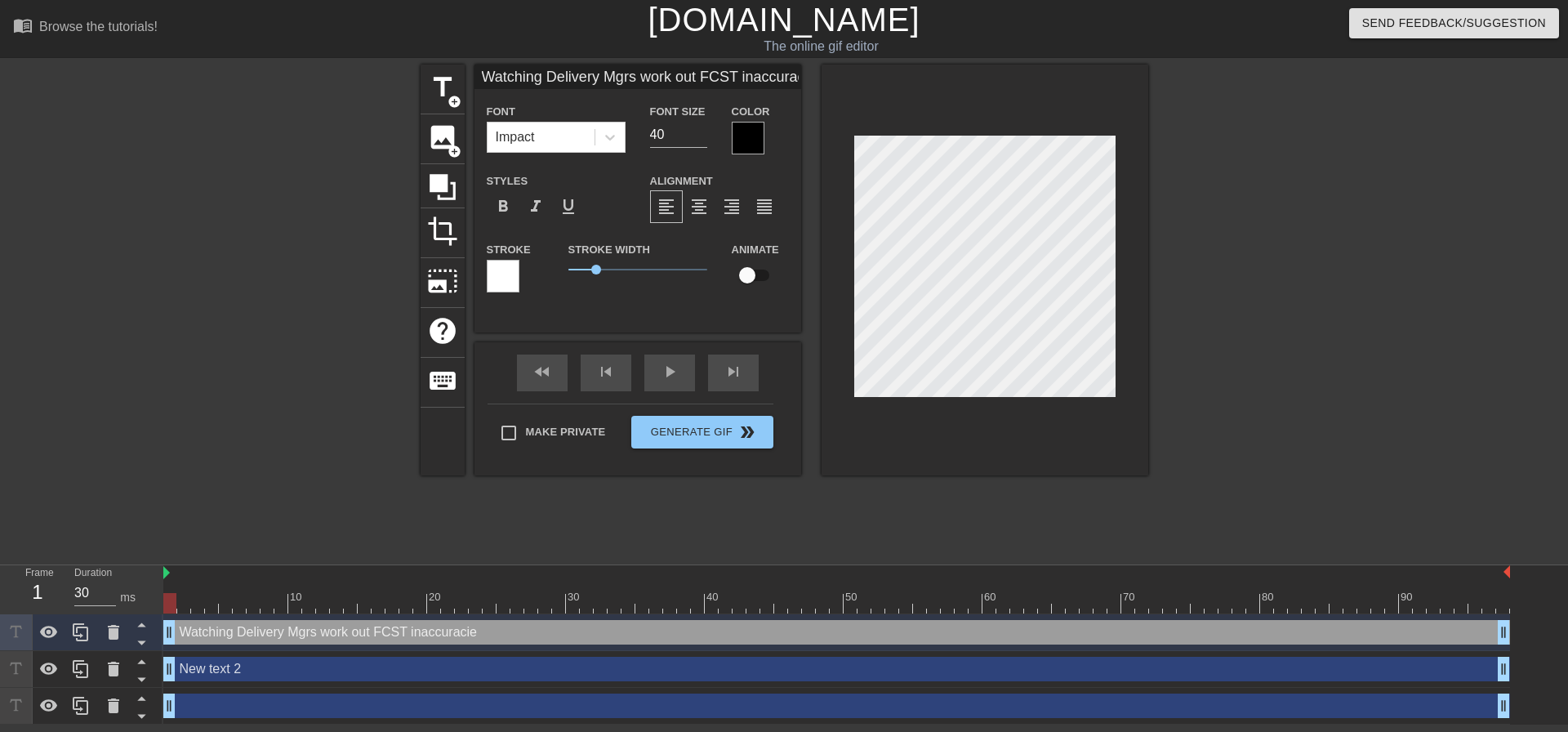
scroll to position [2, 19]
click at [700, 135] on input "39" at bounding box center [678, 135] width 57 height 26
click at [700, 135] on input "38" at bounding box center [678, 135] width 57 height 26
click at [700, 135] on input "37" at bounding box center [678, 135] width 57 height 26
click at [700, 135] on input "36" at bounding box center [678, 135] width 57 height 26
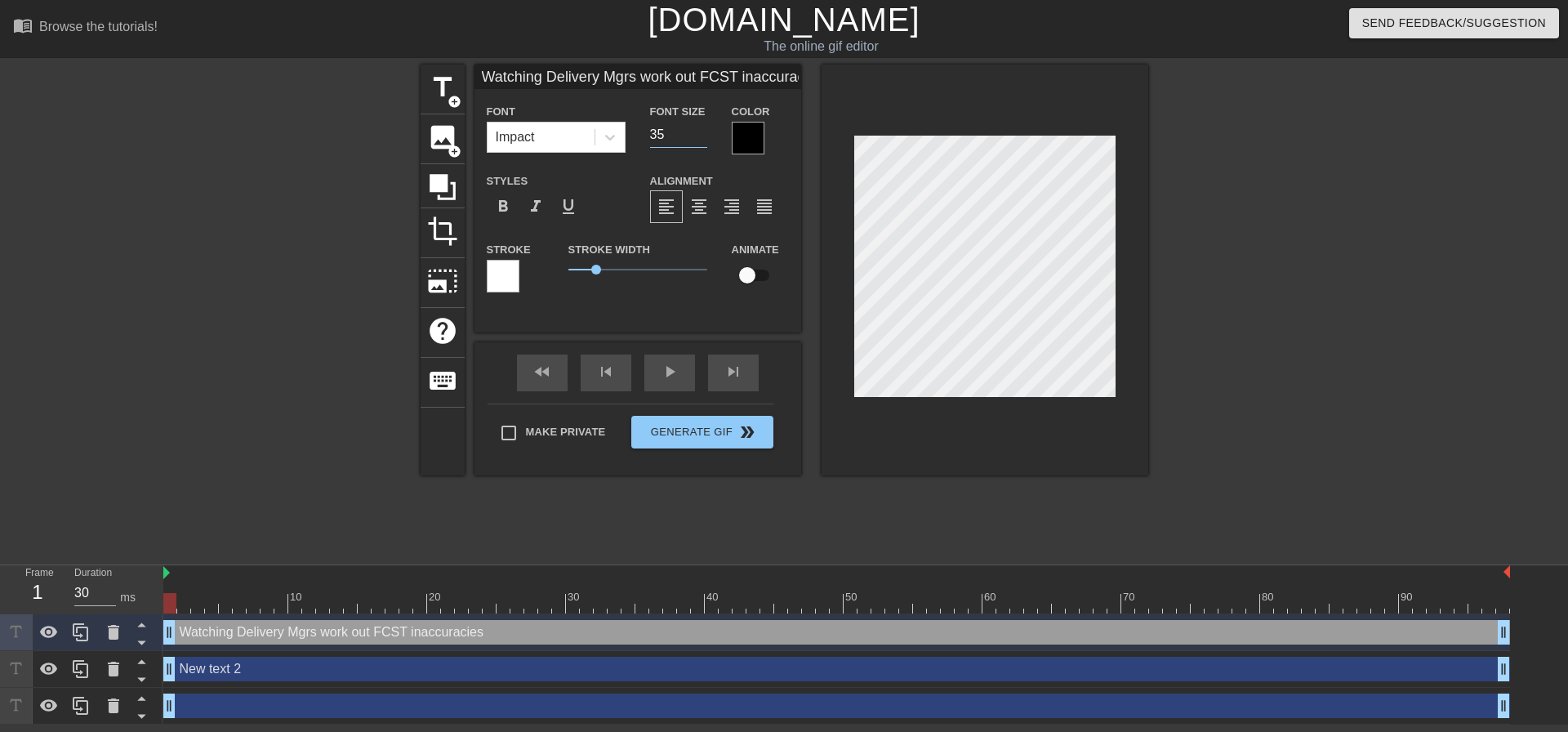
click at [700, 135] on input "35" at bounding box center [678, 135] width 57 height 26
click at [700, 135] on input "17" at bounding box center [678, 135] width 57 height 26
click at [700, 135] on input "16" at bounding box center [678, 135] width 57 height 26
click at [700, 135] on input "15" at bounding box center [678, 135] width 57 height 26
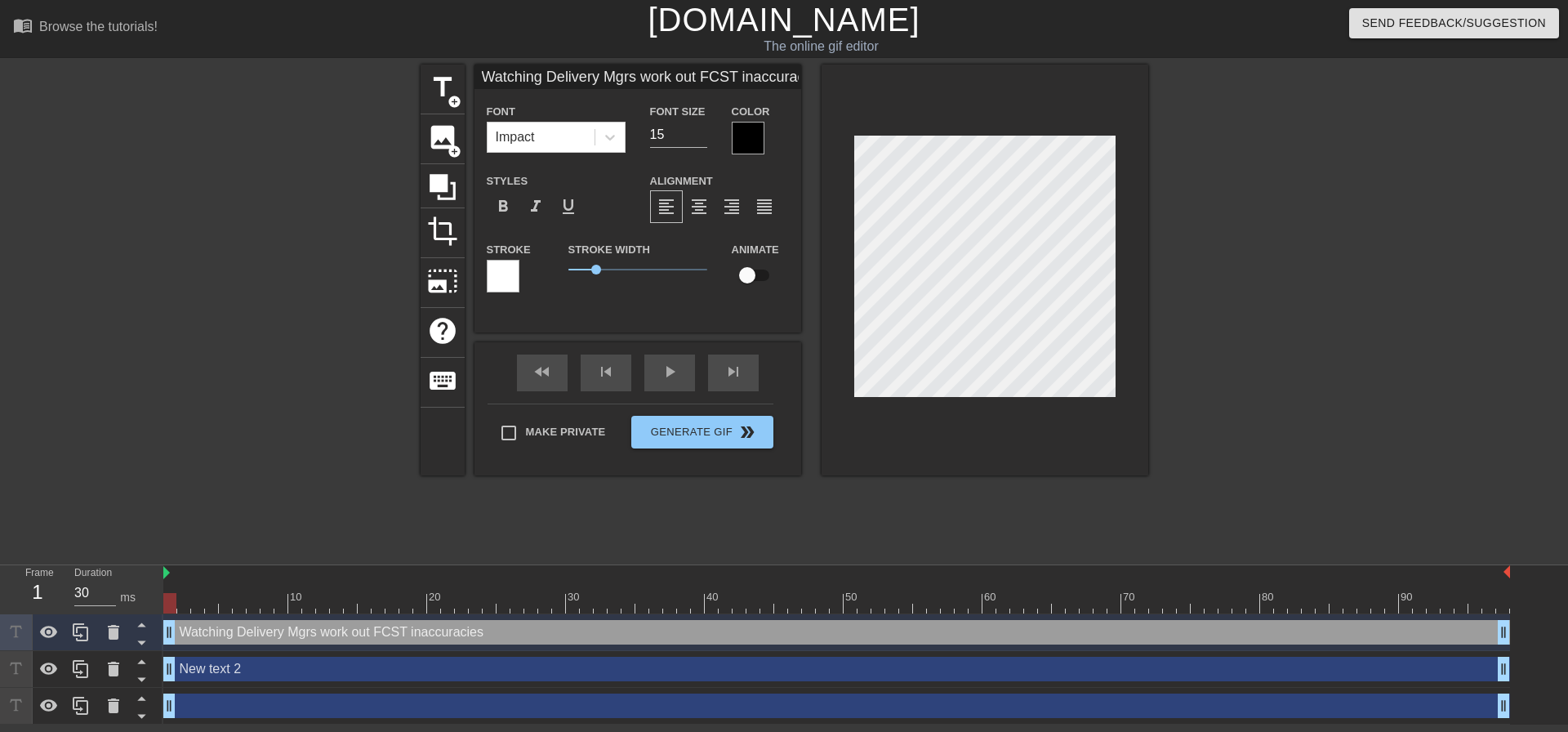
click at [757, 142] on div at bounding box center [748, 139] width 33 height 33
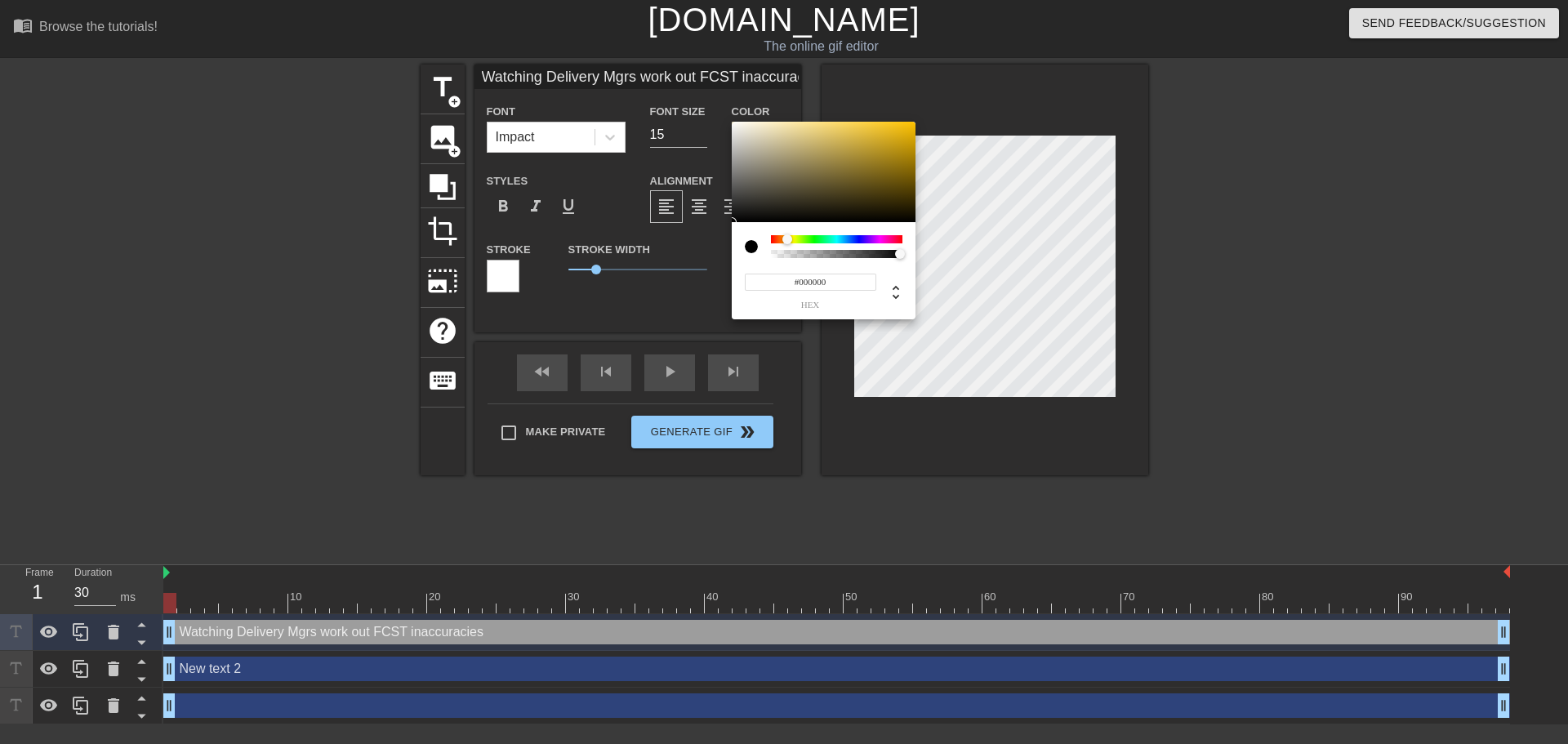
drag, startPoint x: 775, startPoint y: 239, endPoint x: 787, endPoint y: 240, distance: 12.0
click at [787, 240] on div at bounding box center [787, 239] width 10 height 10
drag, startPoint x: 787, startPoint y: 240, endPoint x: 777, endPoint y: 245, distance: 11.2
click at [777, 245] on div at bounding box center [782, 240] width 10 height 10
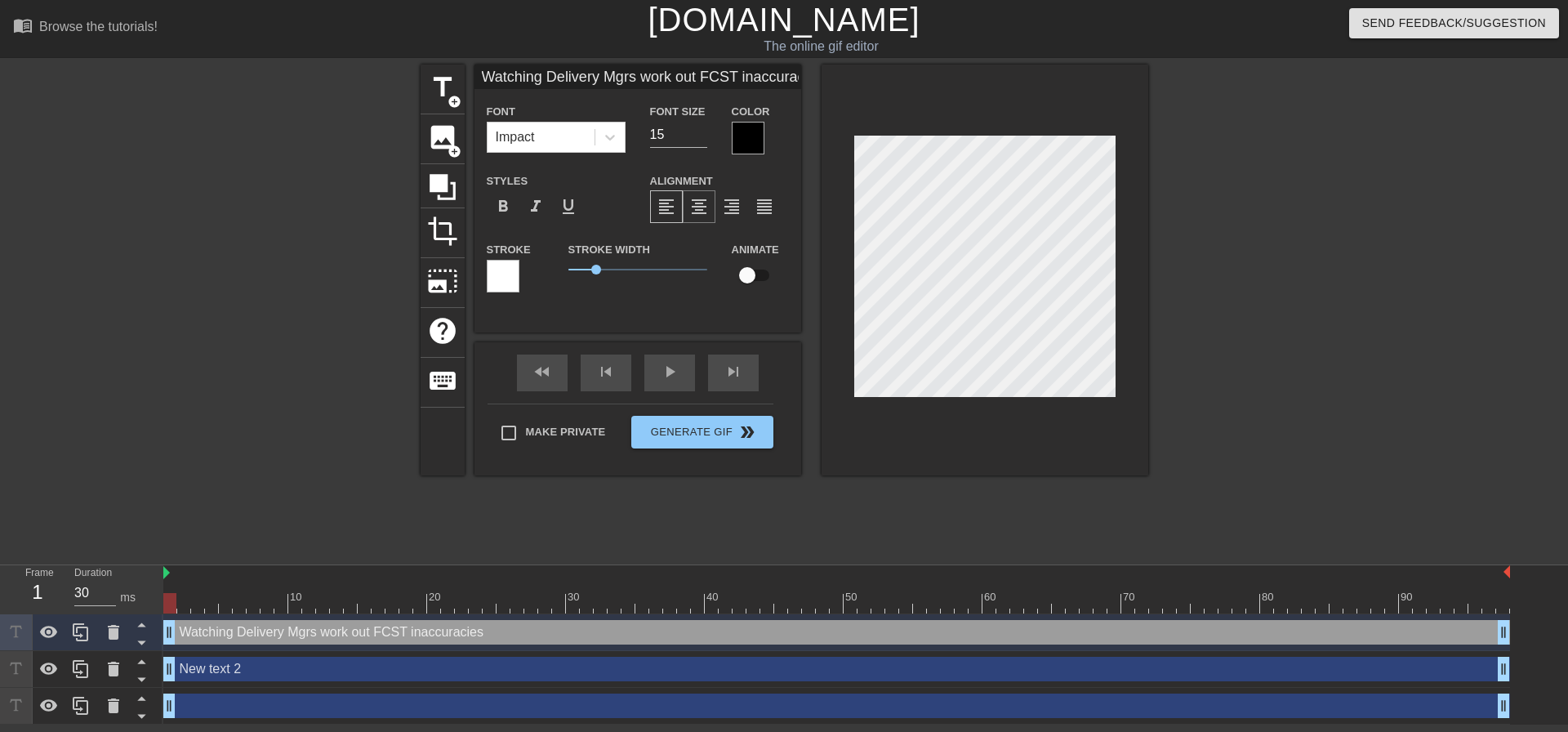
click at [702, 203] on span "format_align_center" at bounding box center [699, 207] width 20 height 20
click at [668, 204] on span "format_align_left" at bounding box center [666, 207] width 20 height 20
click at [758, 143] on div at bounding box center [748, 139] width 33 height 33
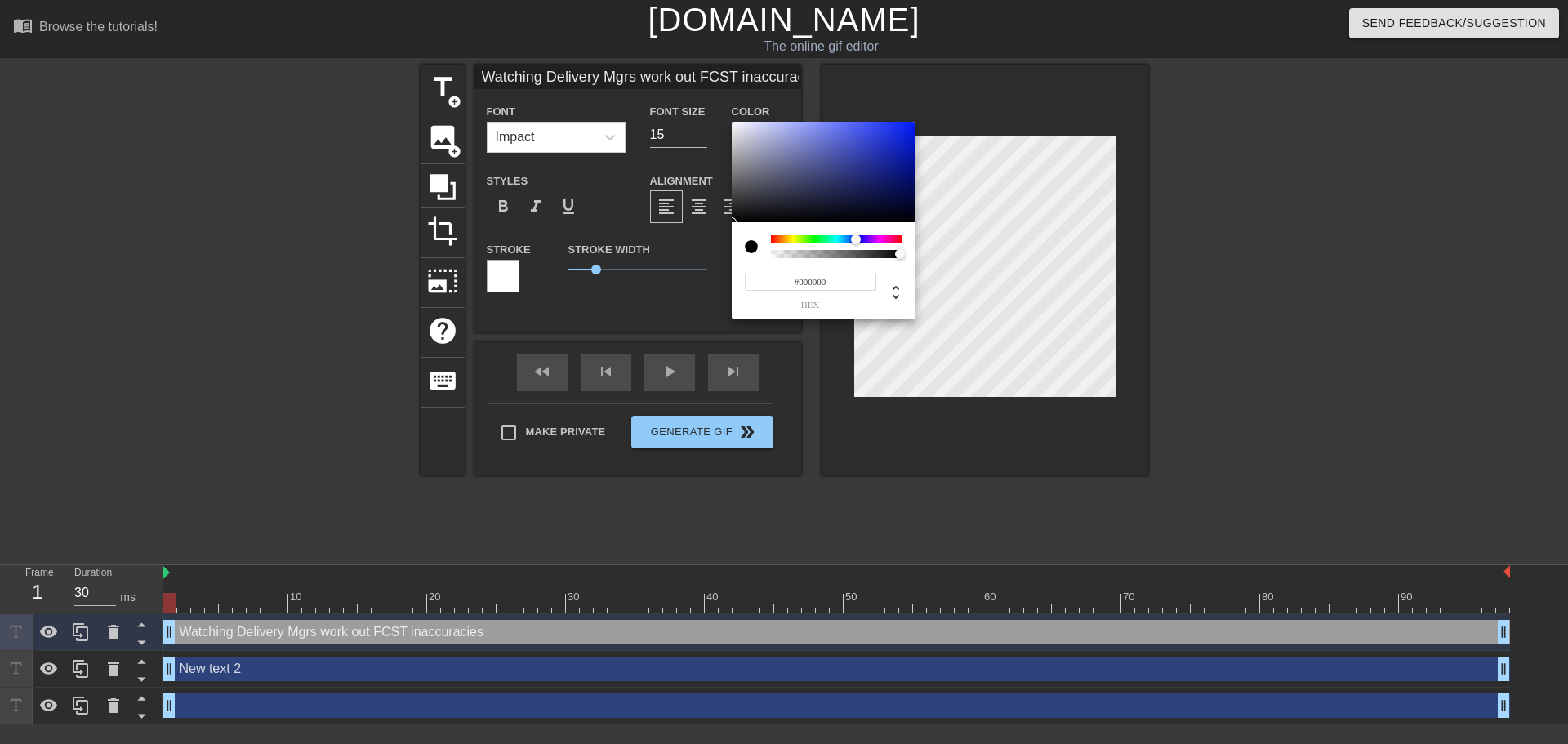
drag, startPoint x: 774, startPoint y: 238, endPoint x: 855, endPoint y: 238, distance: 81.0
click at [855, 238] on div at bounding box center [856, 239] width 10 height 10
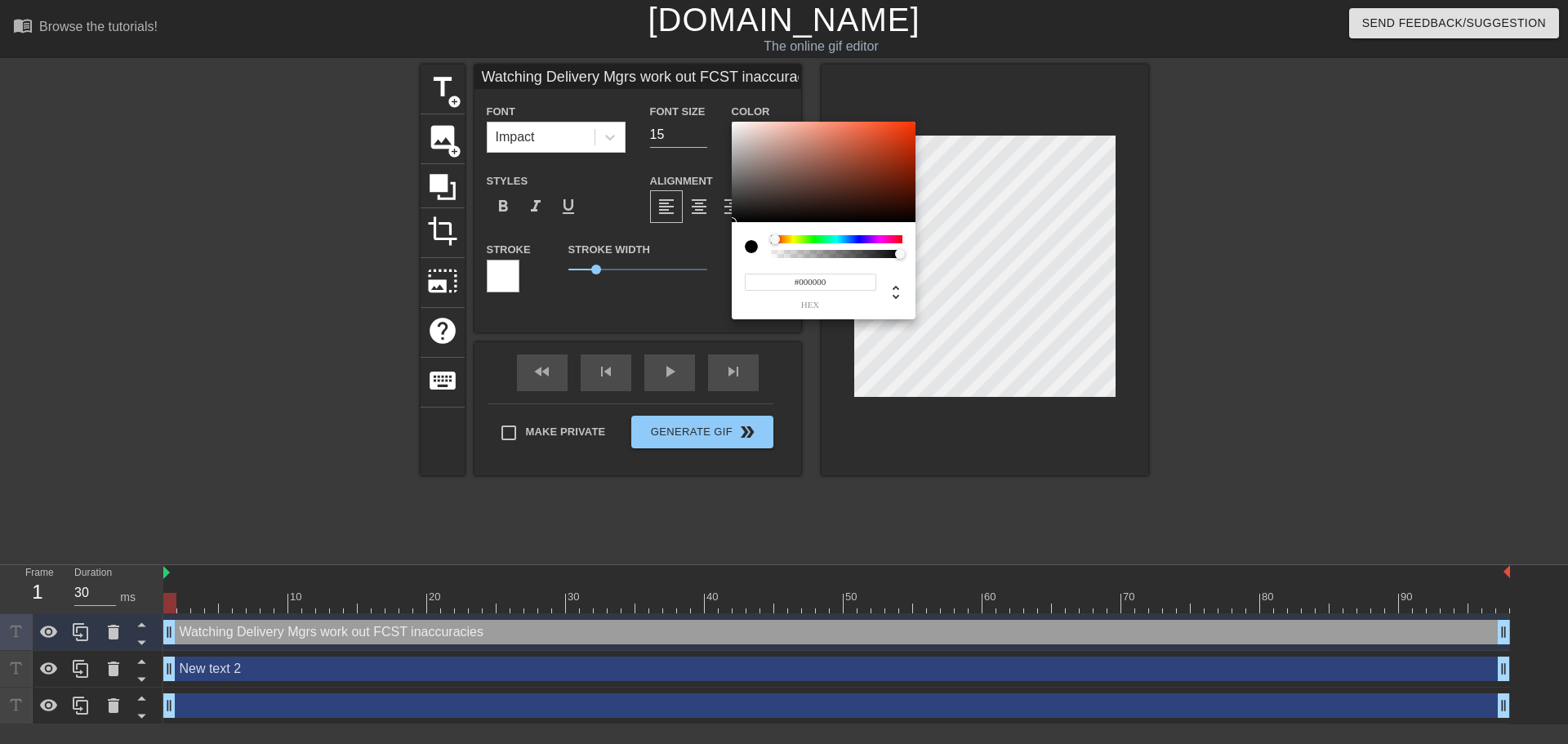
drag, startPoint x: 855, startPoint y: 238, endPoint x: 749, endPoint y: 242, distance: 106.1
click at [749, 242] on div at bounding box center [823, 247] width 157 height 23
